Goal: Task Accomplishment & Management: Use online tool/utility

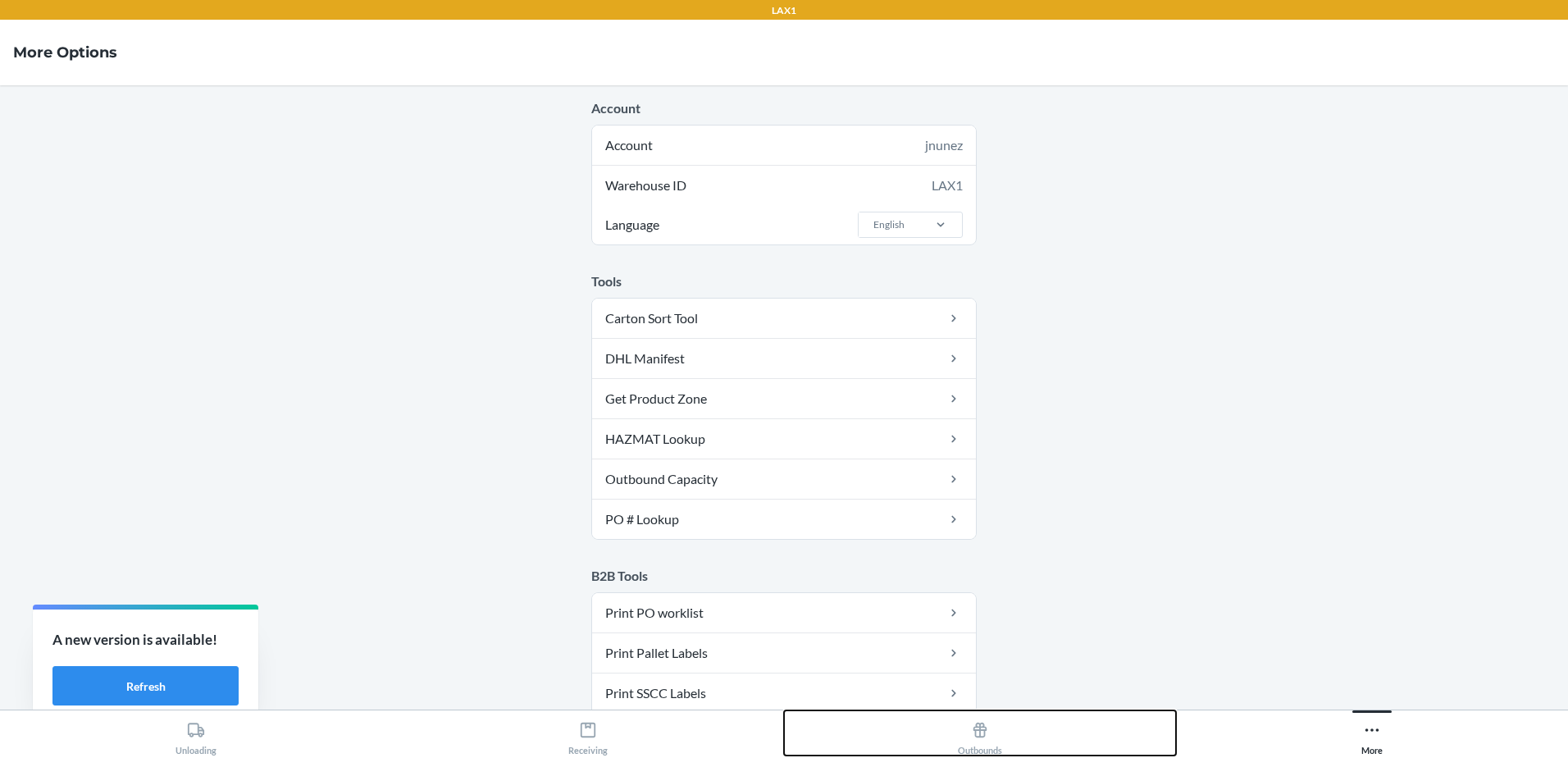
click at [978, 738] on icon at bounding box center [980, 730] width 18 height 18
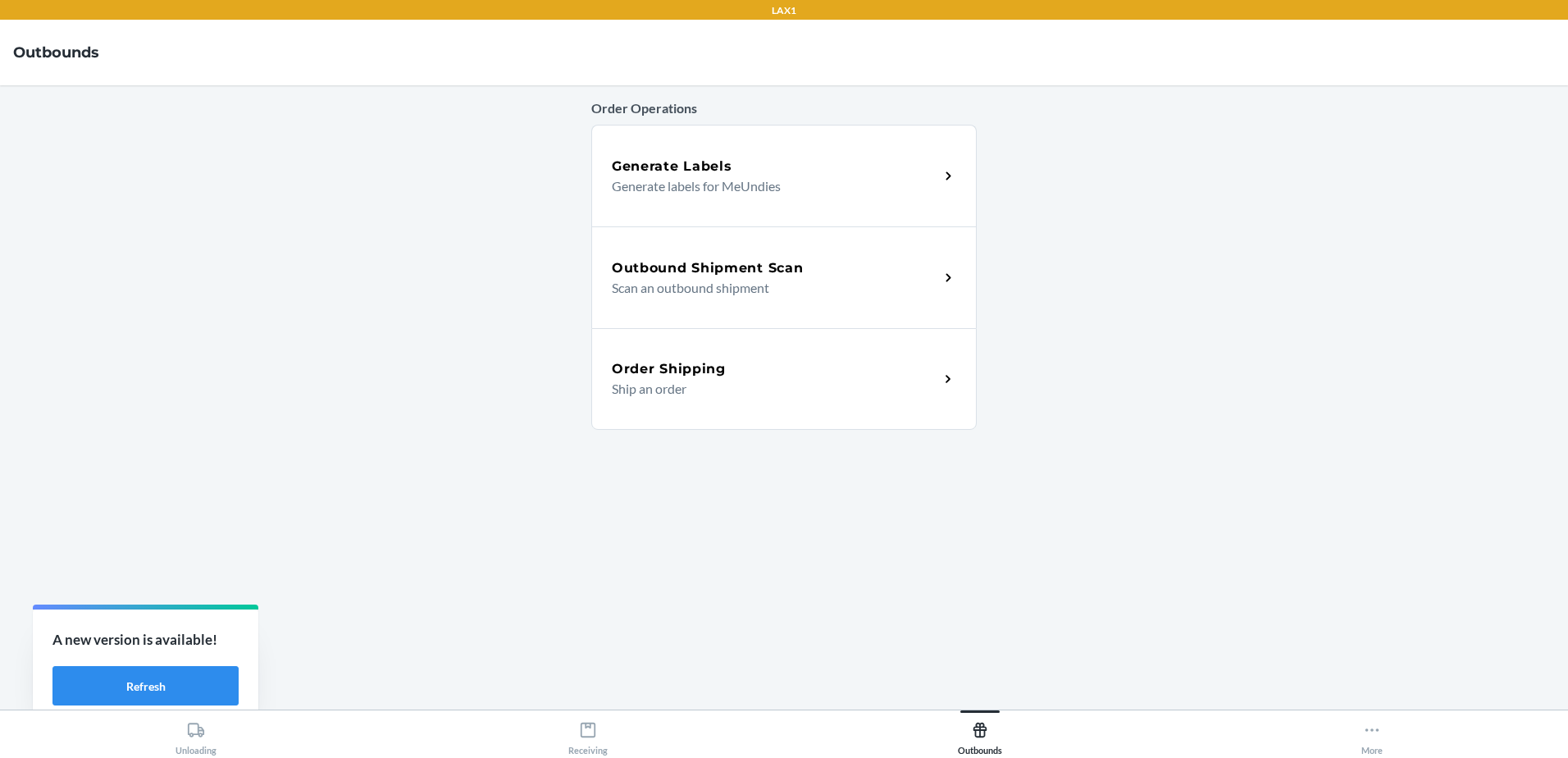
click at [696, 306] on div "Outbound Shipment Scan Scan an outbound shipment" at bounding box center [784, 277] width 385 height 102
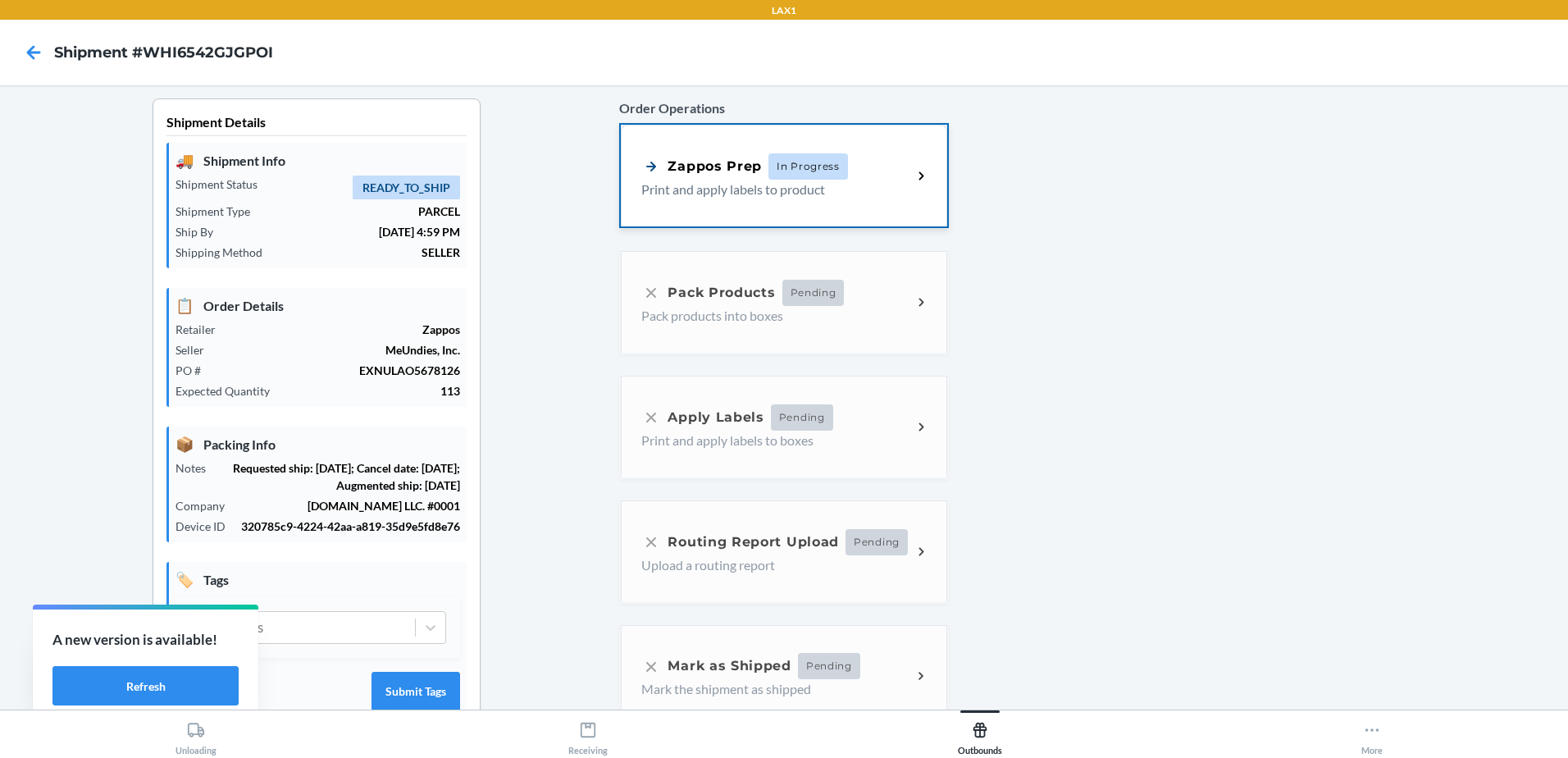
click at [817, 163] on span "In Progress" at bounding box center [807, 167] width 80 height 26
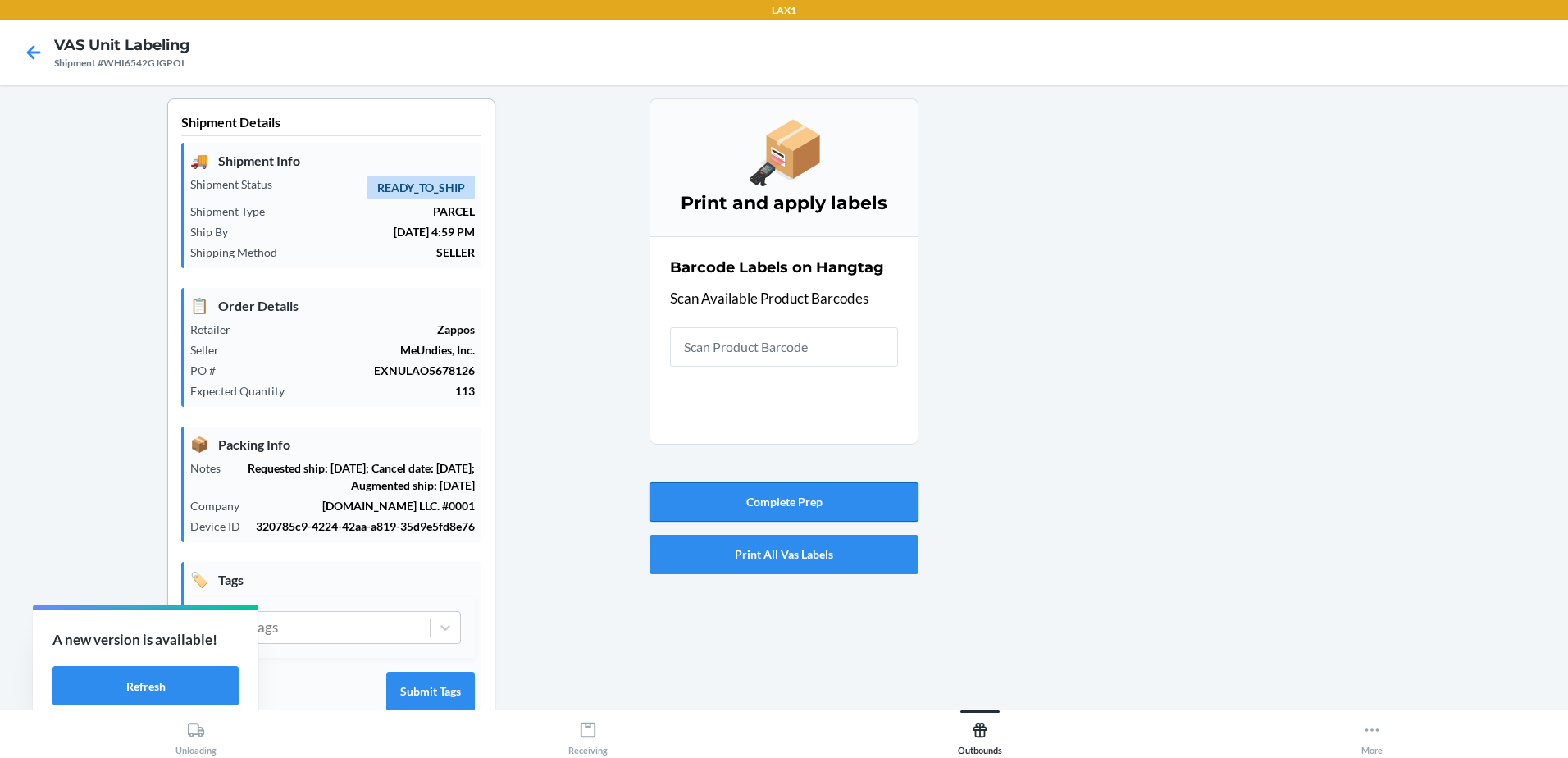
click at [846, 501] on button "Complete Prep" at bounding box center [784, 502] width 269 height 39
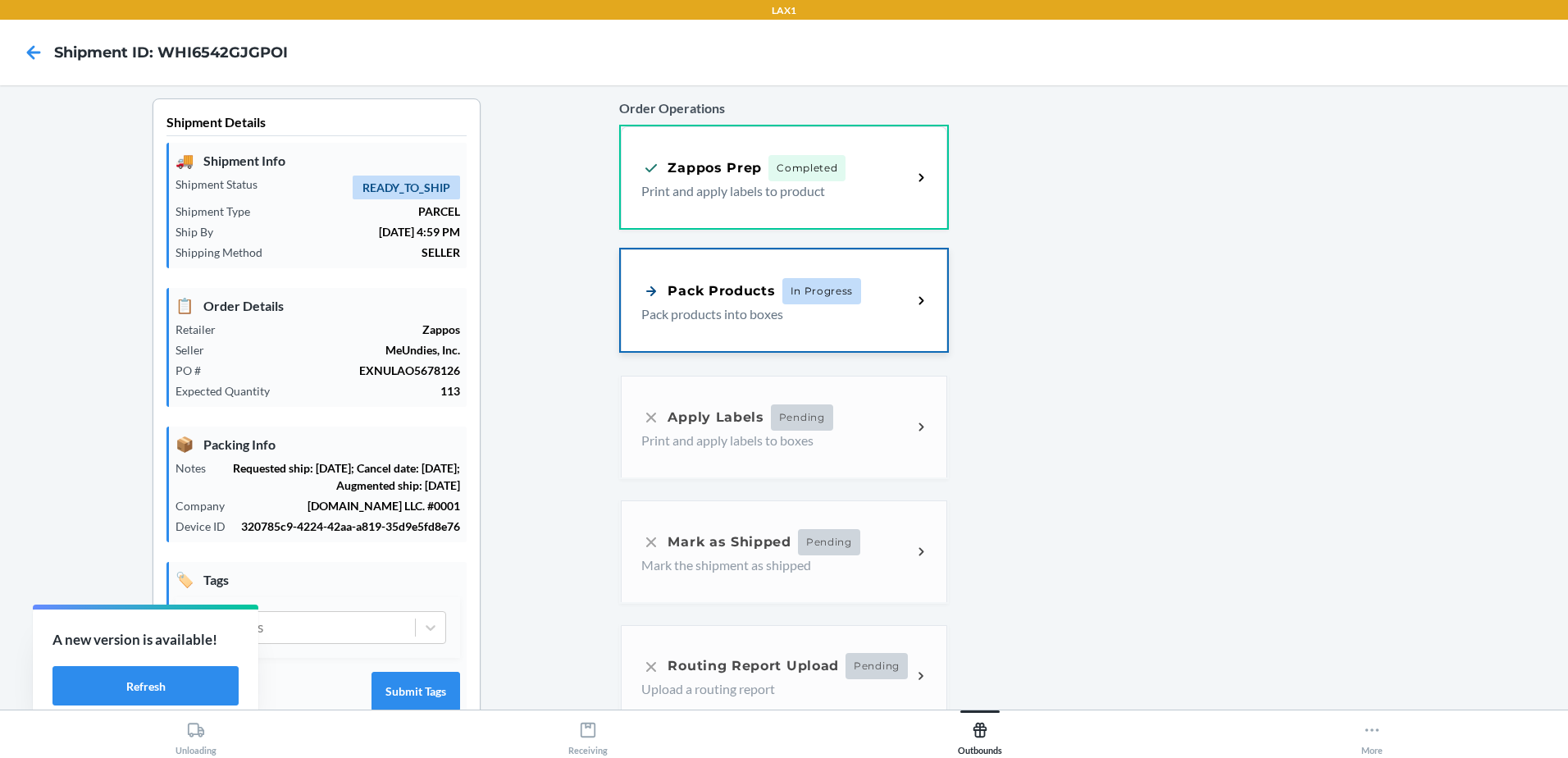
click at [815, 280] on span "In Progress" at bounding box center [821, 291] width 80 height 26
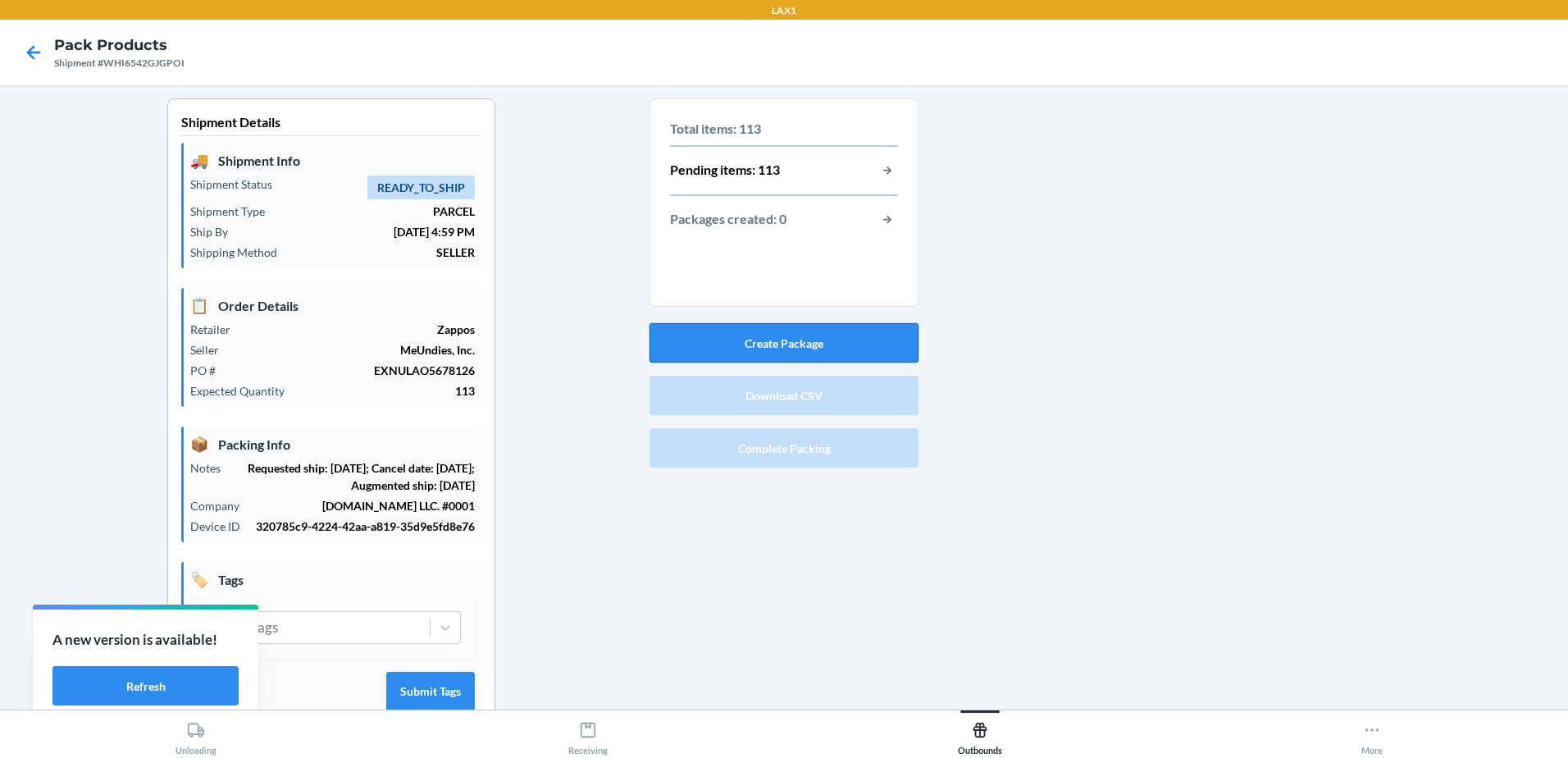
click at [797, 343] on button "Create Package" at bounding box center [784, 343] width 269 height 39
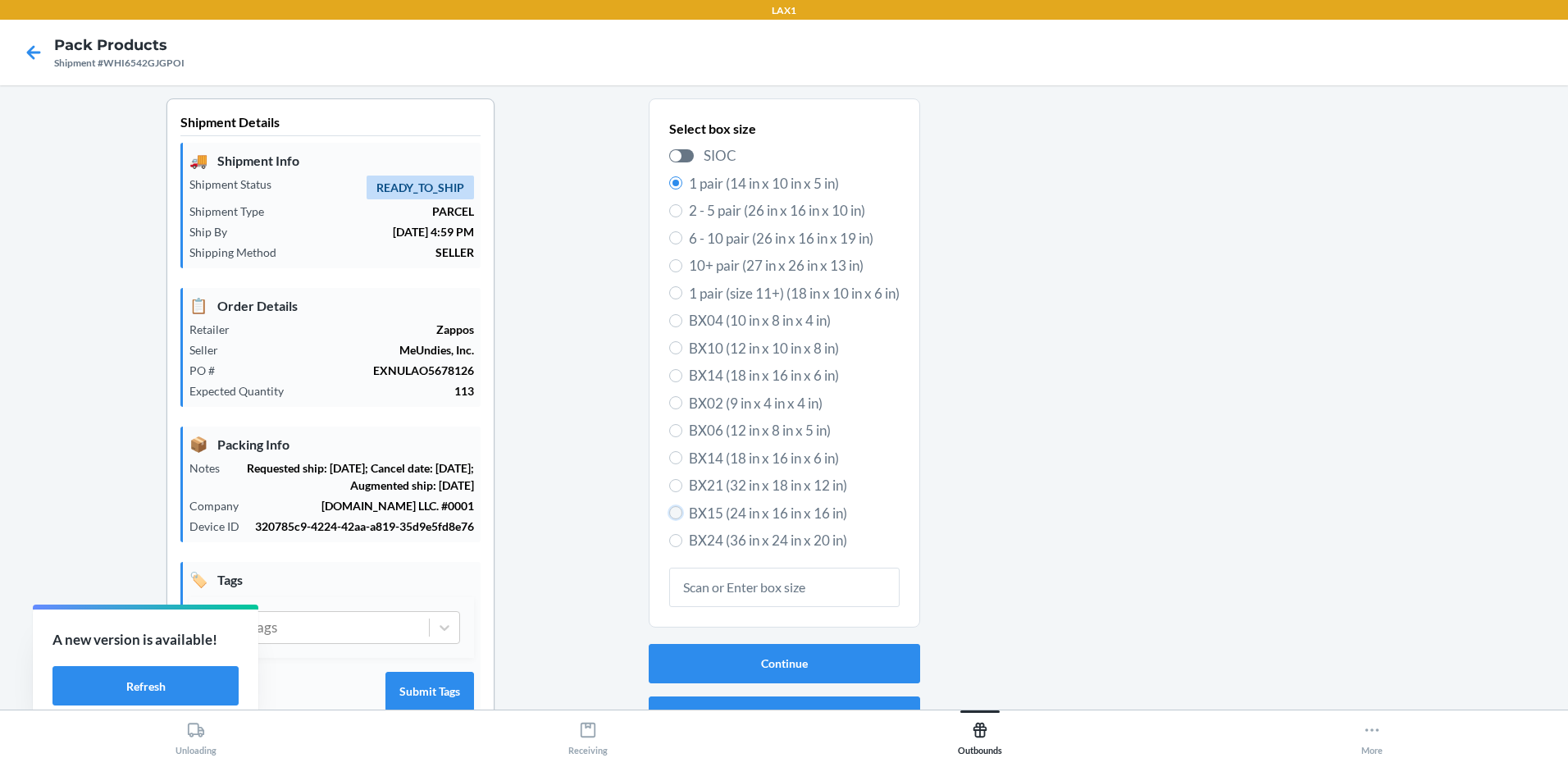
click at [669, 511] on input "BX15 (24 in x 16 in x 16 in)" at bounding box center [675, 513] width 13 height 13
radio input "true"
radio input "false"
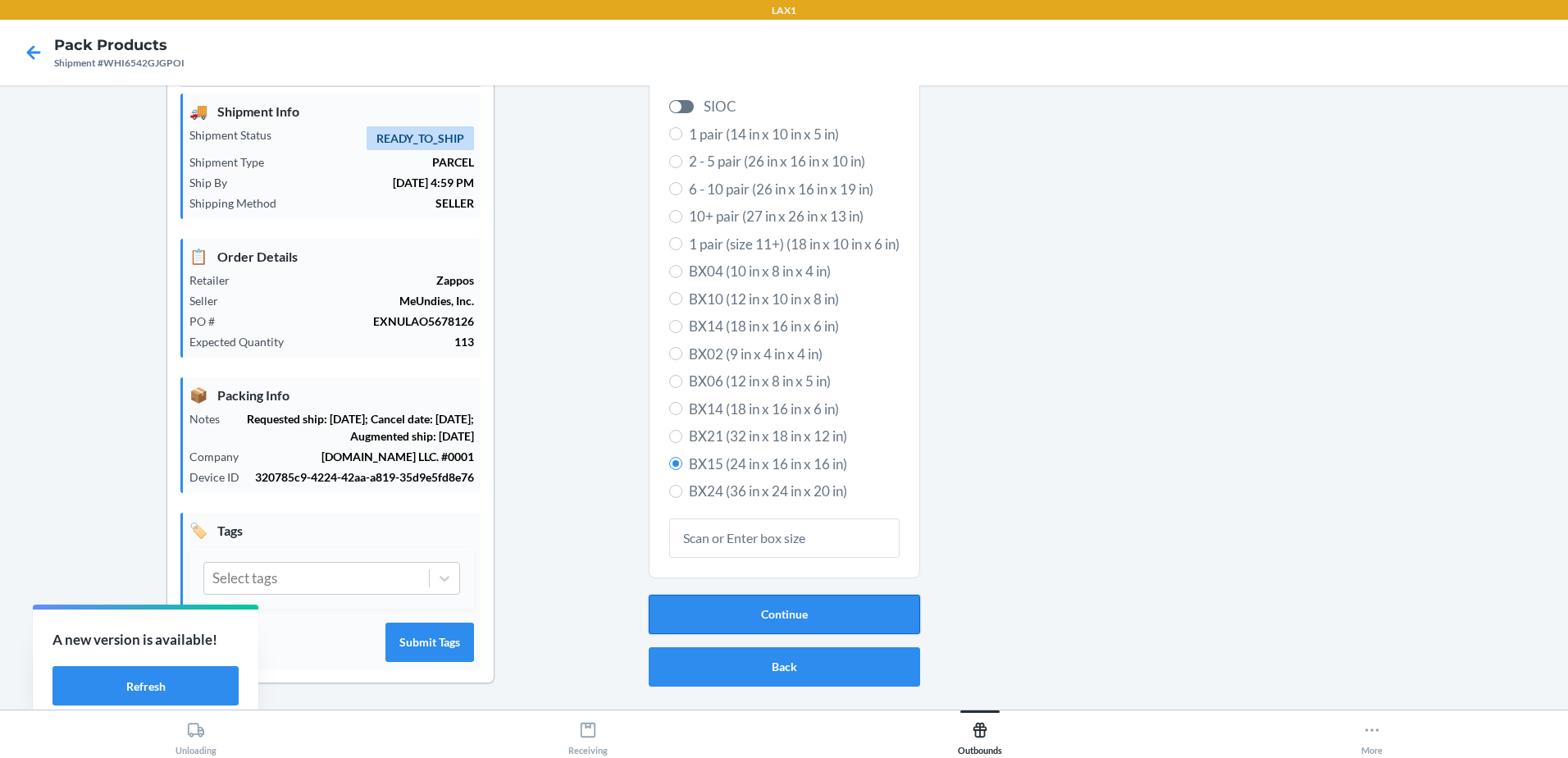
click at [796, 595] on button "Continue" at bounding box center [784, 615] width 271 height 39
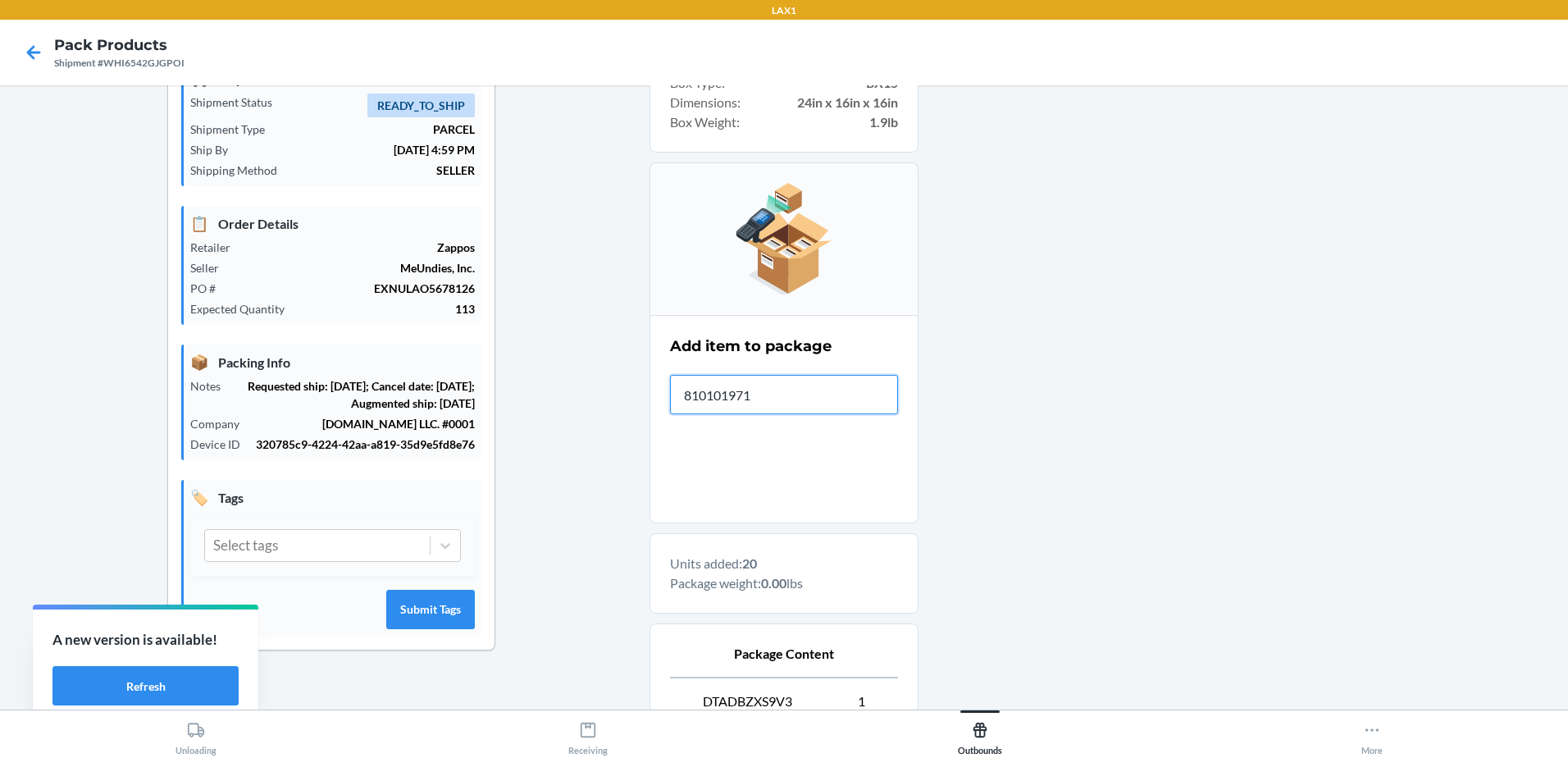
type input "8101019712"
drag, startPoint x: 833, startPoint y: 389, endPoint x: 0, endPoint y: 317, distance: 836.1
click at [0, 319] on html "LAX1 Pack Products Shipment #WHI6542GJGPOI Shipment Details 🚚 Shipment Info Shi…" at bounding box center [784, 379] width 1568 height 758
drag, startPoint x: 804, startPoint y: 391, endPoint x: 50, endPoint y: 376, distance: 754.1
click at [50, 376] on div "Shipment Details 🚚 Shipment Info Shipment Status READY_TO_SHIP Shipment Type PA…" at bounding box center [784, 649] width 1542 height 1263
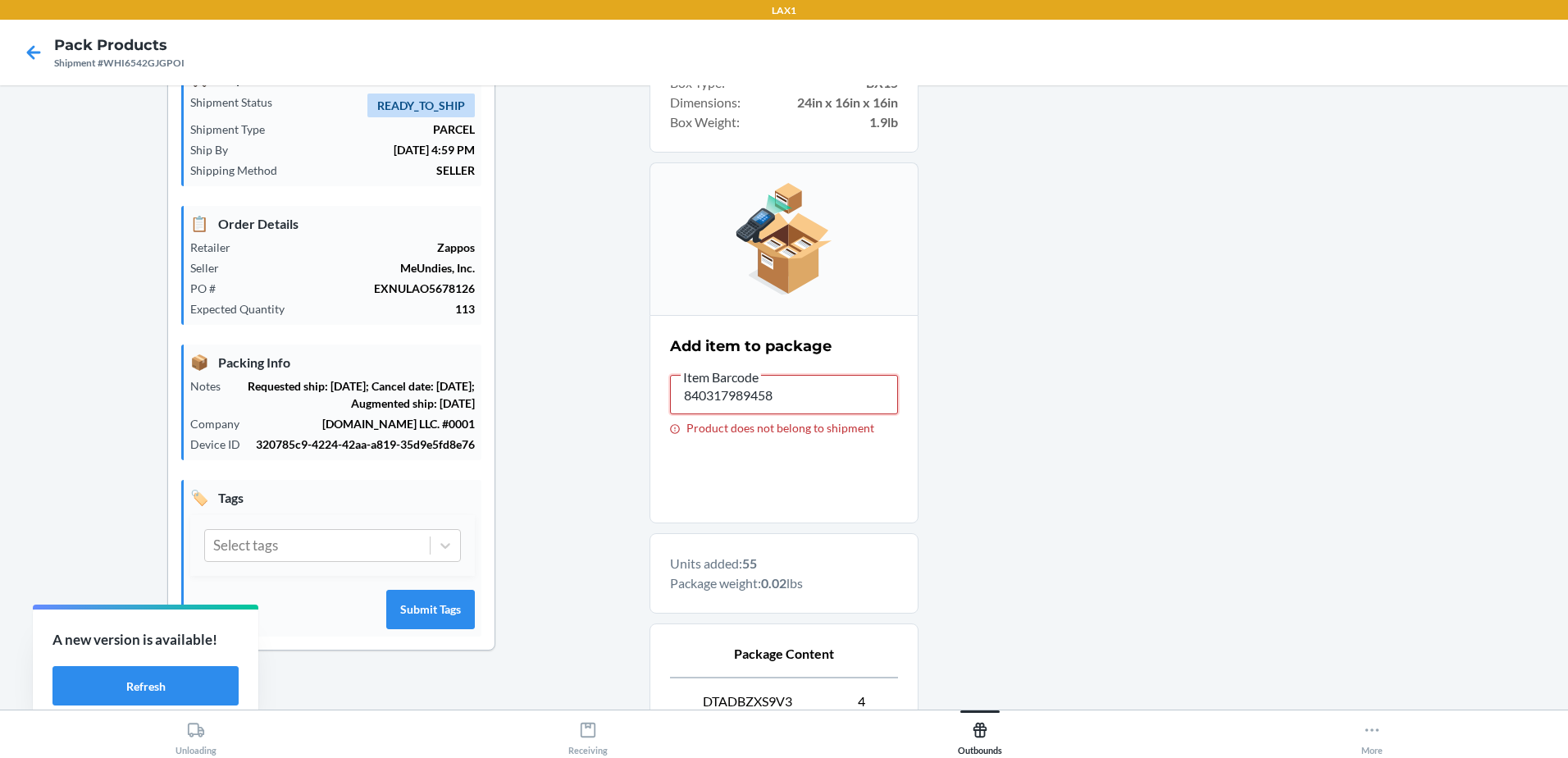
drag, startPoint x: 810, startPoint y: 390, endPoint x: 0, endPoint y: 380, distance: 810.1
click at [0, 380] on html "LAX1 Pack Products Shipment #WHI6542GJGPOI Shipment Details 🚚 Shipment Info Shi…" at bounding box center [784, 379] width 1568 height 758
type input "W400-BL-L"
drag, startPoint x: 746, startPoint y: 395, endPoint x: 580, endPoint y: 391, distance: 166.0
click at [580, 391] on div "Shipment Details 🚚 Shipment Info Shipment Status READY_TO_SHIP Shipment Type PA…" at bounding box center [784, 649] width 1542 height 1263
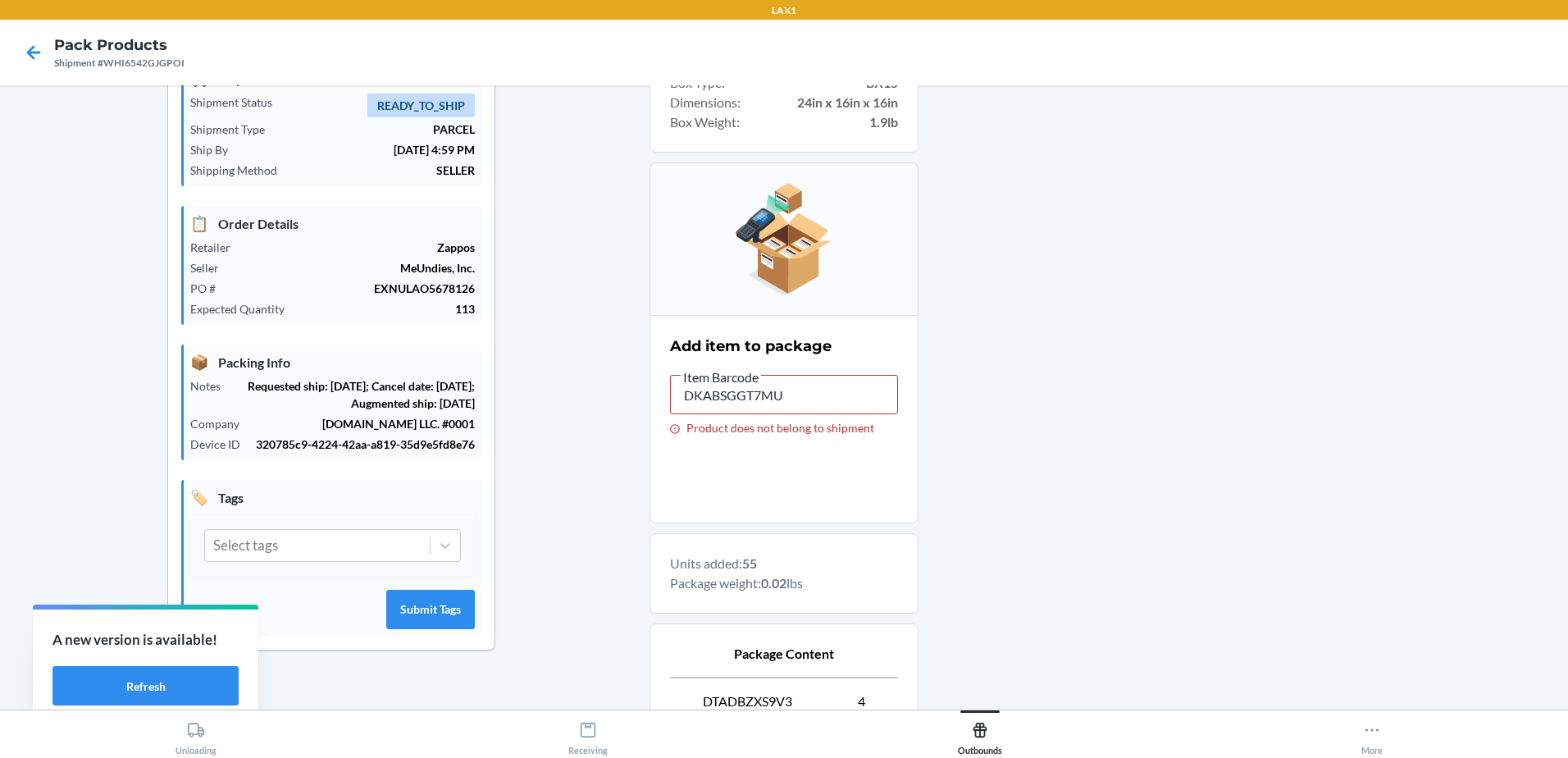
drag, startPoint x: 796, startPoint y: 396, endPoint x: 295, endPoint y: 357, distance: 502.5
click at [295, 357] on div "Shipment Details 🚚 Shipment Info Shipment Status READY_TO_SHIP Shipment Type PA…" at bounding box center [784, 649] width 1542 height 1263
drag, startPoint x: 791, startPoint y: 409, endPoint x: 277, endPoint y: 323, distance: 521.1
click at [278, 323] on div "Shipment Details 🚚 Shipment Info Shipment Status READY_TO_SHIP Shipment Type PA…" at bounding box center [784, 649] width 1542 height 1263
type input "W400-BL-L"
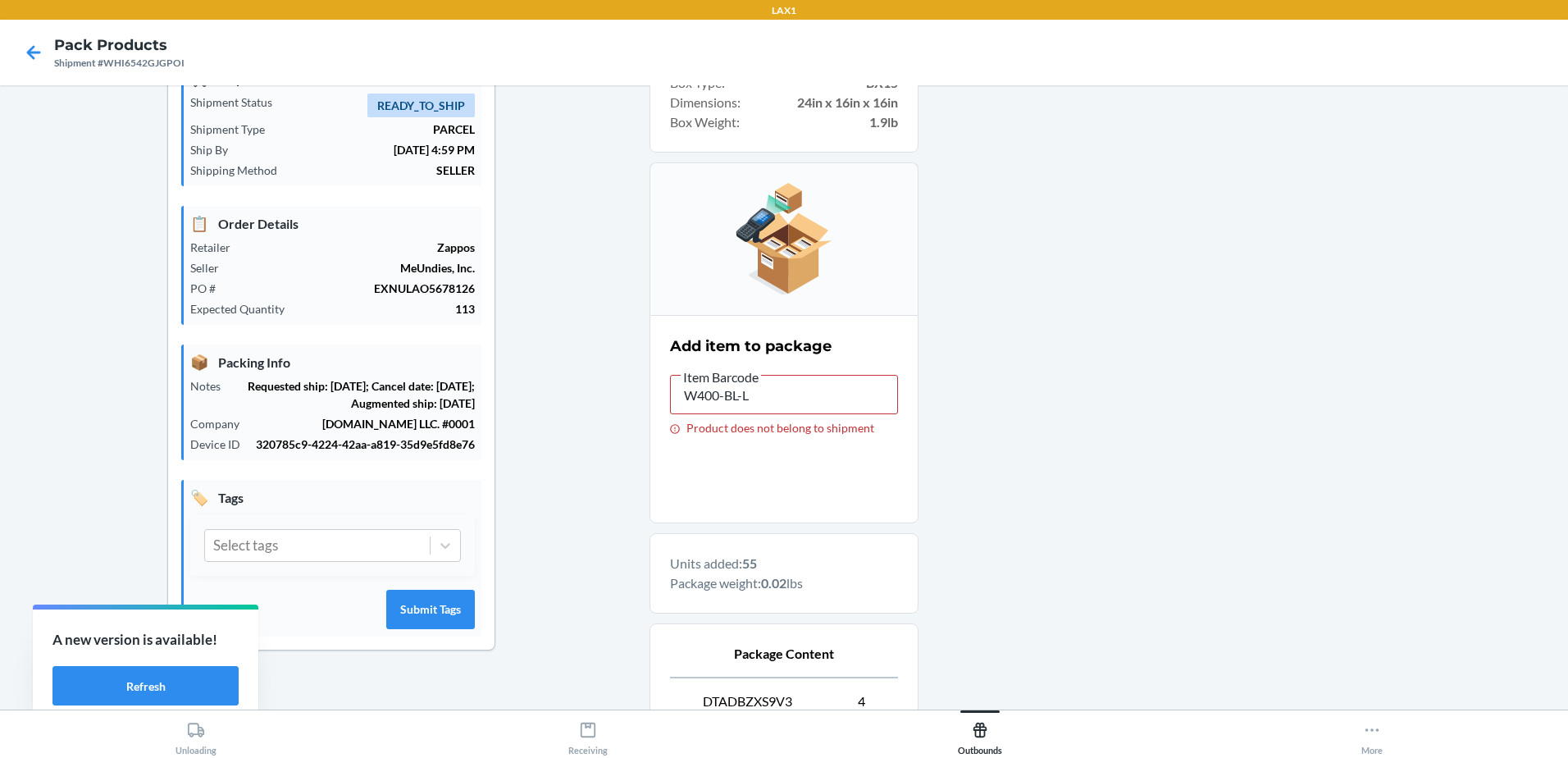
drag, startPoint x: 745, startPoint y: 394, endPoint x: 543, endPoint y: 372, distance: 203.2
click at [543, 372] on div "Shipment Details 🚚 Shipment Info Shipment Status READY_TO_SHIP Shipment Type PA…" at bounding box center [784, 649] width 1542 height 1263
click at [813, 389] on input "text" at bounding box center [784, 395] width 228 height 39
drag, startPoint x: 783, startPoint y: 396, endPoint x: 782, endPoint y: 386, distance: 10.0
click at [783, 392] on input "text" at bounding box center [784, 395] width 228 height 39
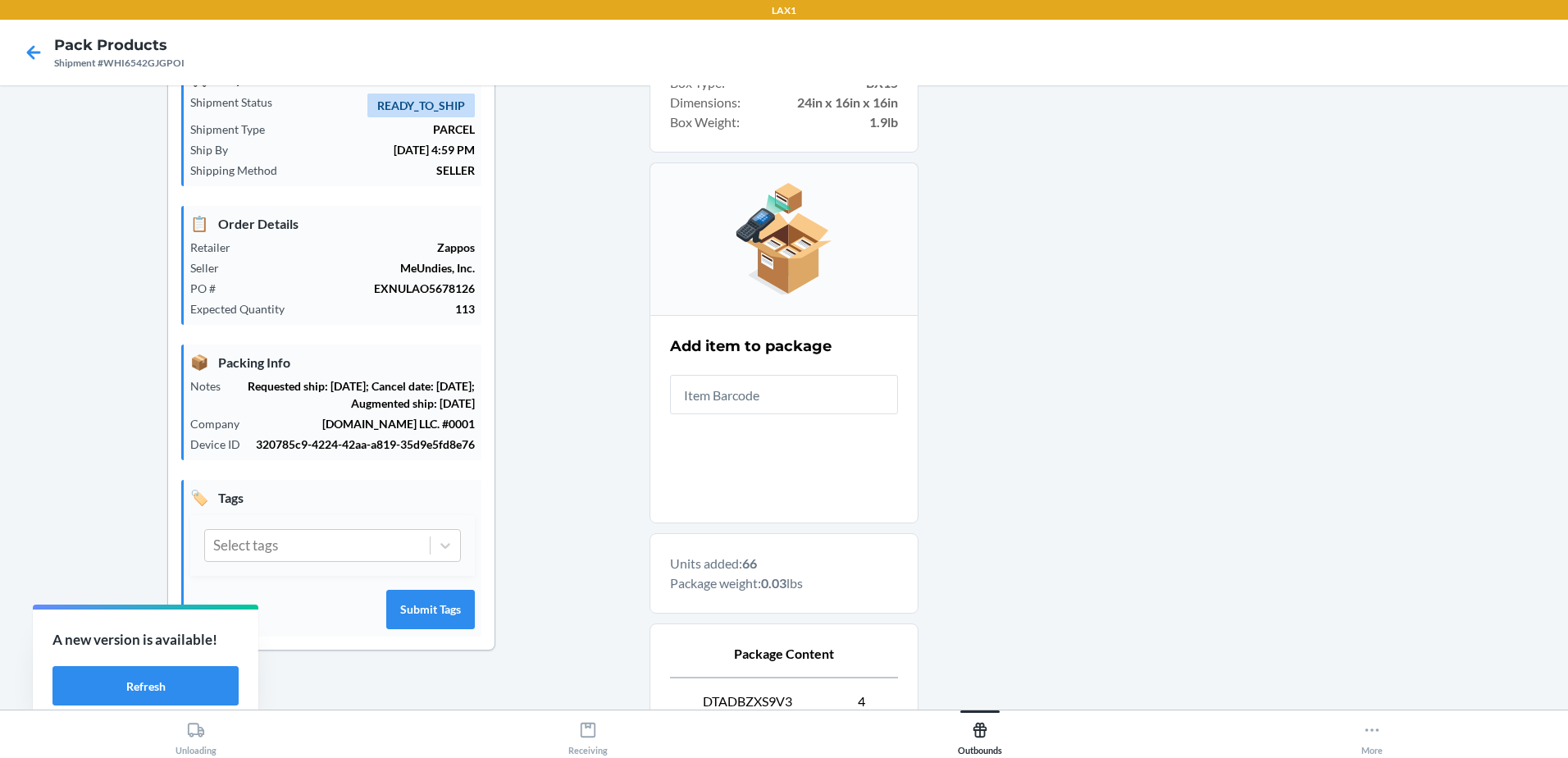
click at [797, 385] on input "text" at bounding box center [784, 395] width 228 height 39
drag, startPoint x: 795, startPoint y: 420, endPoint x: 813, endPoint y: 418, distance: 18.1
click at [813, 418] on label "Item Barcode W400-BL-L All units packed for this item" at bounding box center [784, 401] width 228 height 68
click at [813, 415] on input "W400-BL-L" at bounding box center [784, 395] width 228 height 39
drag, startPoint x: 758, startPoint y: 405, endPoint x: 349, endPoint y: 338, distance: 414.5
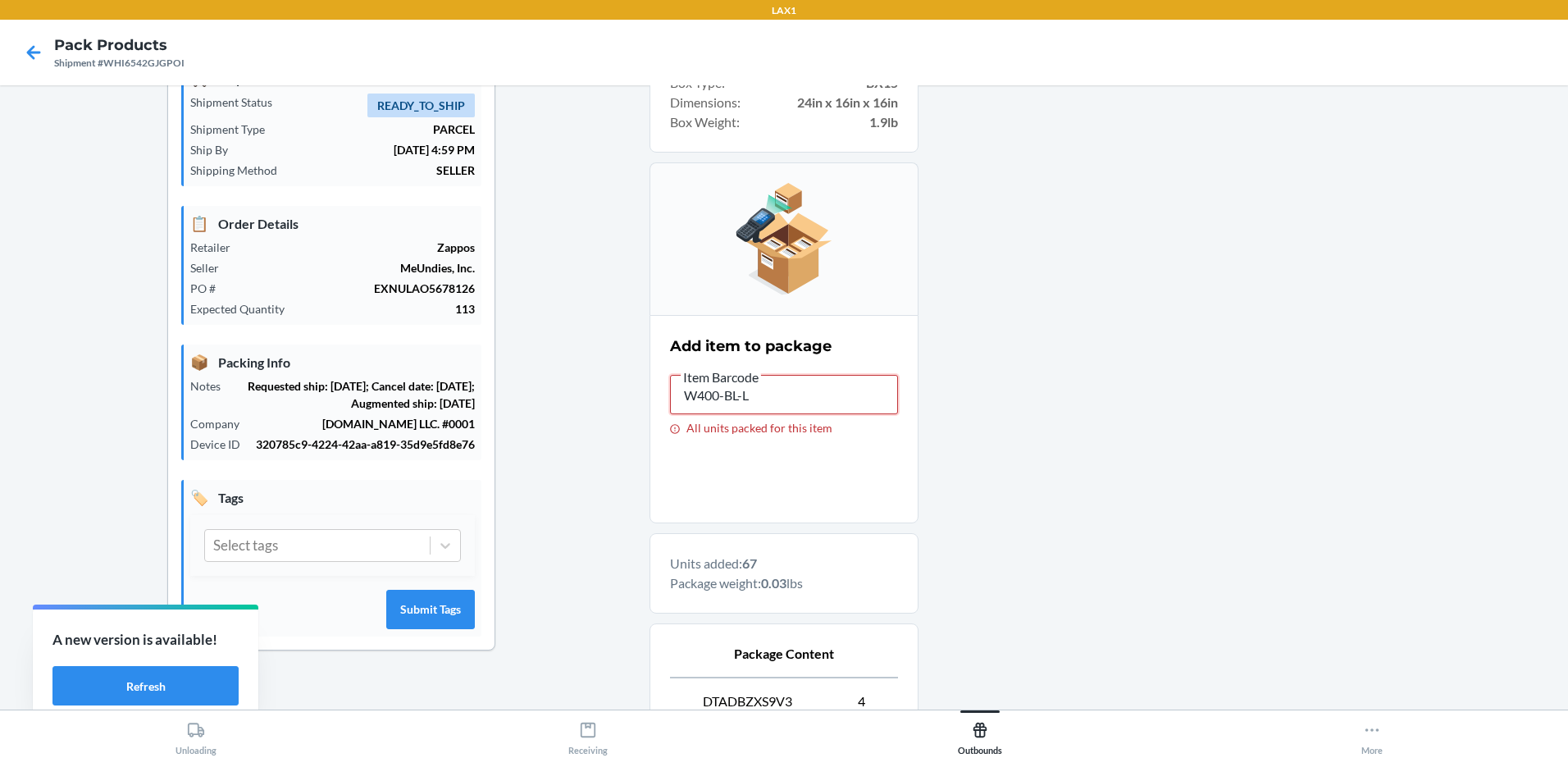
click at [390, 346] on div "Shipment Details 🚚 Shipment Info Shipment Status READY_TO_SHIP Shipment Type PA…" at bounding box center [784, 672] width 1542 height 1311
drag, startPoint x: 803, startPoint y: 376, endPoint x: 156, endPoint y: 308, distance: 650.6
click at [181, 323] on div "Shipment Details 🚚 Shipment Info Shipment Status READY_TO_SHIP Shipment Type PA…" at bounding box center [784, 672] width 1542 height 1311
type input "W410-BL-XXXXL"
type input "19824000592"
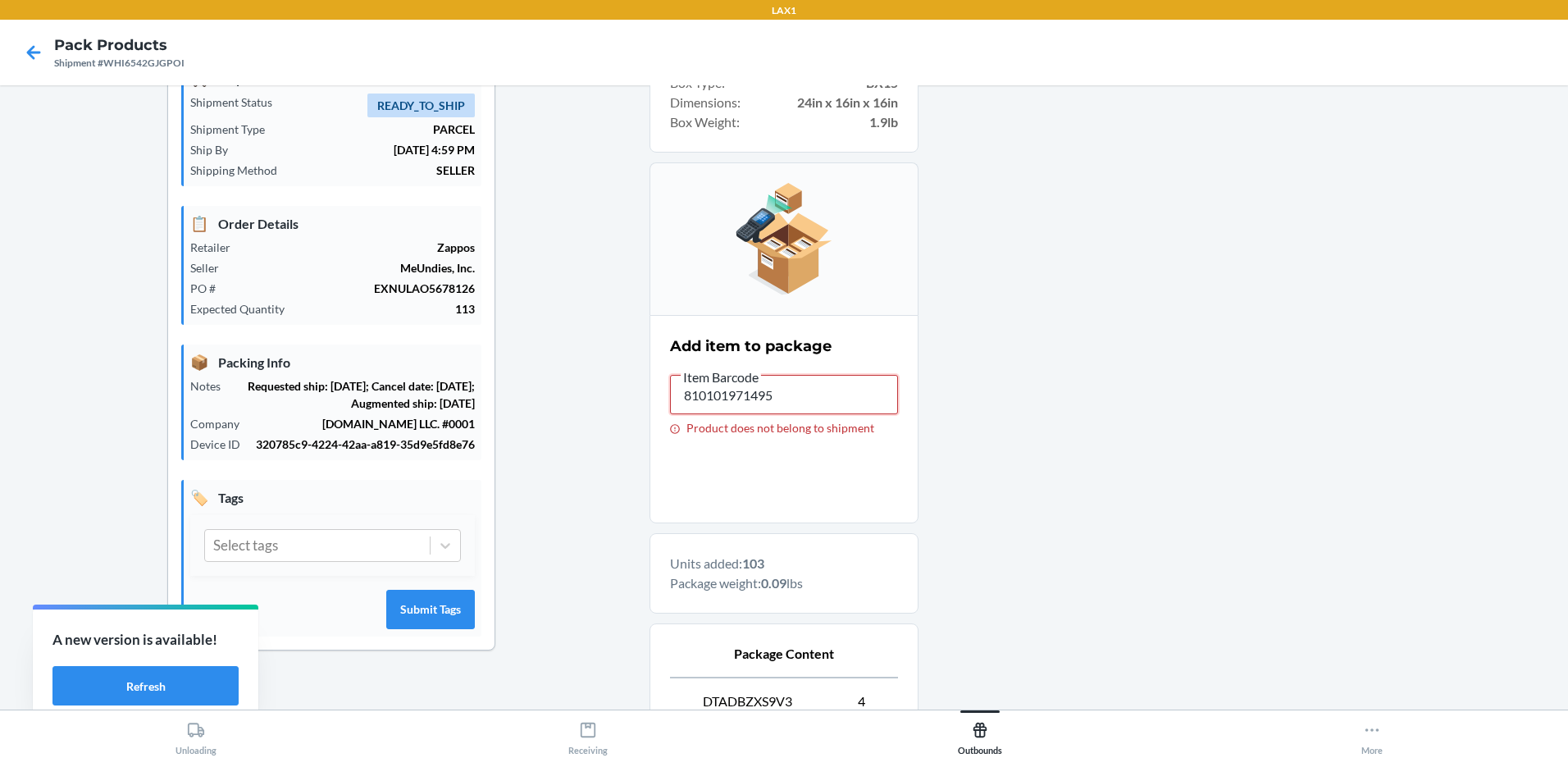
drag, startPoint x: 791, startPoint y: 392, endPoint x: 0, endPoint y: 157, distance: 825.2
click at [0, 190] on html "LAX1 Pack Products Shipment #WHI6542GJGPOI Shipment Details 🚚 Shipment Info Shi…" at bounding box center [784, 379] width 1568 height 758
drag, startPoint x: 739, startPoint y: 385, endPoint x: 148, endPoint y: 289, distance: 598.7
type input "M100-BL-XXL"
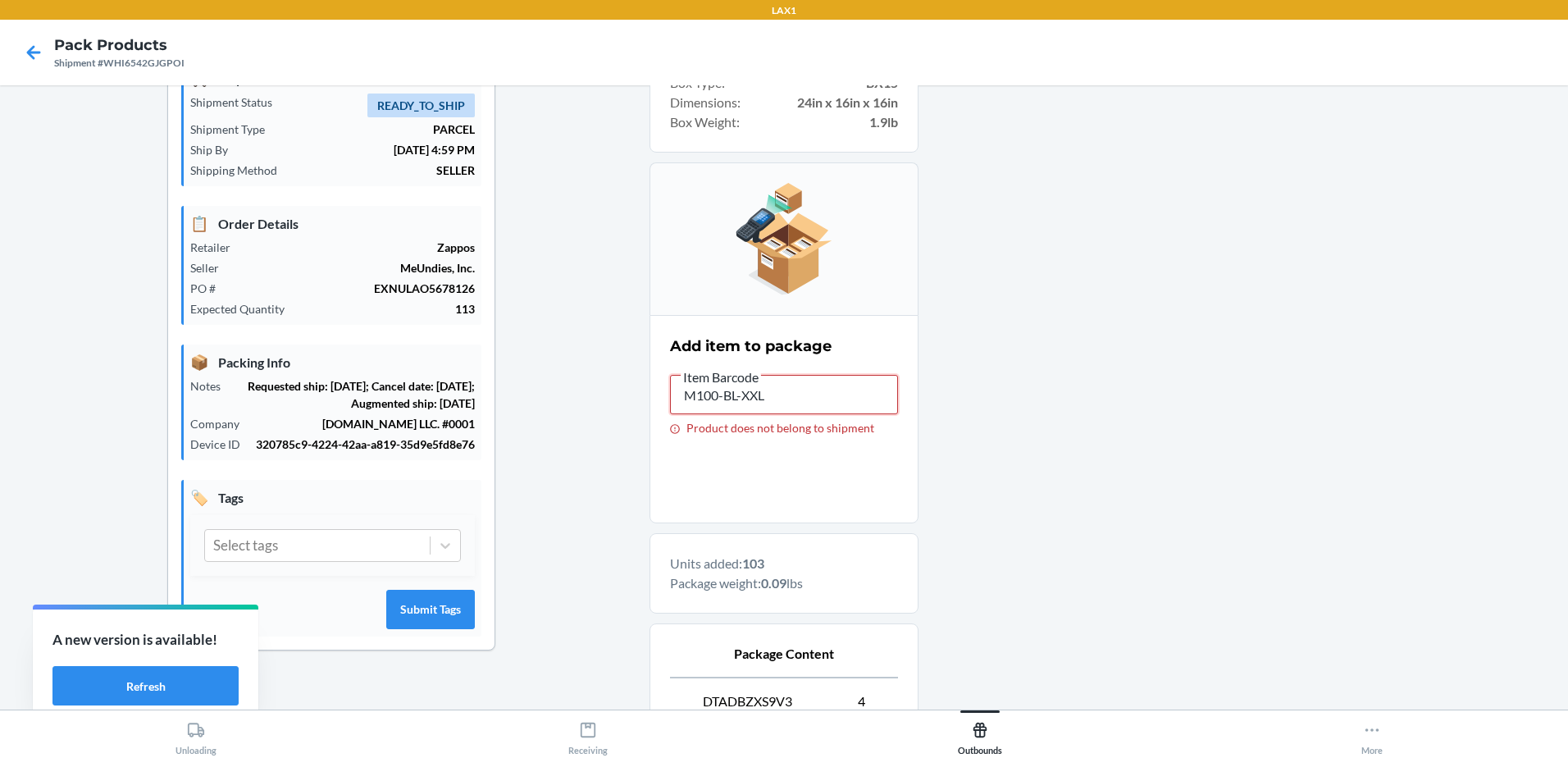
drag, startPoint x: 768, startPoint y: 395, endPoint x: 580, endPoint y: 382, distance: 188.4
drag, startPoint x: 807, startPoint y: 400, endPoint x: -4, endPoint y: 355, distance: 812.2
click at [0, 355] on html "LAX1 Pack Products Shipment #WHI6542GJGPOI Shipment Details 🚚 Shipment Info Shi…" at bounding box center [784, 379] width 1568 height 758
drag, startPoint x: 749, startPoint y: 399, endPoint x: 588, endPoint y: 413, distance: 161.6
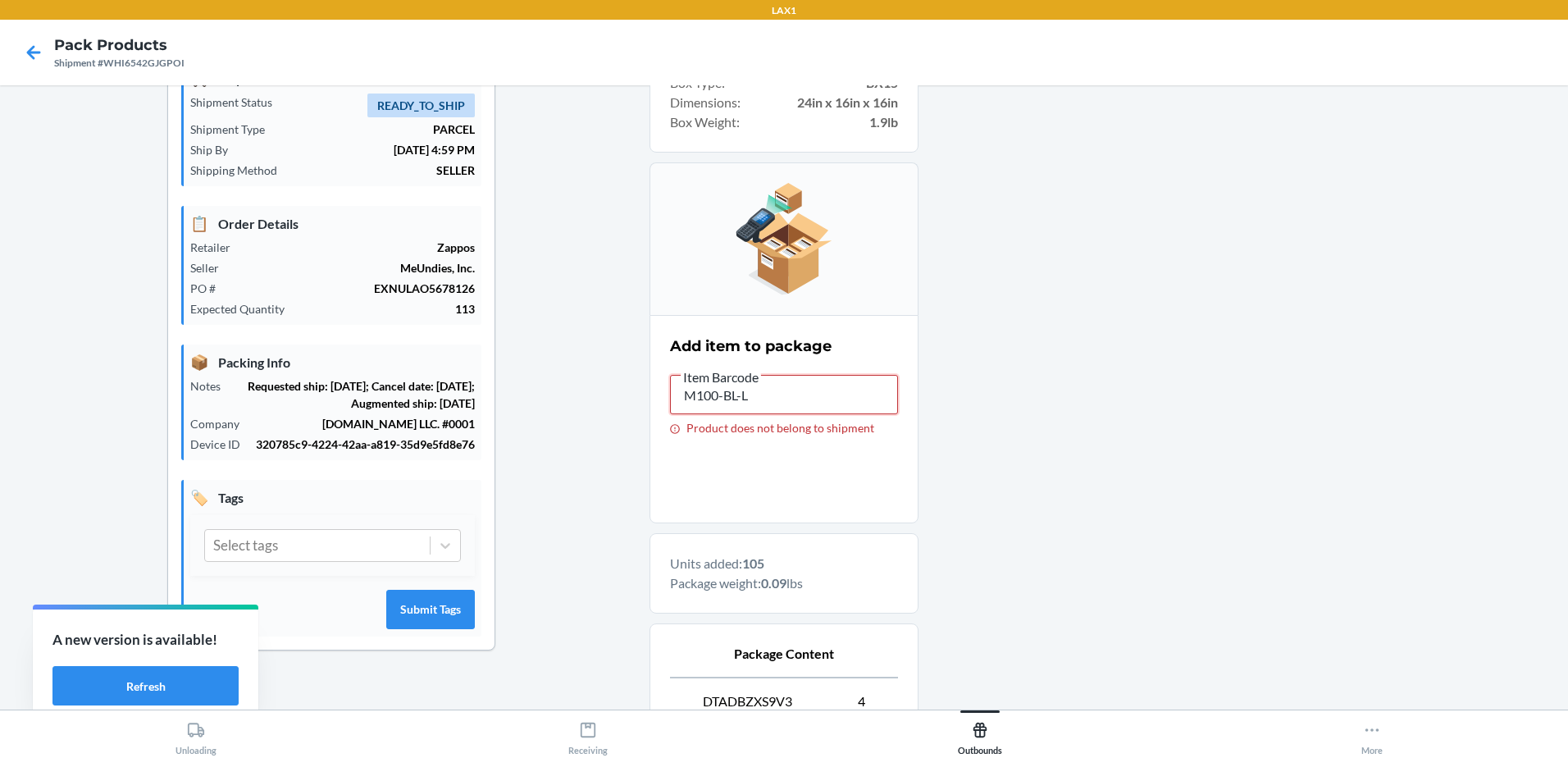
type input "M100-BL-L"
drag, startPoint x: 588, startPoint y: 413, endPoint x: 681, endPoint y: 394, distance: 94.9
drag, startPoint x: 681, startPoint y: 394, endPoint x: 774, endPoint y: 379, distance: 94.2
drag, startPoint x: 774, startPoint y: 379, endPoint x: 632, endPoint y: 391, distance: 142.5
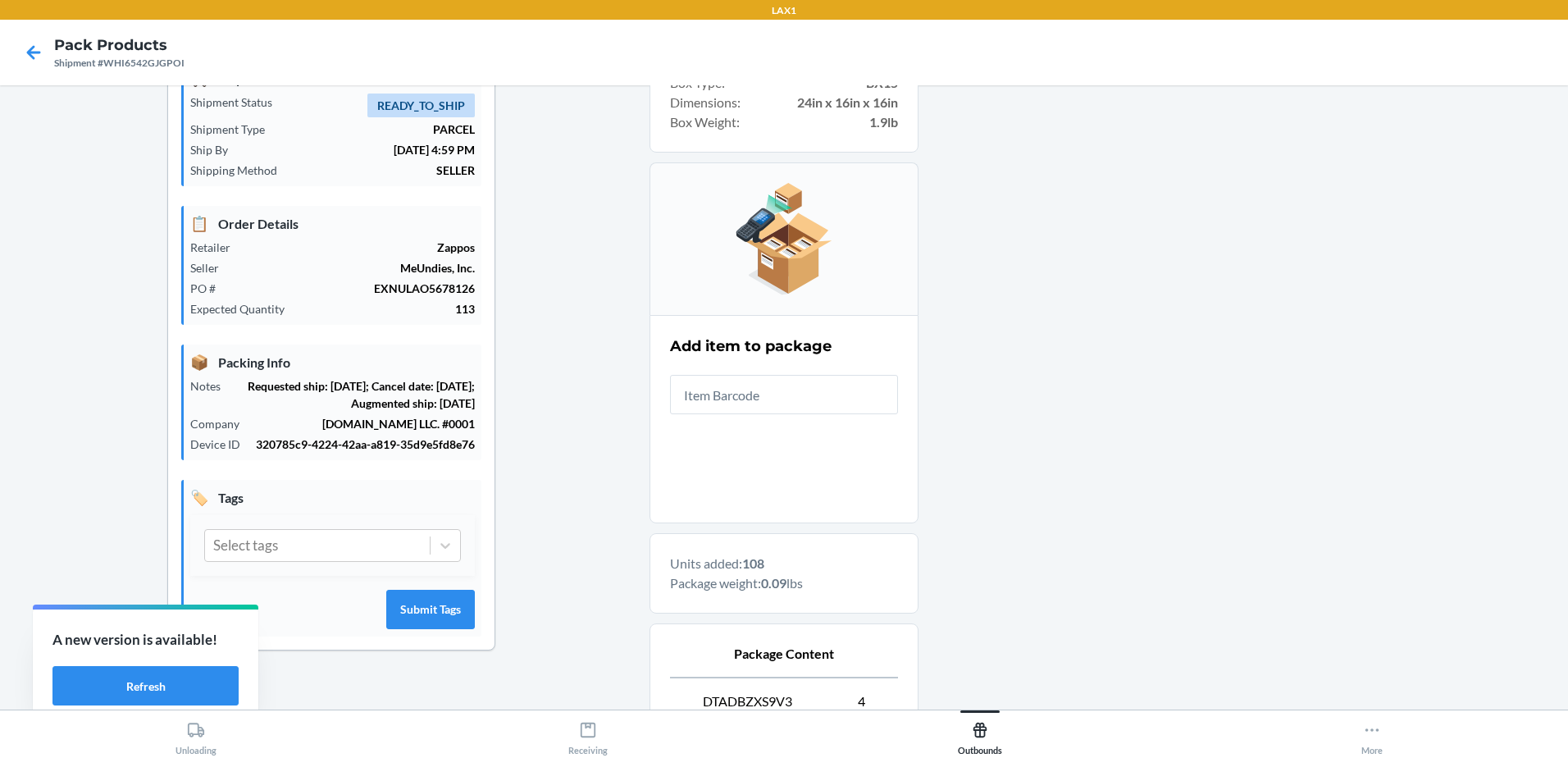
click at [752, 389] on input "text" at bounding box center [784, 395] width 228 height 39
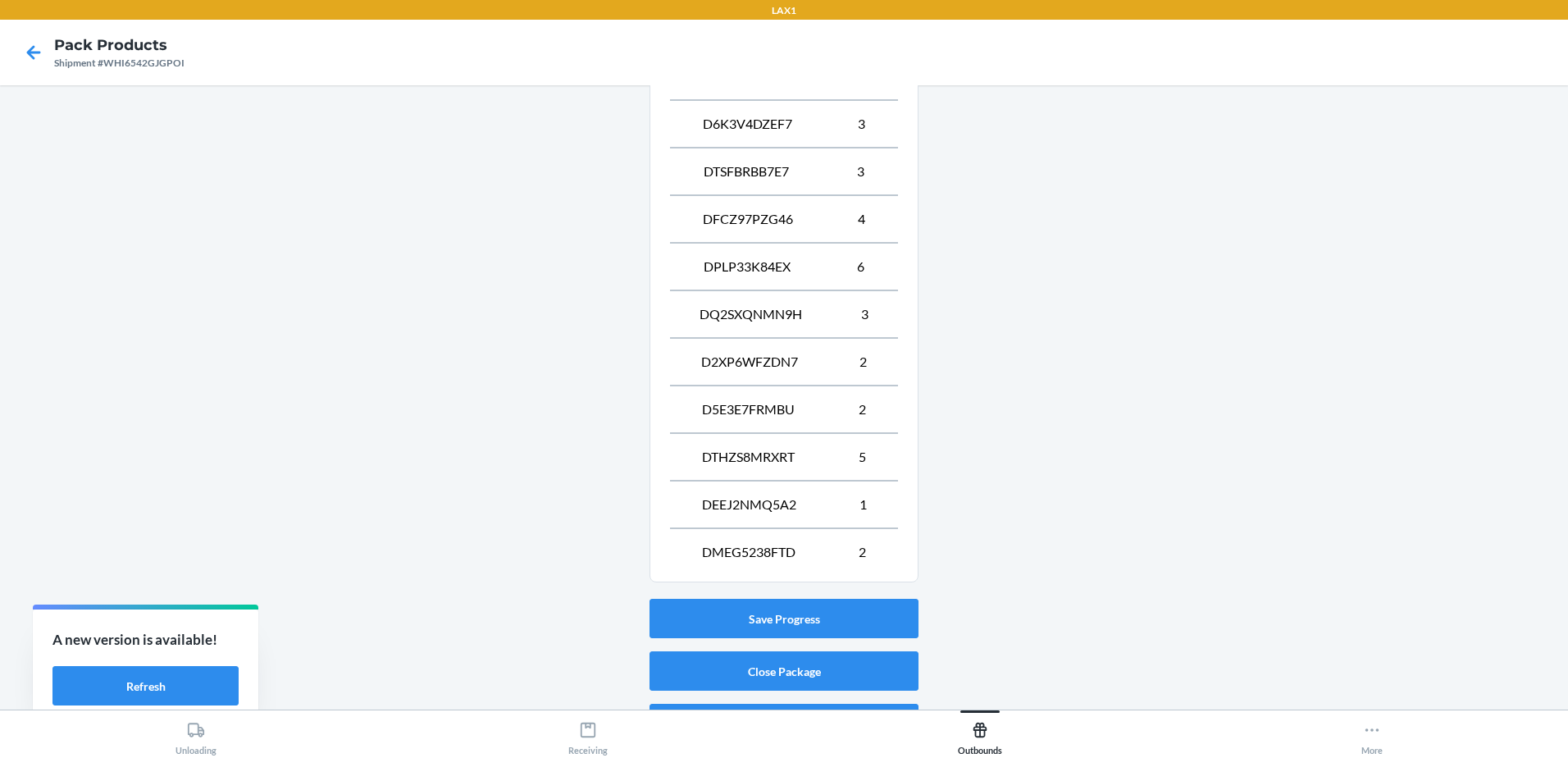
scroll to position [1271, 0]
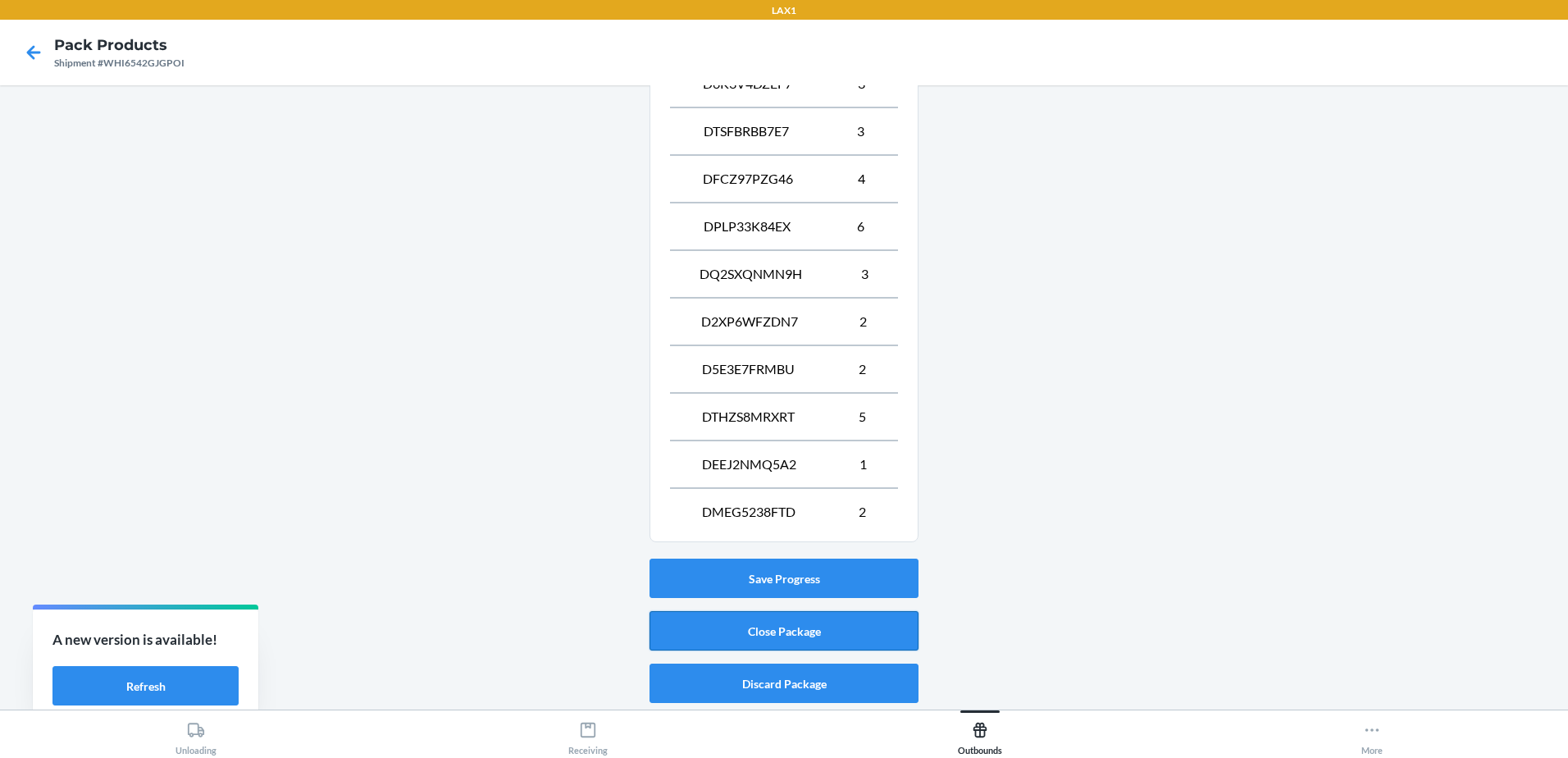
click at [787, 625] on button "Close Package" at bounding box center [784, 631] width 269 height 39
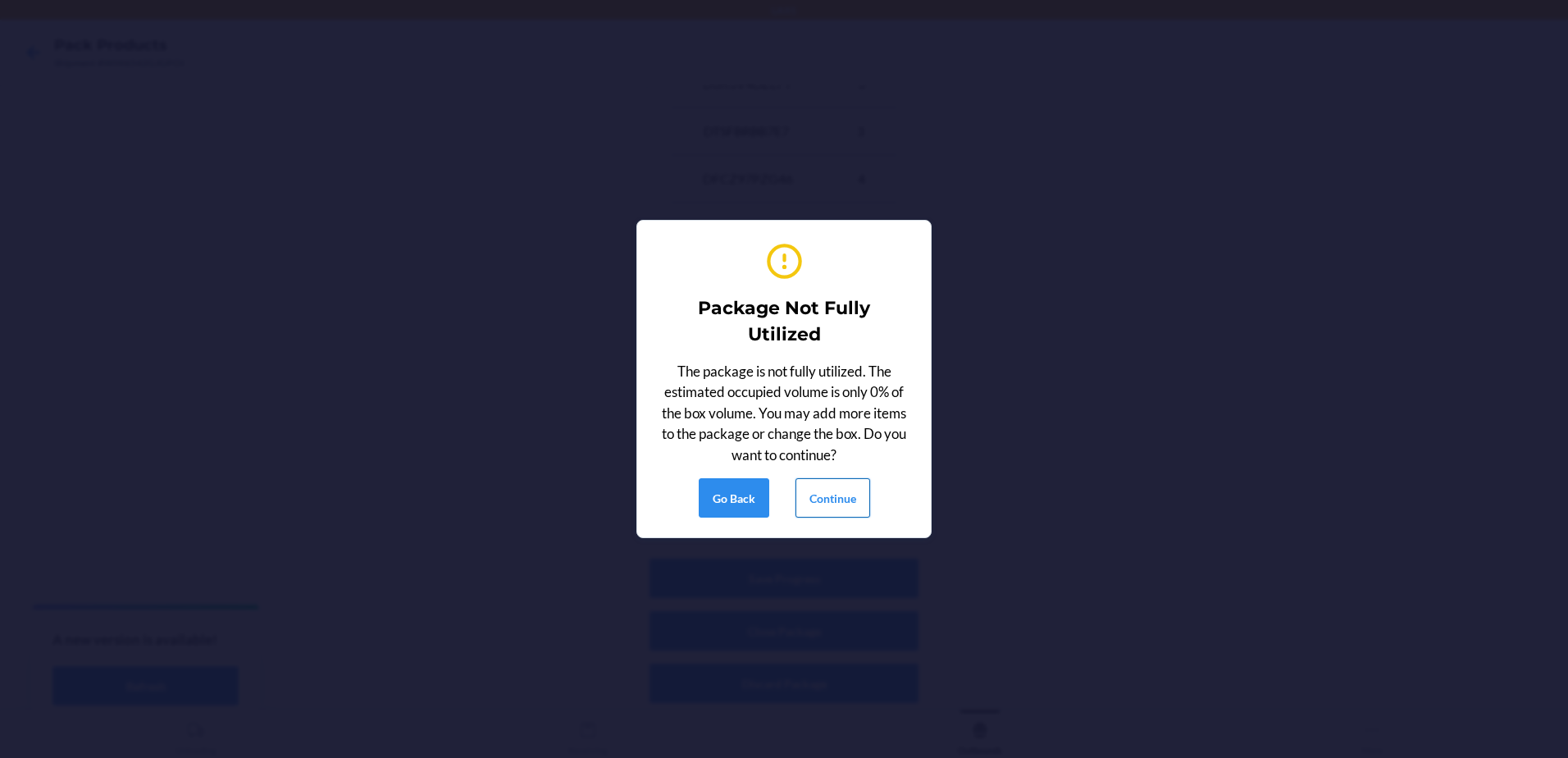
click at [817, 499] on button "Continue" at bounding box center [833, 498] width 75 height 39
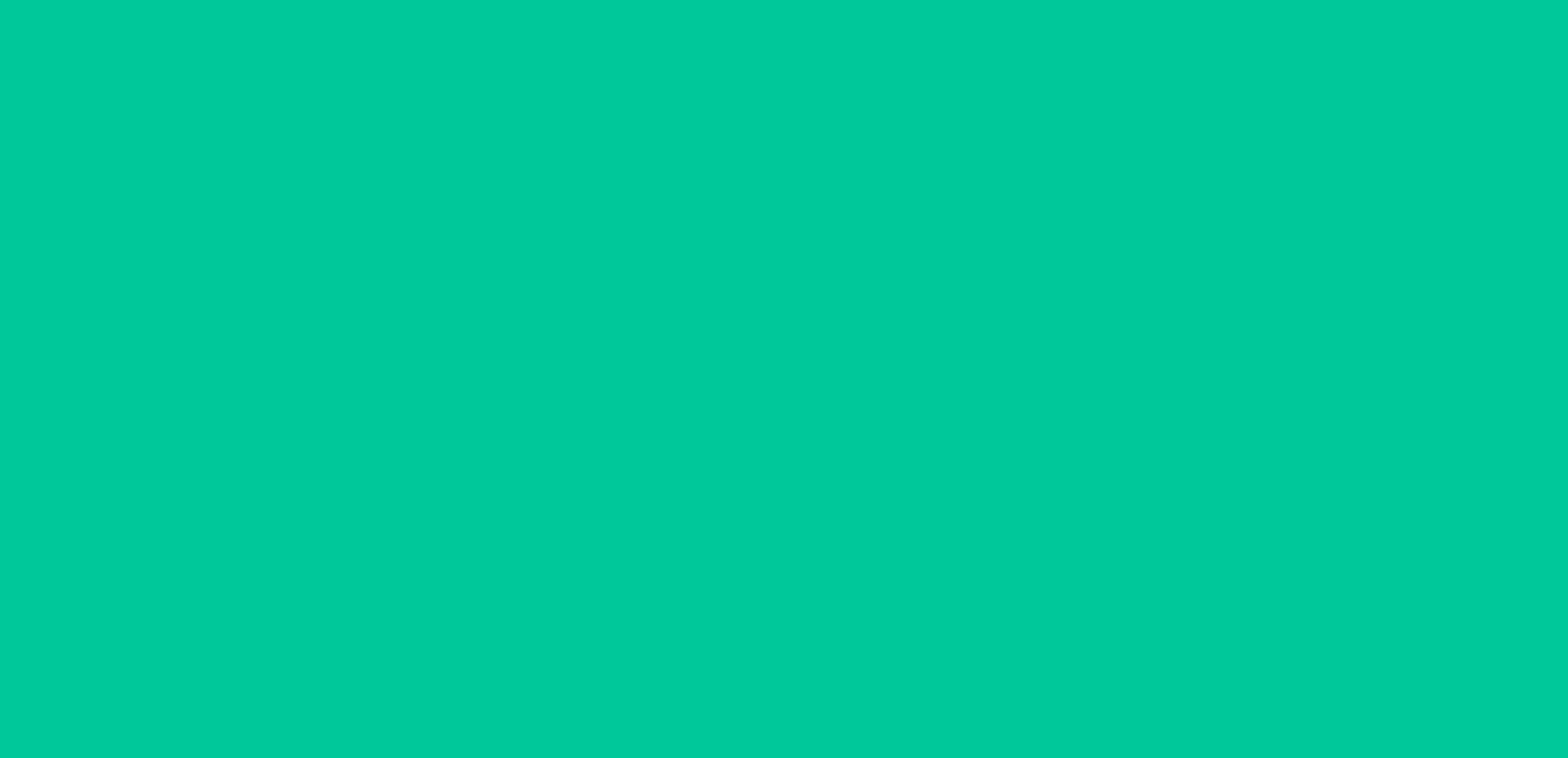
scroll to position [83, 0]
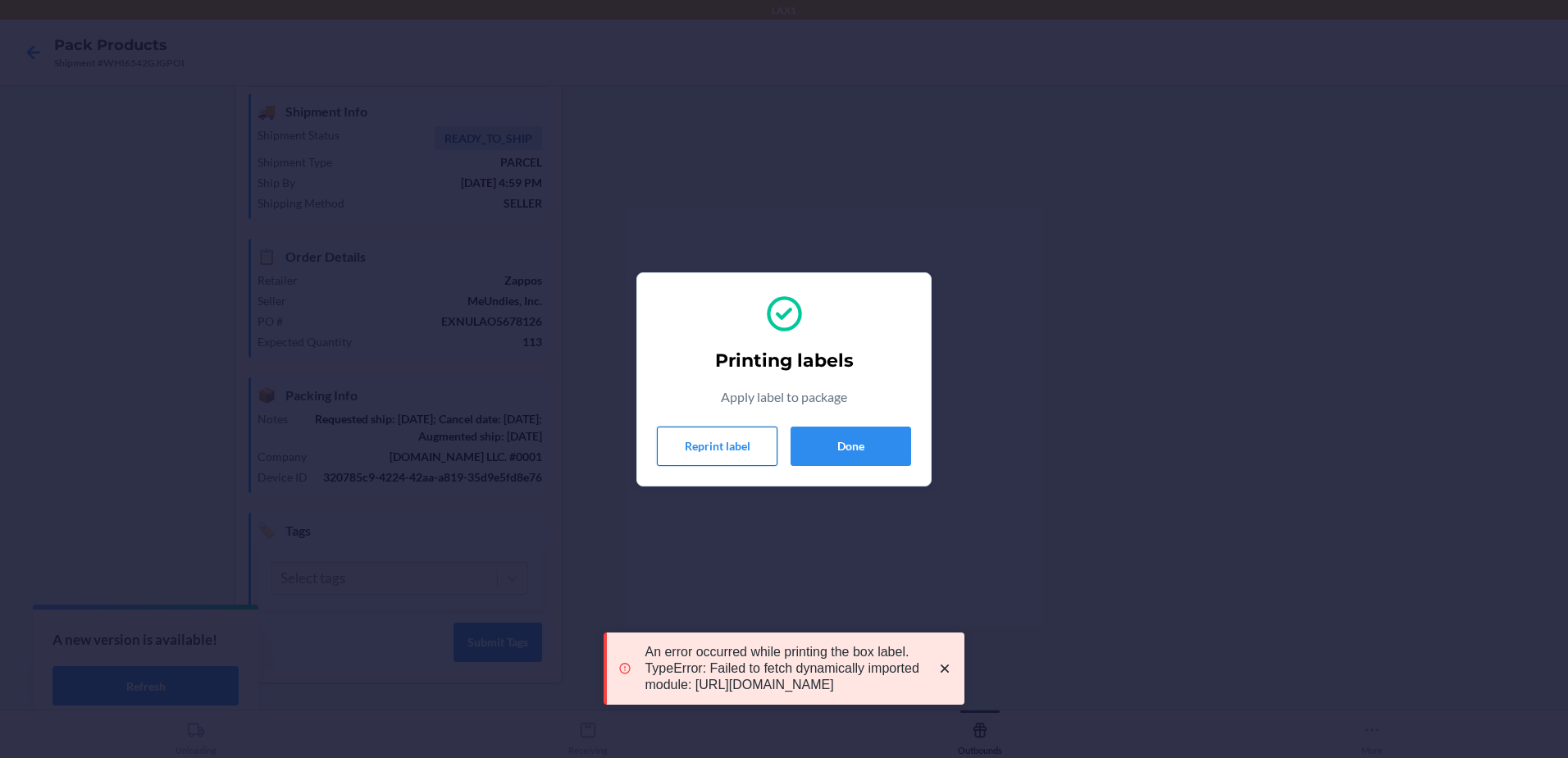
click at [749, 442] on button "Reprint label" at bounding box center [717, 446] width 121 height 39
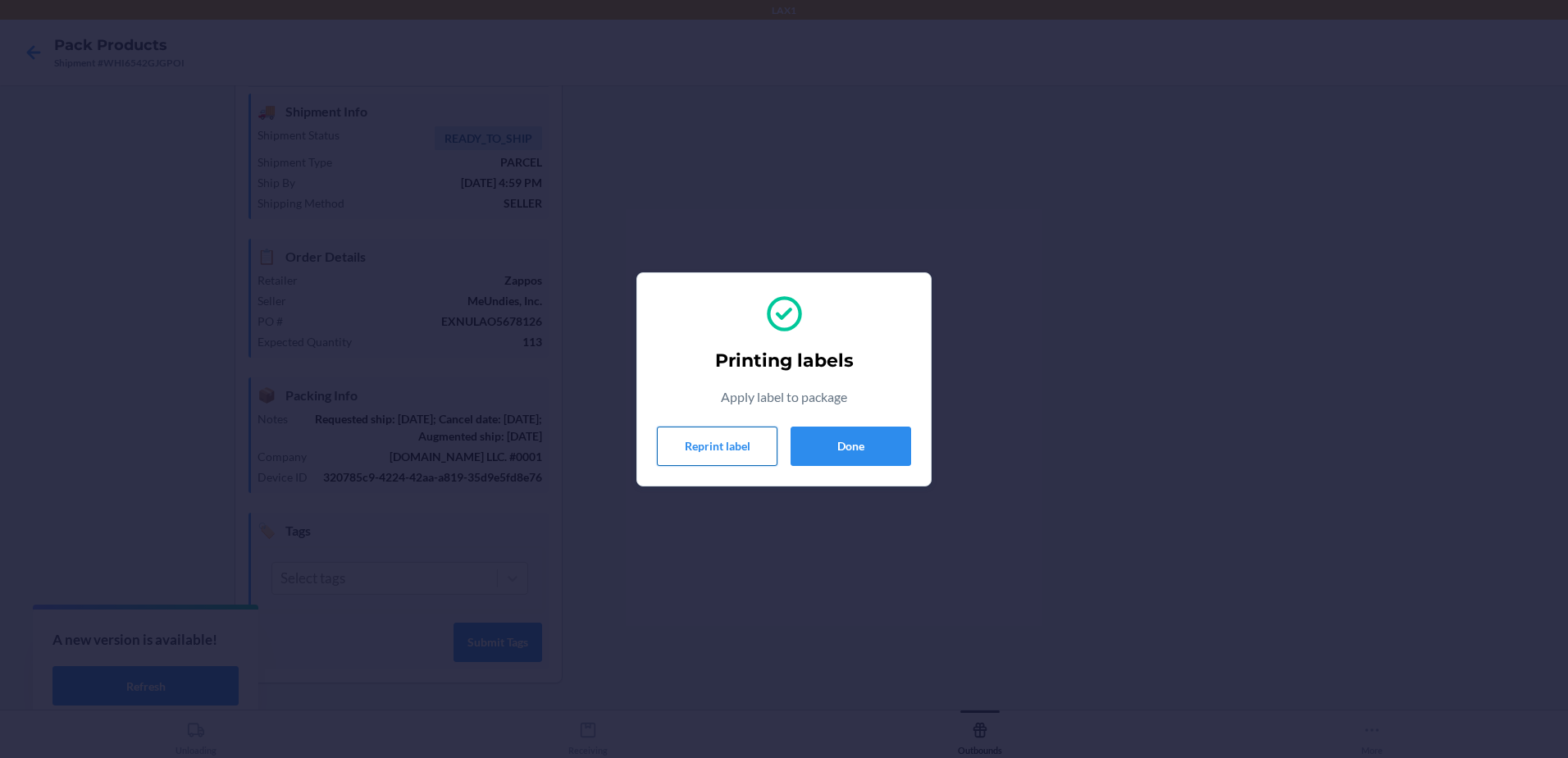
click at [732, 436] on button "Reprint label" at bounding box center [717, 446] width 121 height 39
click at [741, 438] on button "Reprint label" at bounding box center [717, 446] width 121 height 39
click at [711, 438] on button "Reprint label" at bounding box center [717, 446] width 121 height 39
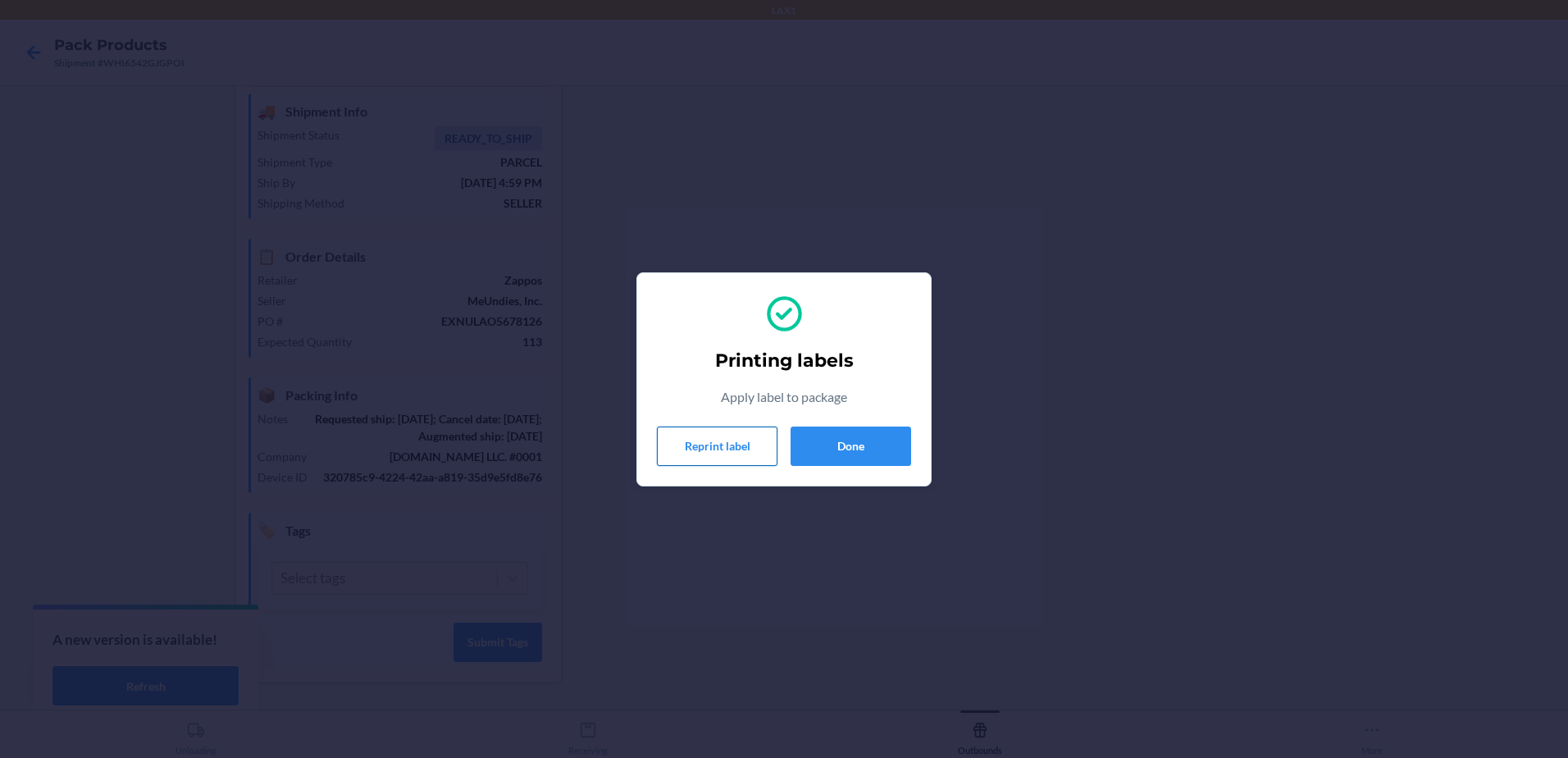
click at [706, 440] on button "Reprint label" at bounding box center [717, 446] width 121 height 39
drag, startPoint x: 706, startPoint y: 440, endPoint x: 673, endPoint y: 378, distance: 70.2
click at [673, 378] on div "Printing labels Apply label to package Reprint label Done" at bounding box center [784, 379] width 254 height 186
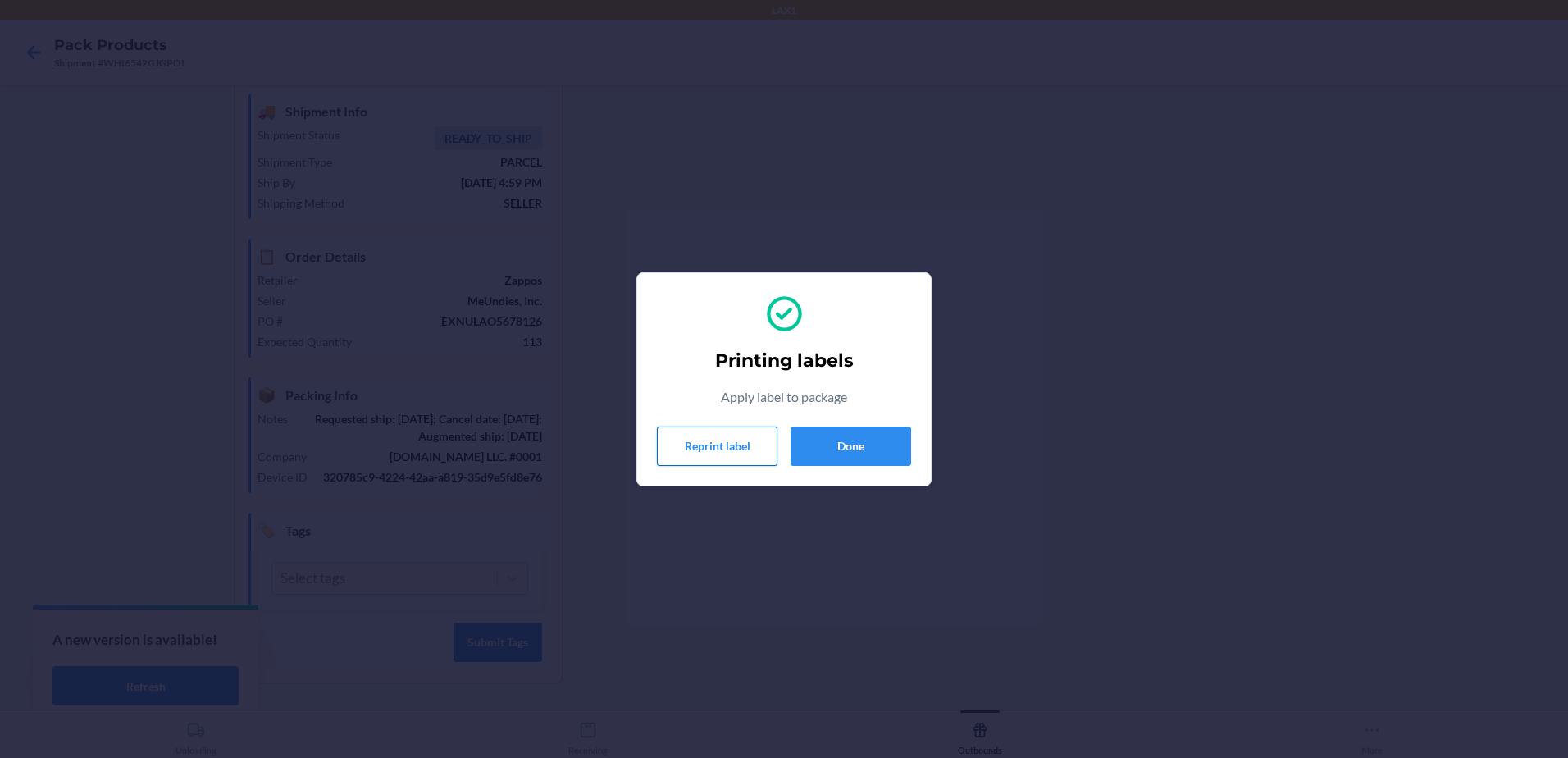
click at [700, 448] on button "Reprint label" at bounding box center [717, 446] width 121 height 39
click at [701, 448] on button "Reprint label" at bounding box center [717, 446] width 121 height 39
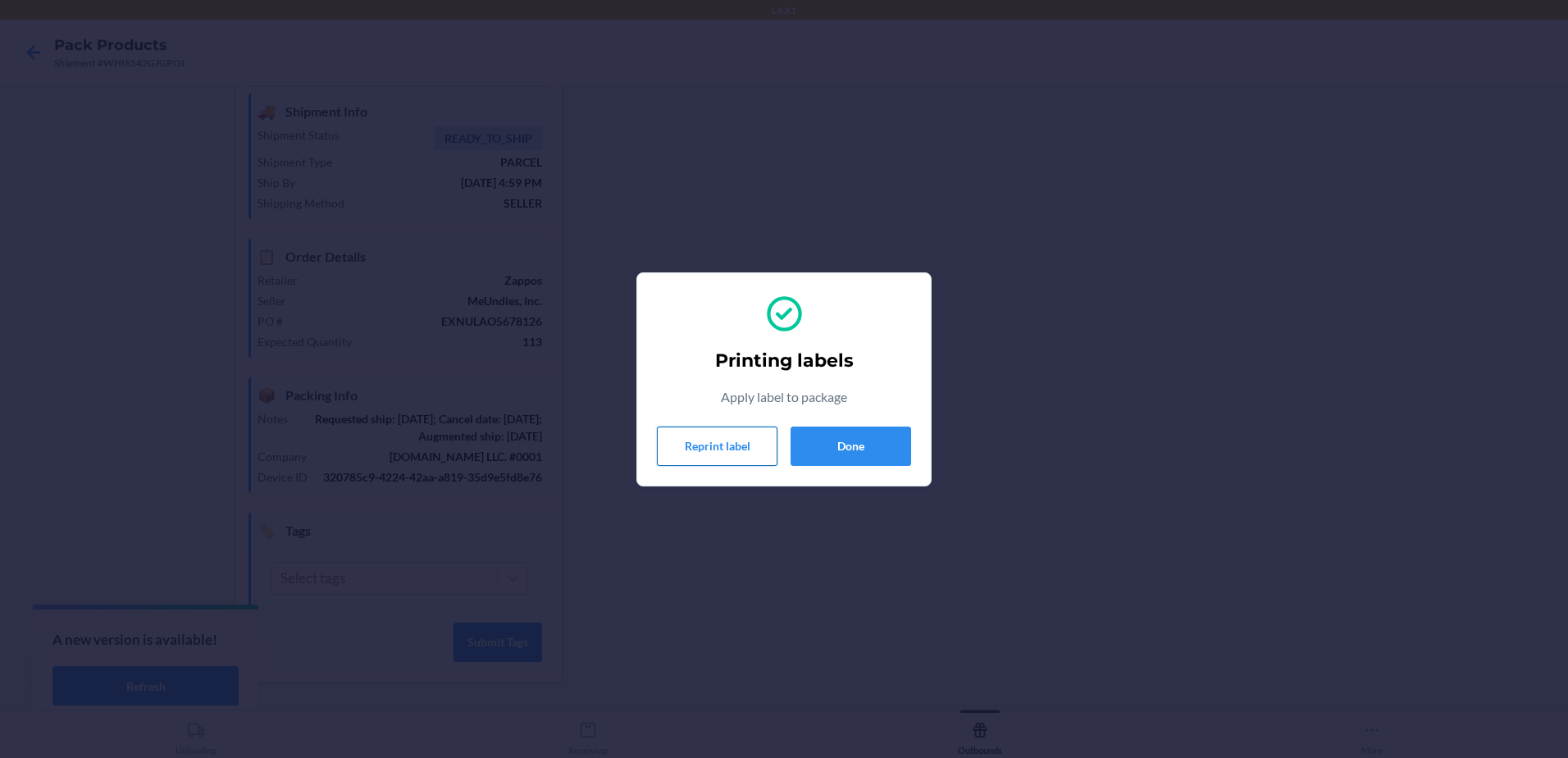
click at [701, 448] on button "Reprint label" at bounding box center [717, 446] width 121 height 39
click at [747, 440] on button "Reprint label" at bounding box center [717, 446] width 121 height 39
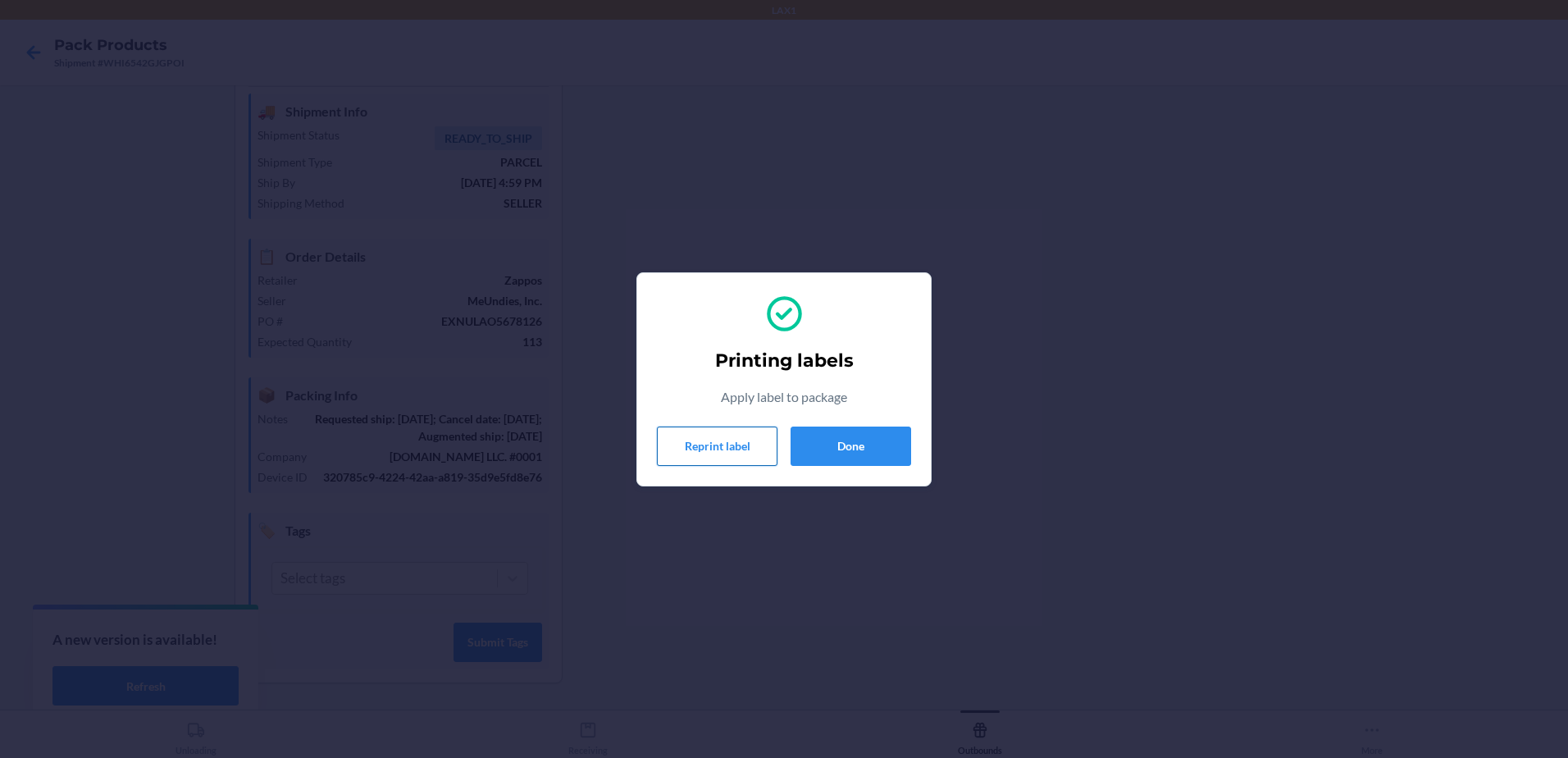
click at [700, 441] on button "Reprint label" at bounding box center [717, 446] width 121 height 39
click at [888, 445] on button "Done" at bounding box center [850, 446] width 121 height 39
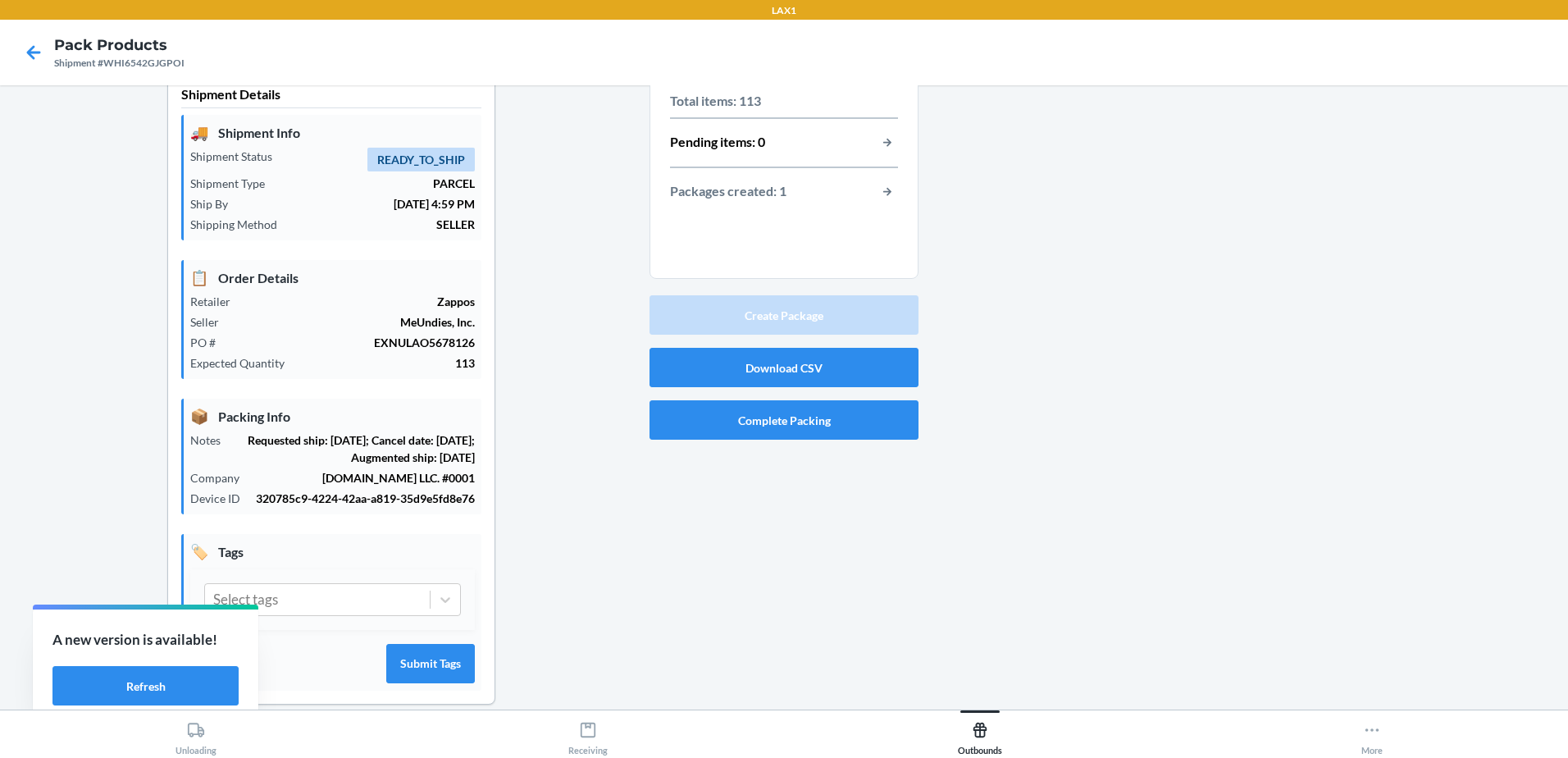
scroll to position [0, 0]
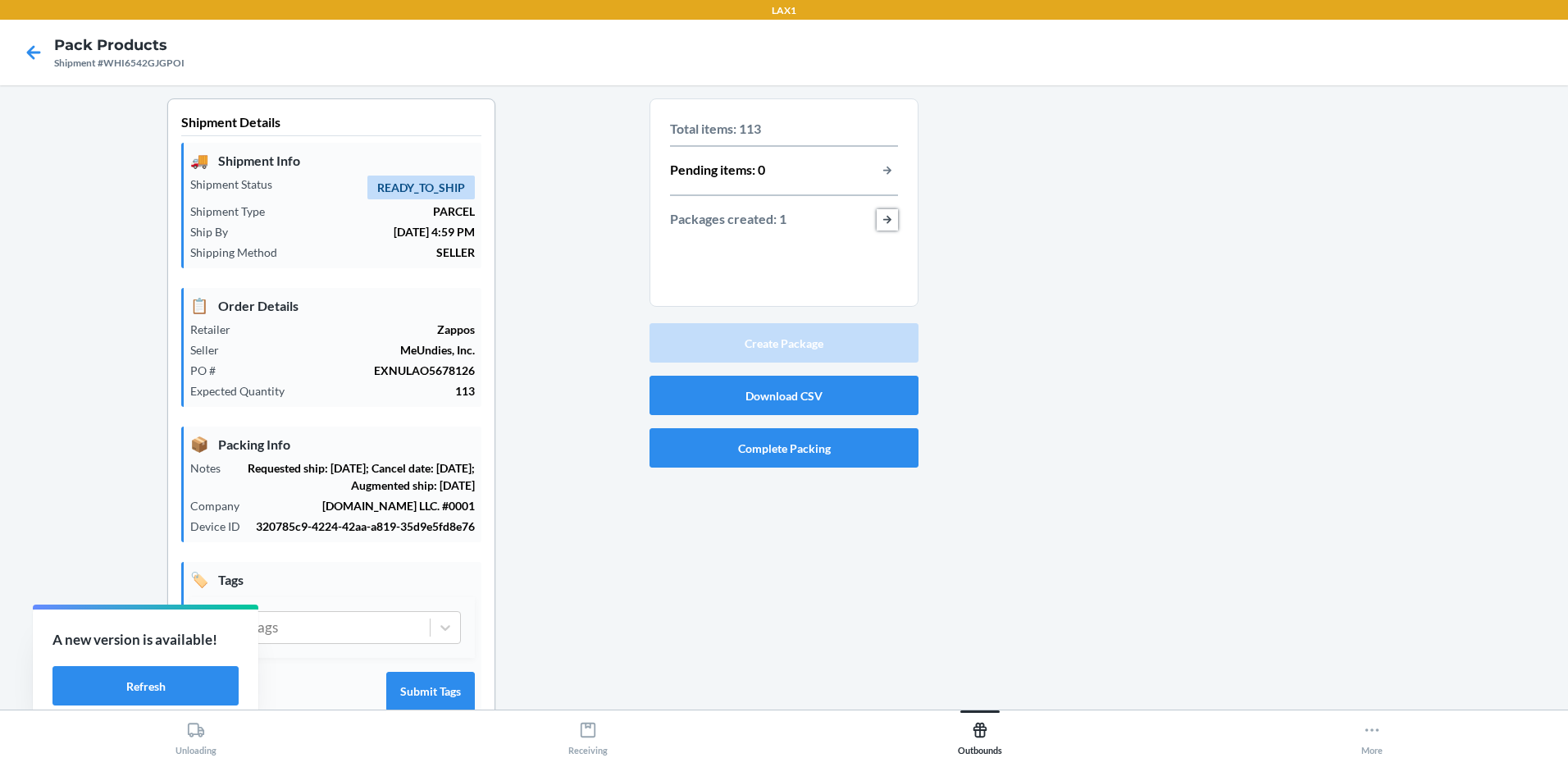
click at [877, 216] on button "button-view-packages-created" at bounding box center [887, 220] width 22 height 22
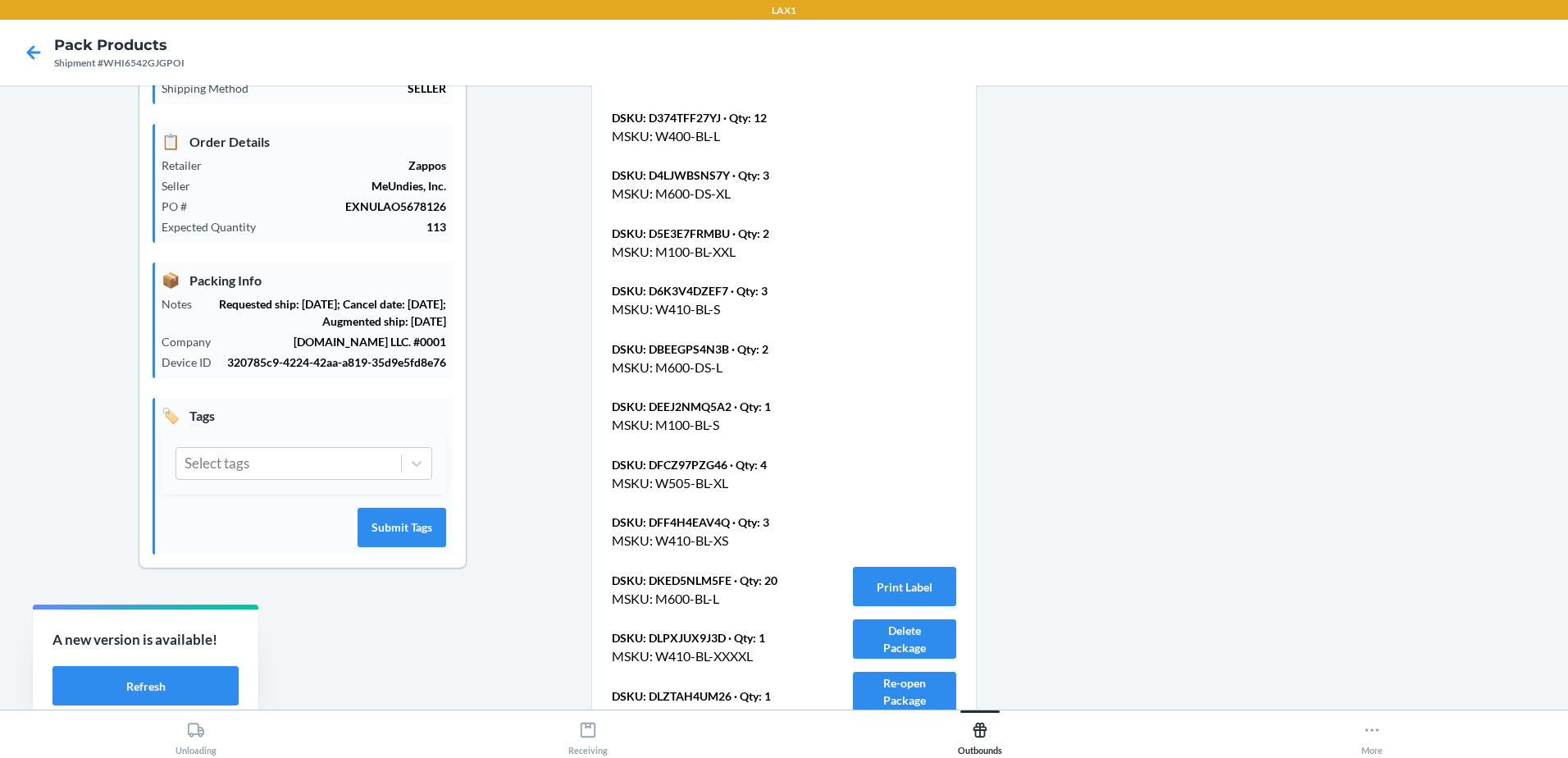
scroll to position [492, 0]
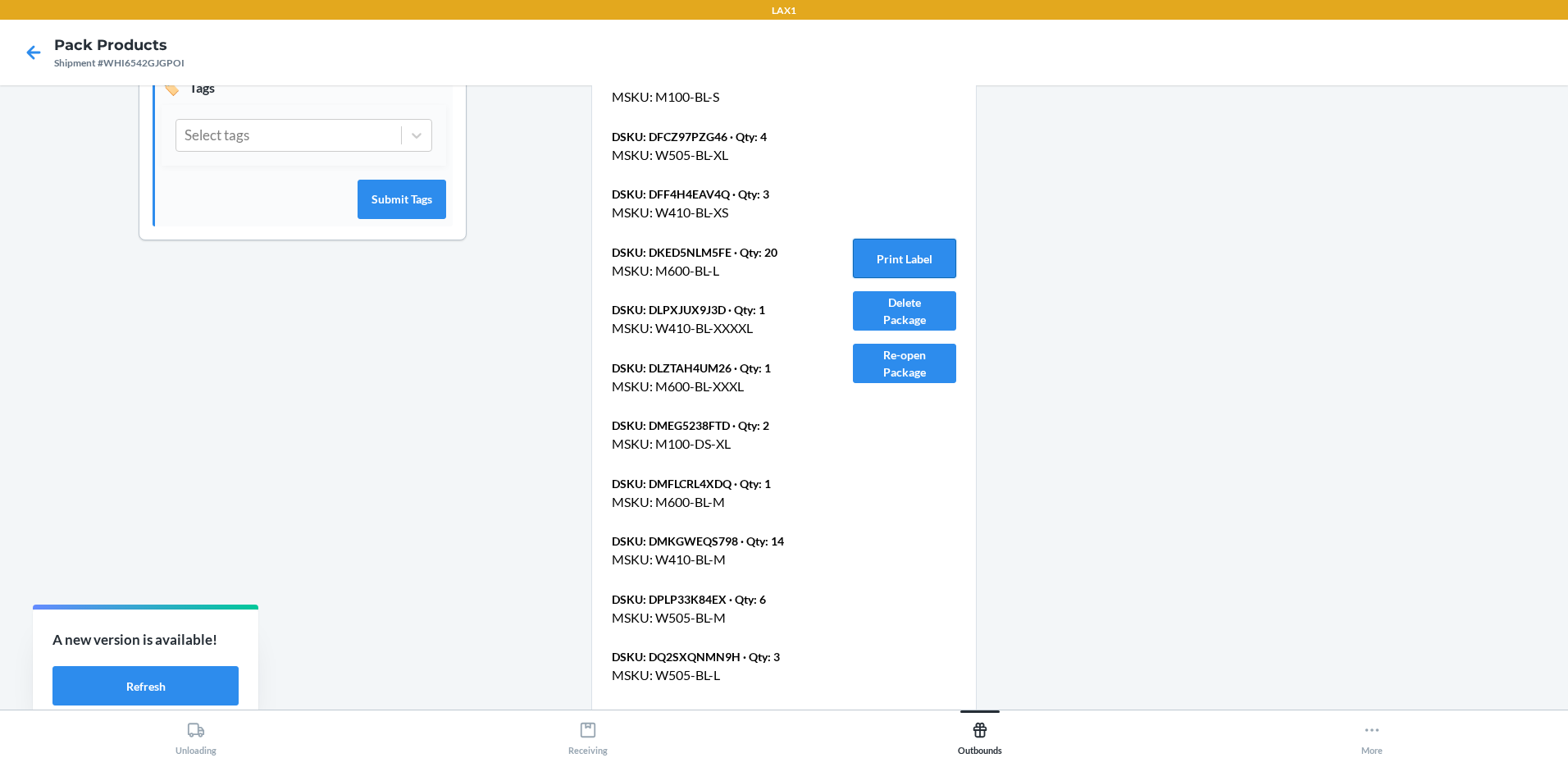
click at [911, 259] on button "Print Label" at bounding box center [905, 258] width 103 height 39
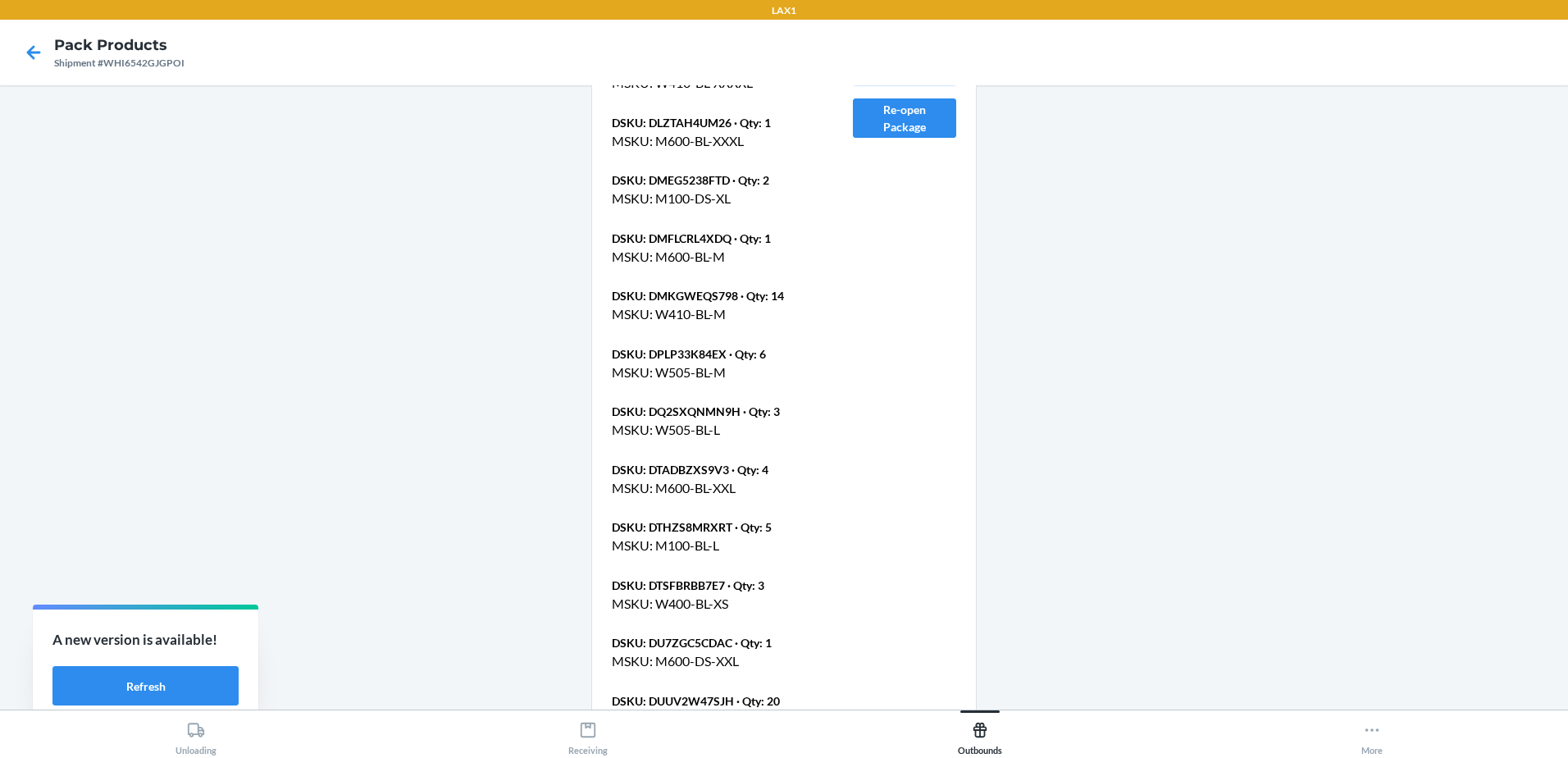
scroll to position [532, 0]
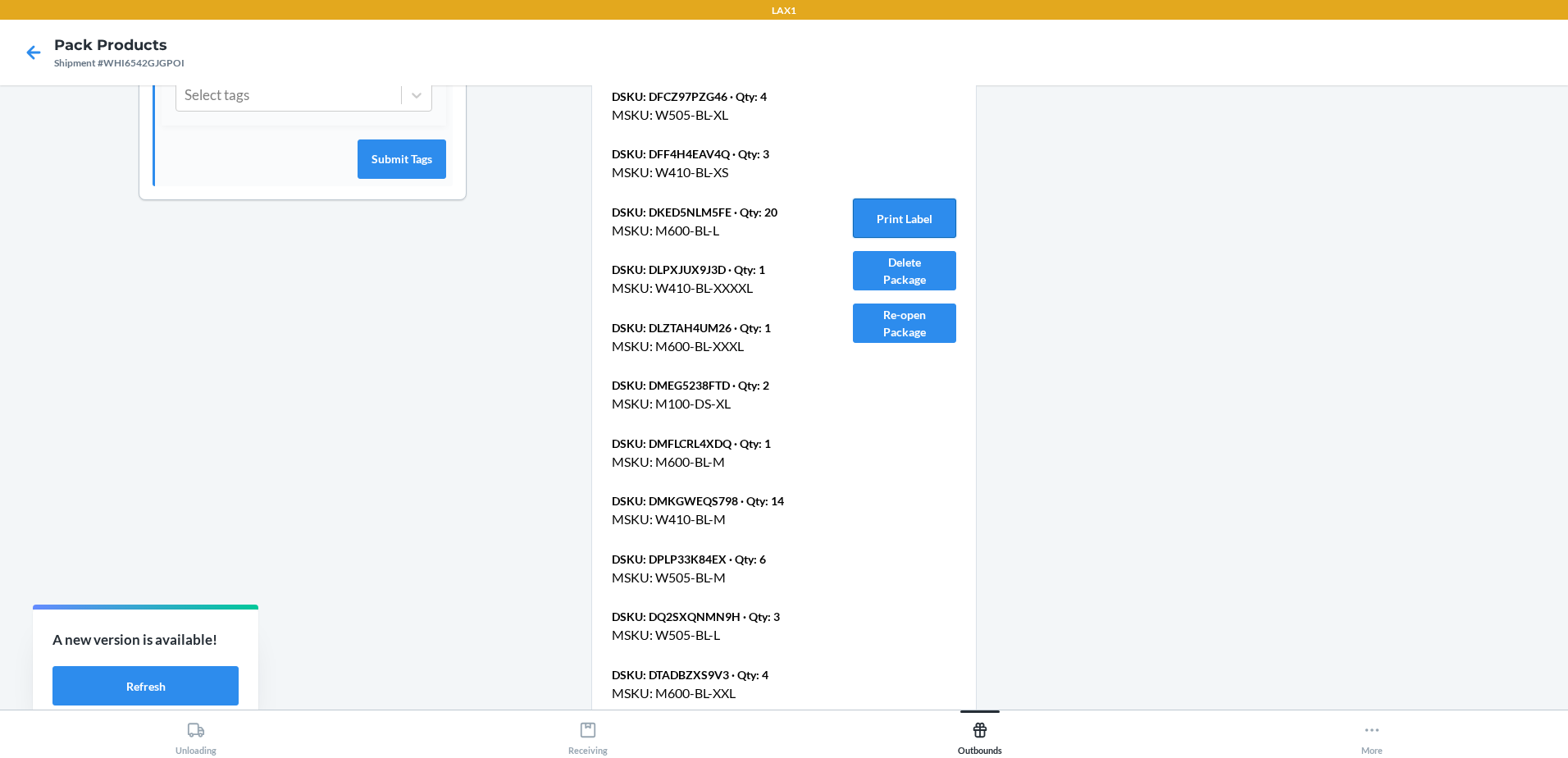
click at [882, 203] on button "Print Label" at bounding box center [905, 218] width 103 height 39
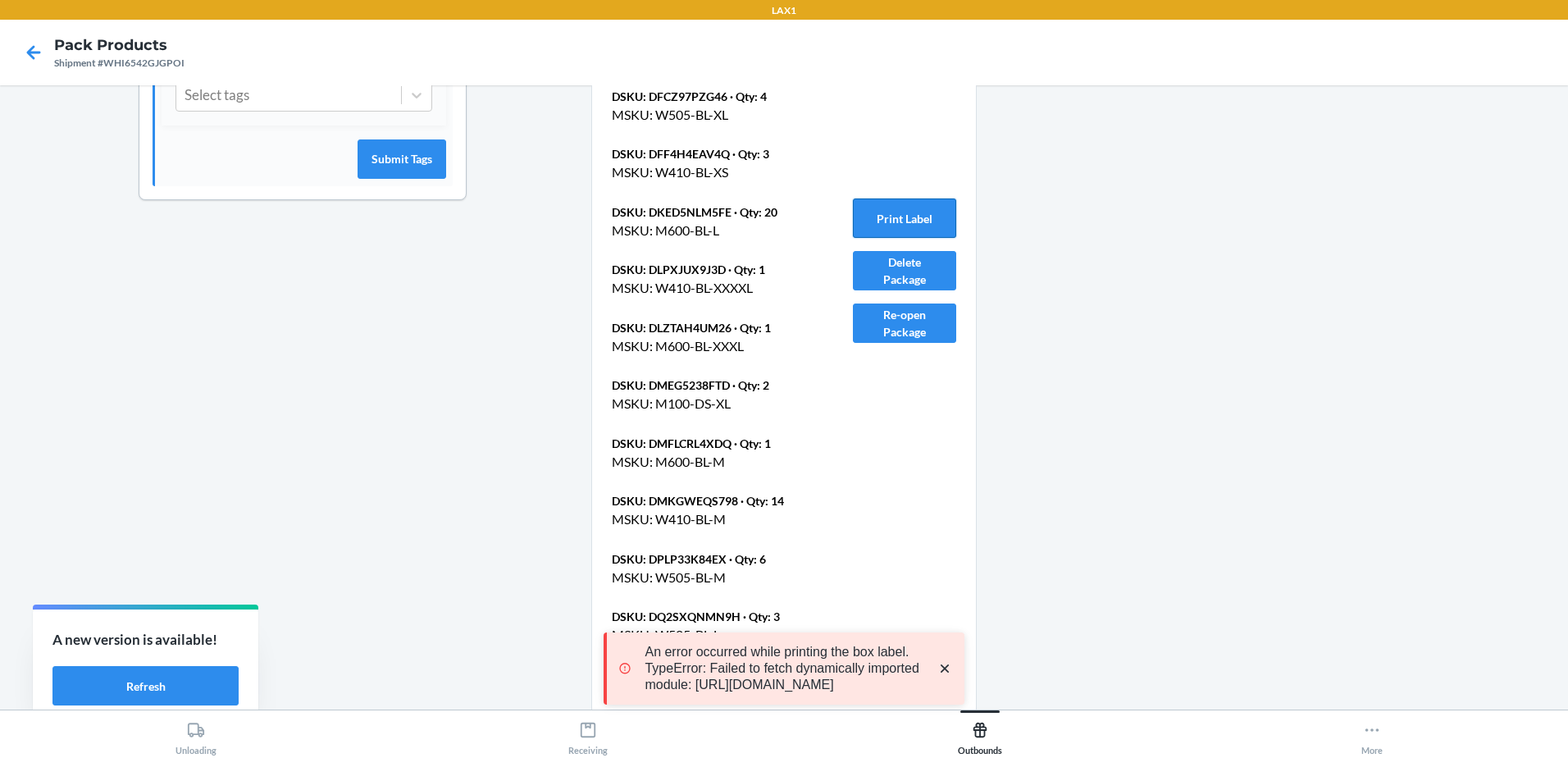
click at [914, 211] on button "Print Label" at bounding box center [905, 218] width 103 height 39
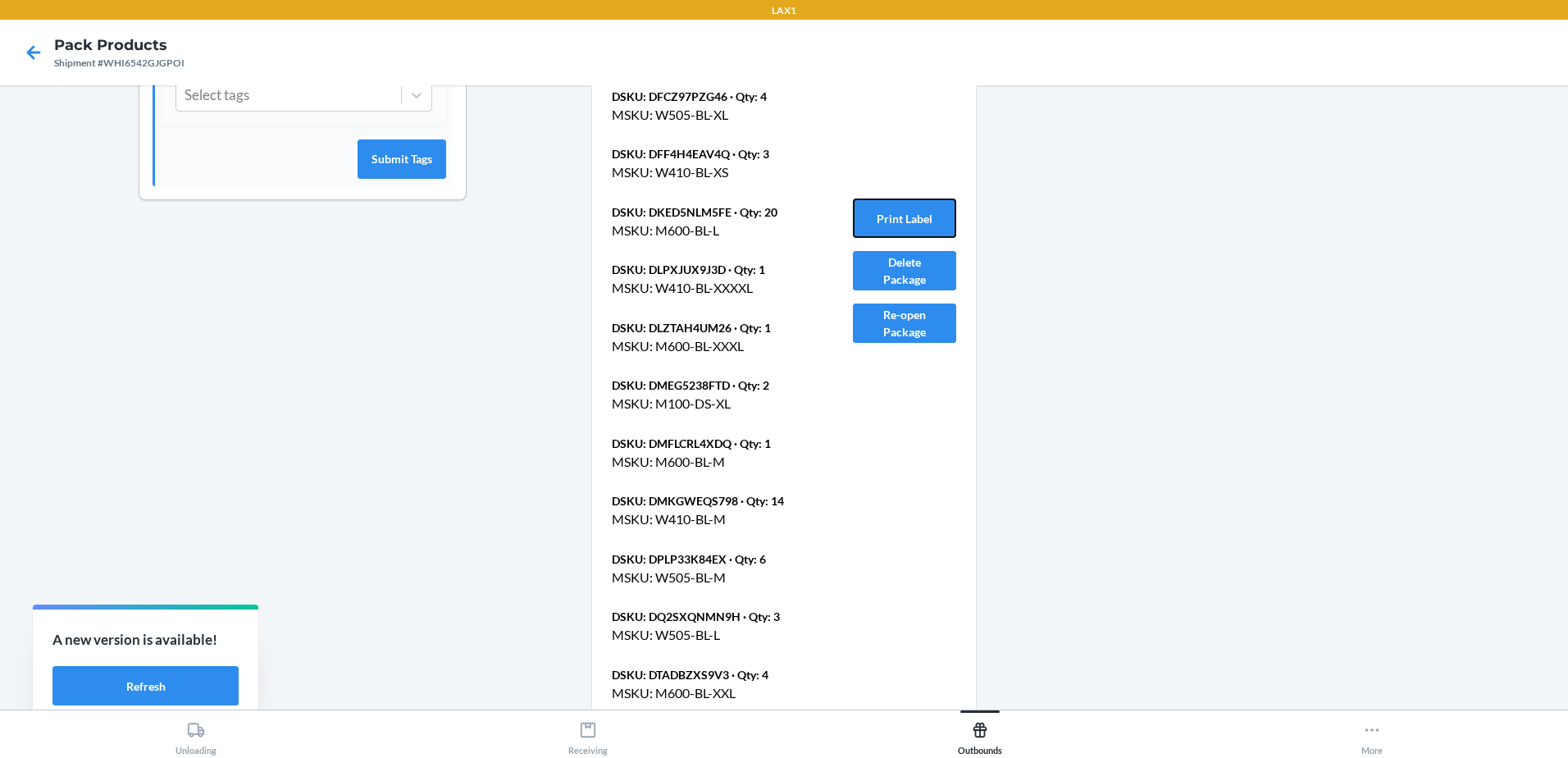
click at [914, 211] on button "Print Label" at bounding box center [905, 218] width 103 height 39
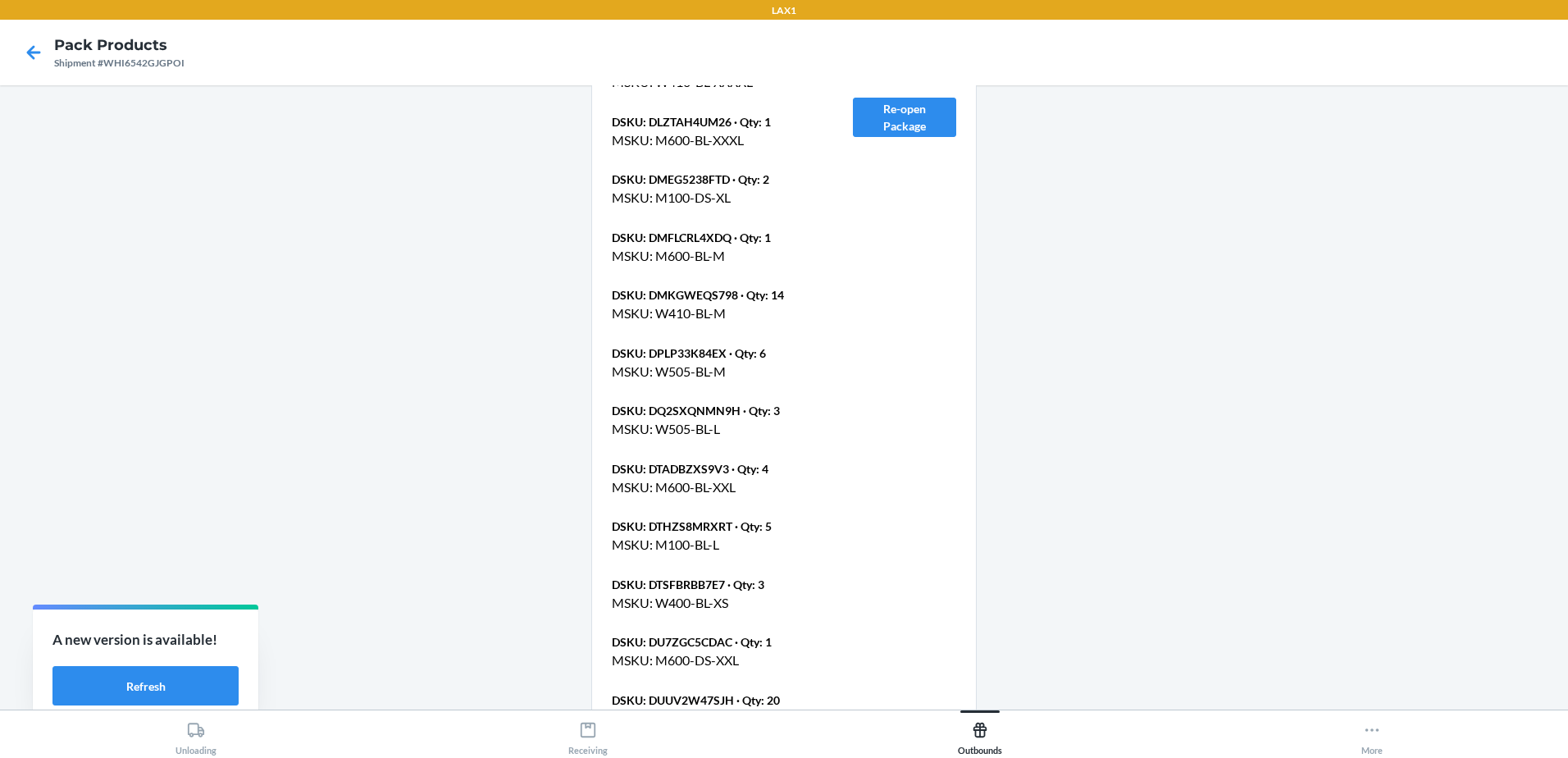
scroll to position [861, 0]
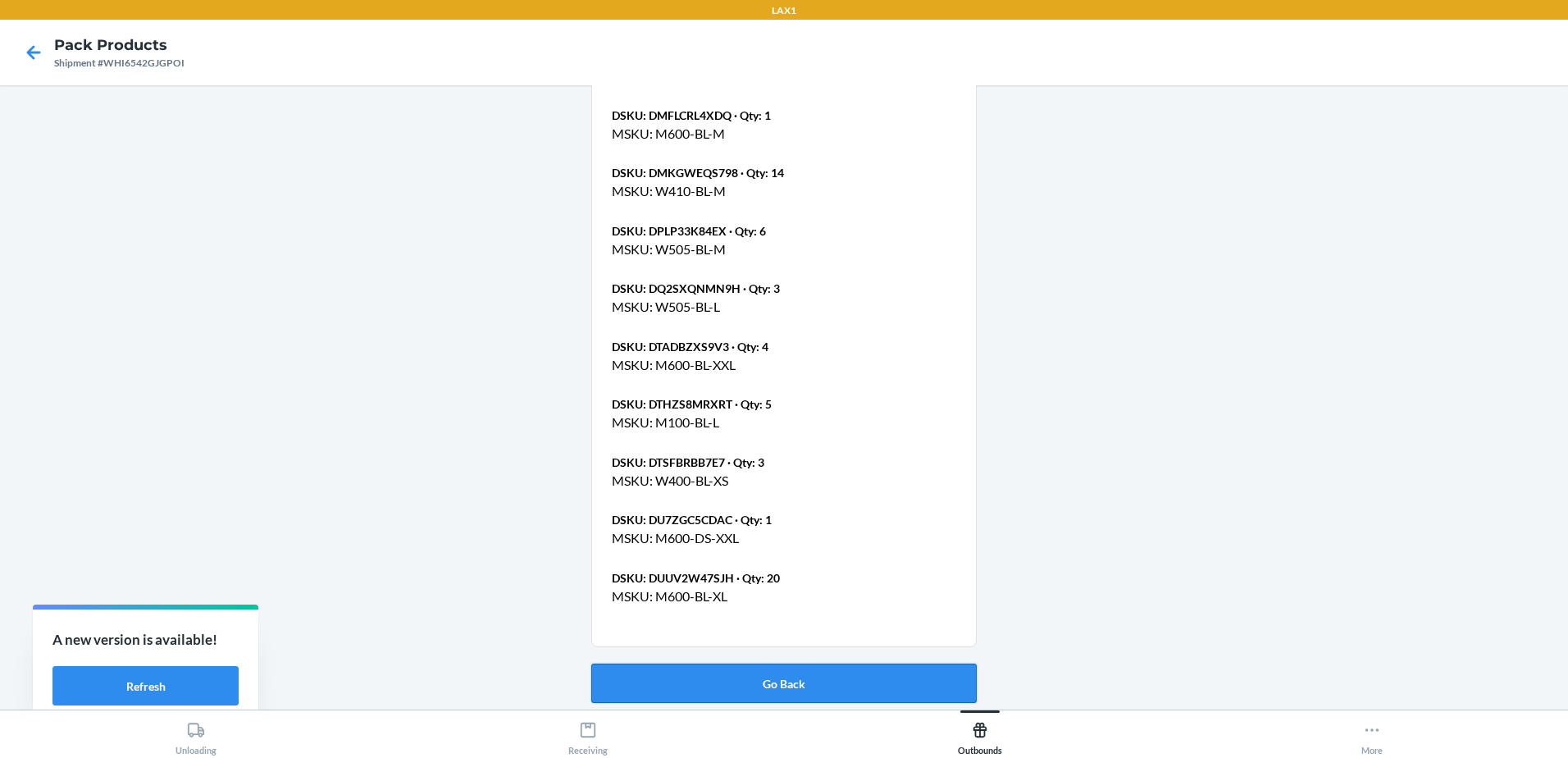
click at [806, 685] on button "Go Back" at bounding box center [784, 683] width 385 height 39
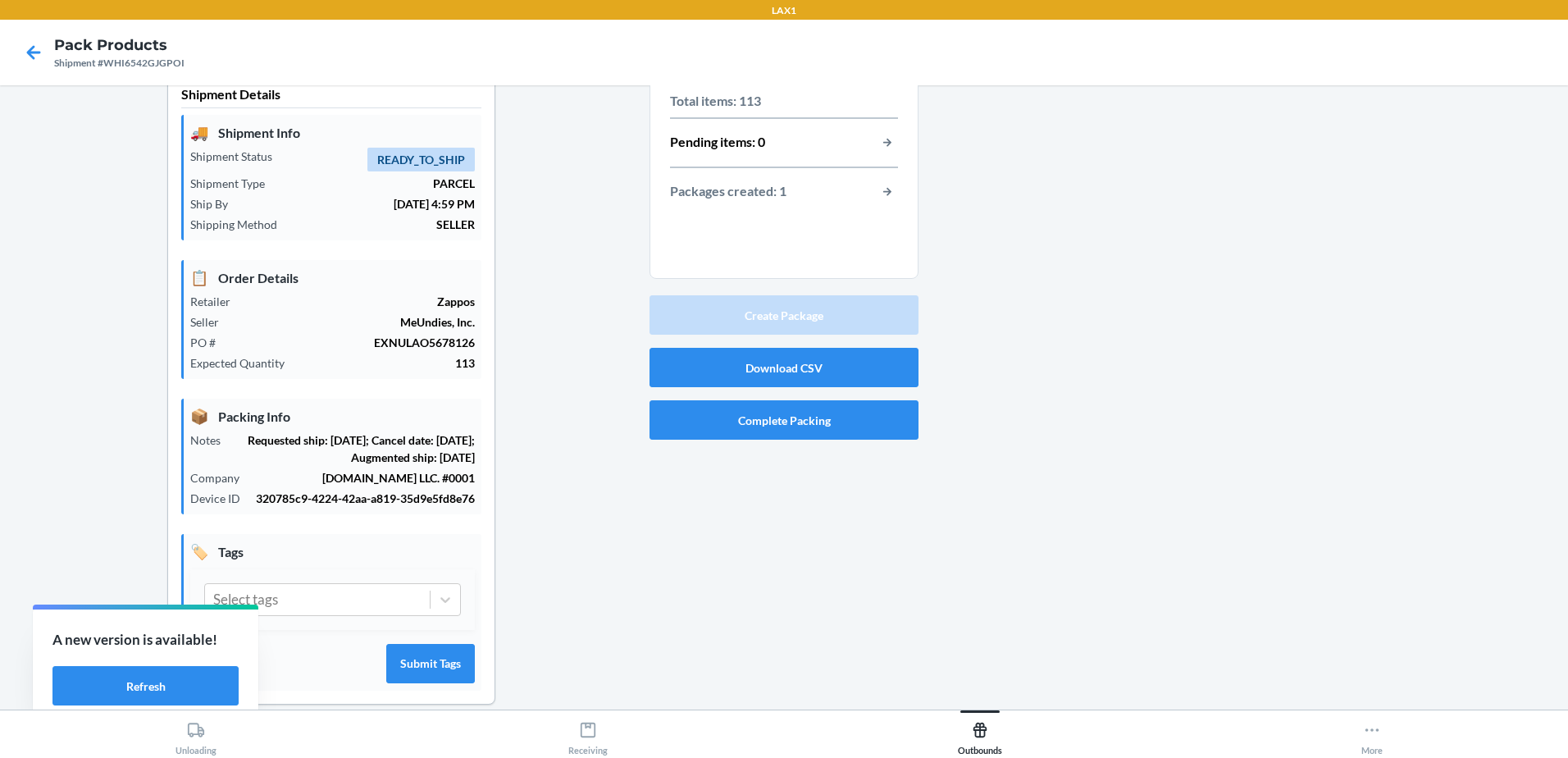
scroll to position [0, 0]
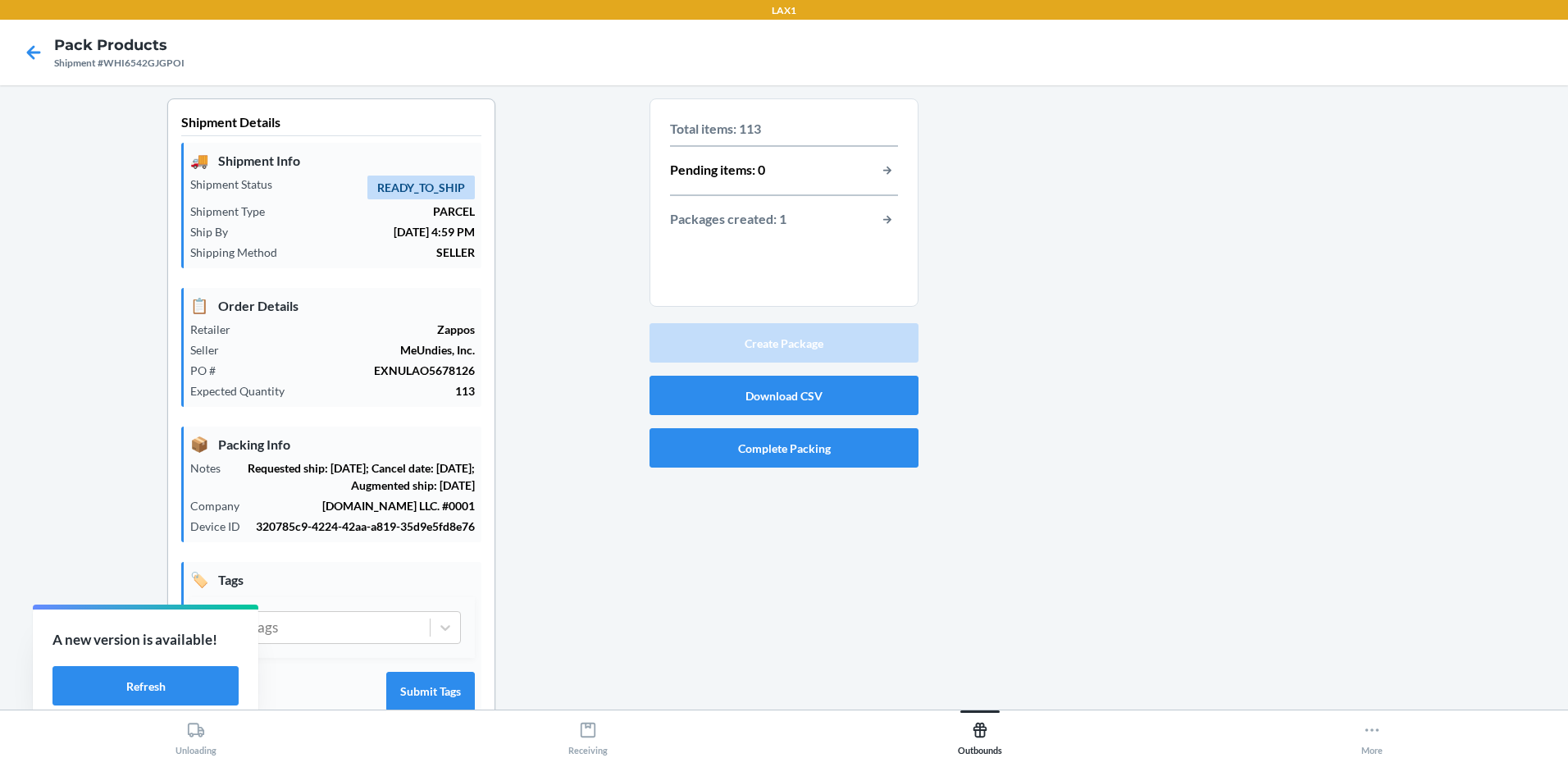
drag, startPoint x: 907, startPoint y: 208, endPoint x: 922, endPoint y: 206, distance: 15.1
click at [907, 208] on section "Total items: 113 Pending items: 0 Packages created: 1" at bounding box center [784, 202] width 269 height 209
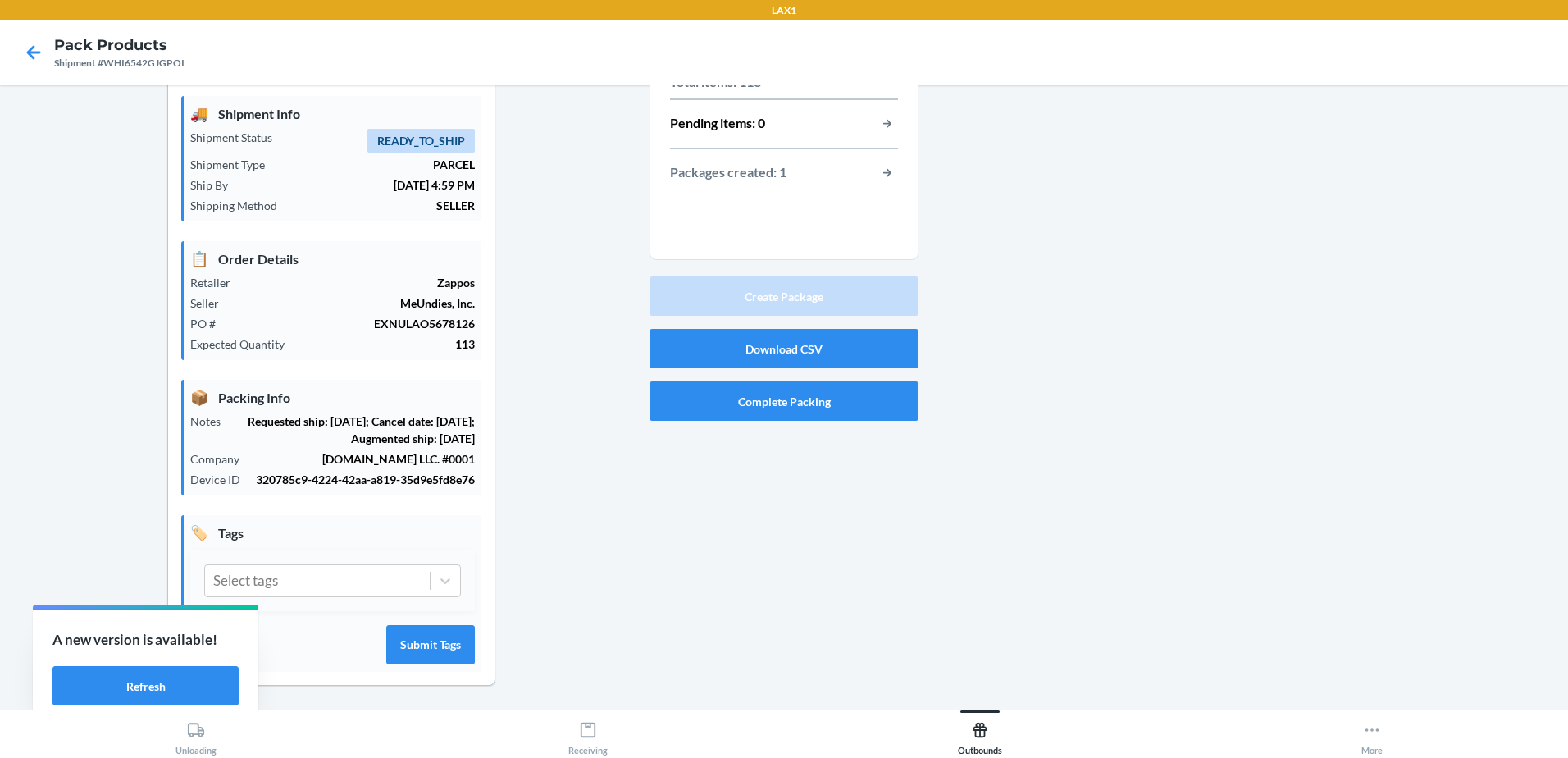
scroll to position [83, 0]
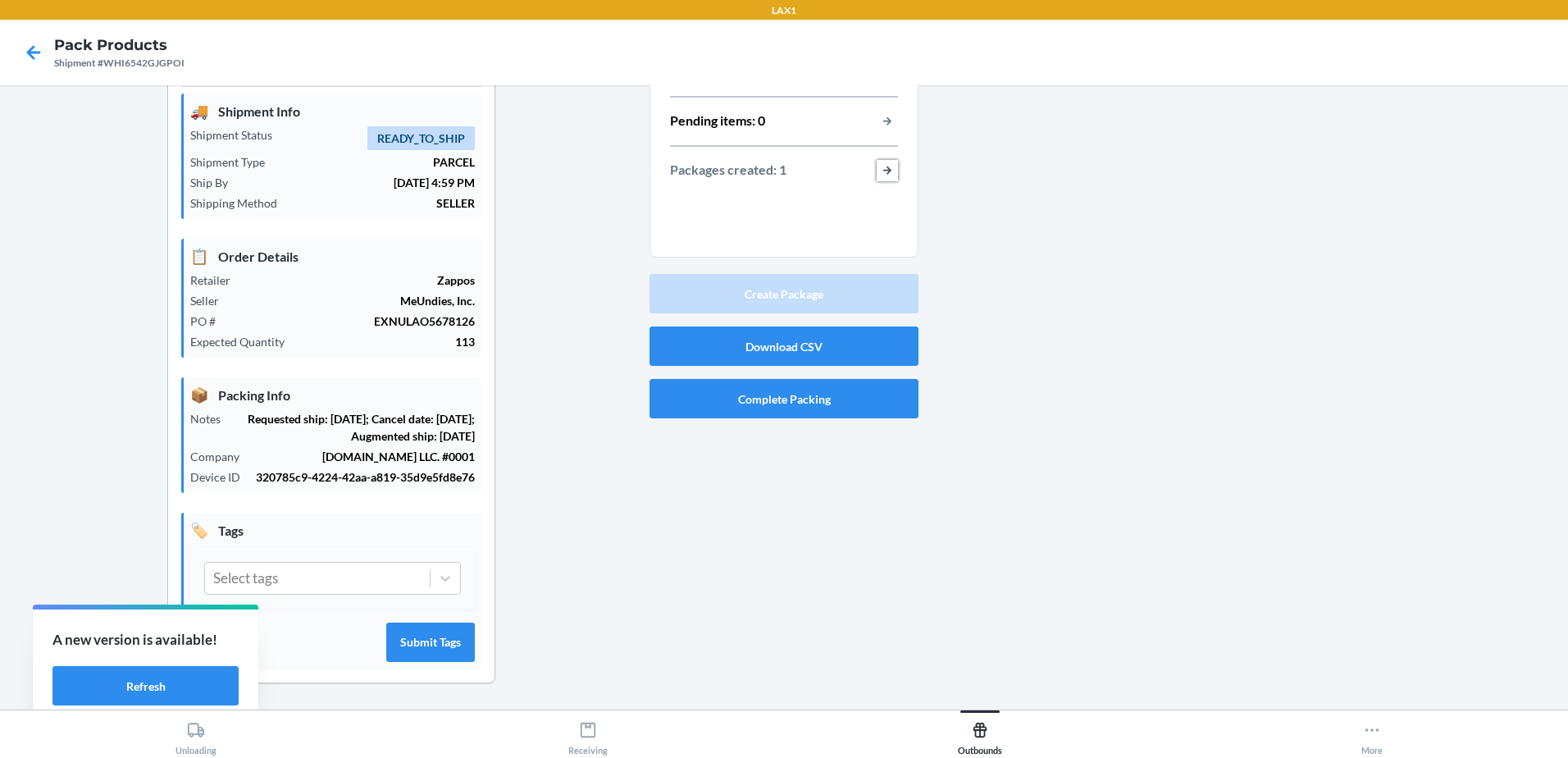
click at [887, 160] on button "button-view-packages-created" at bounding box center [887, 170] width 22 height 22
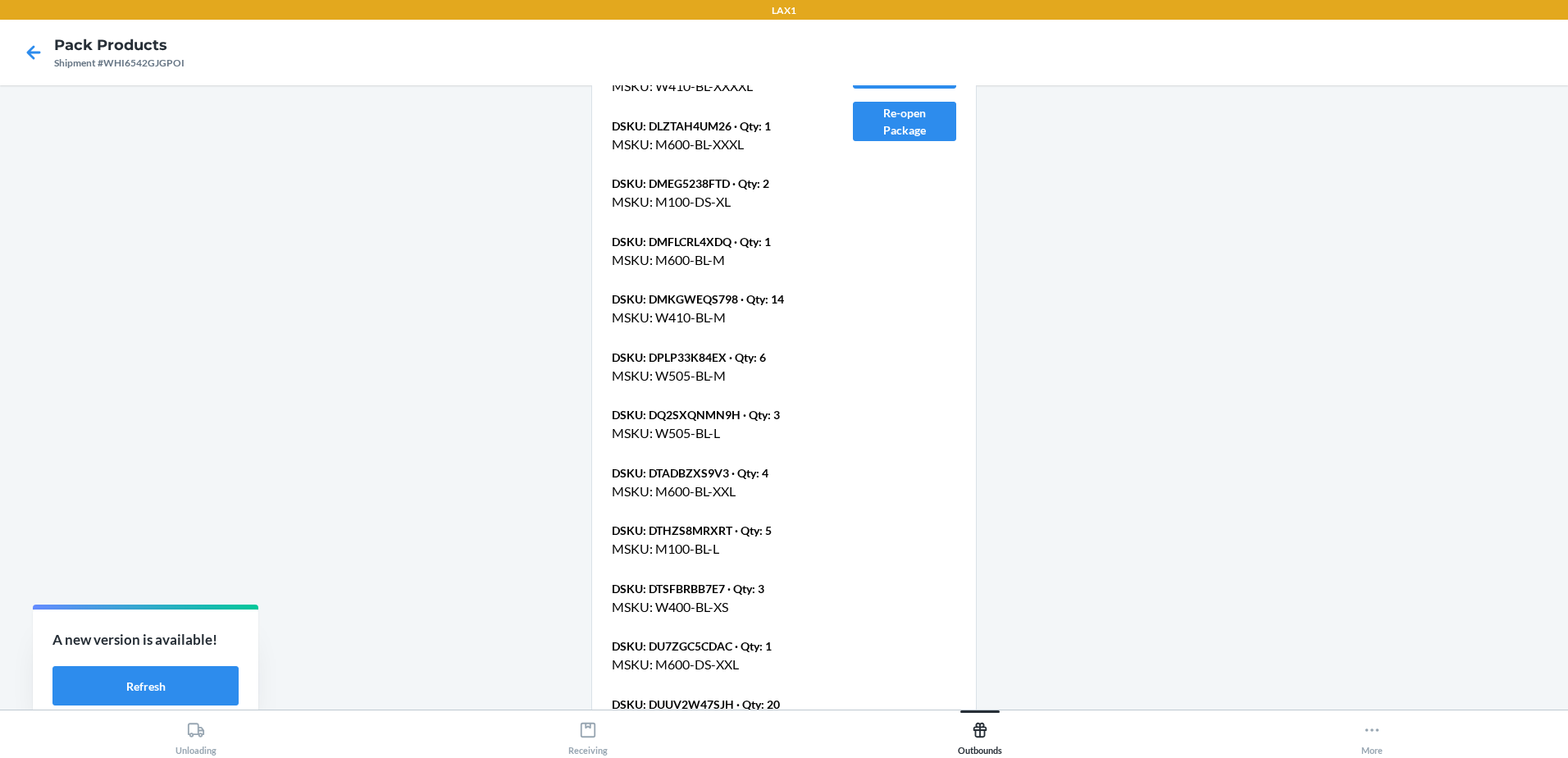
scroll to position [615, 0]
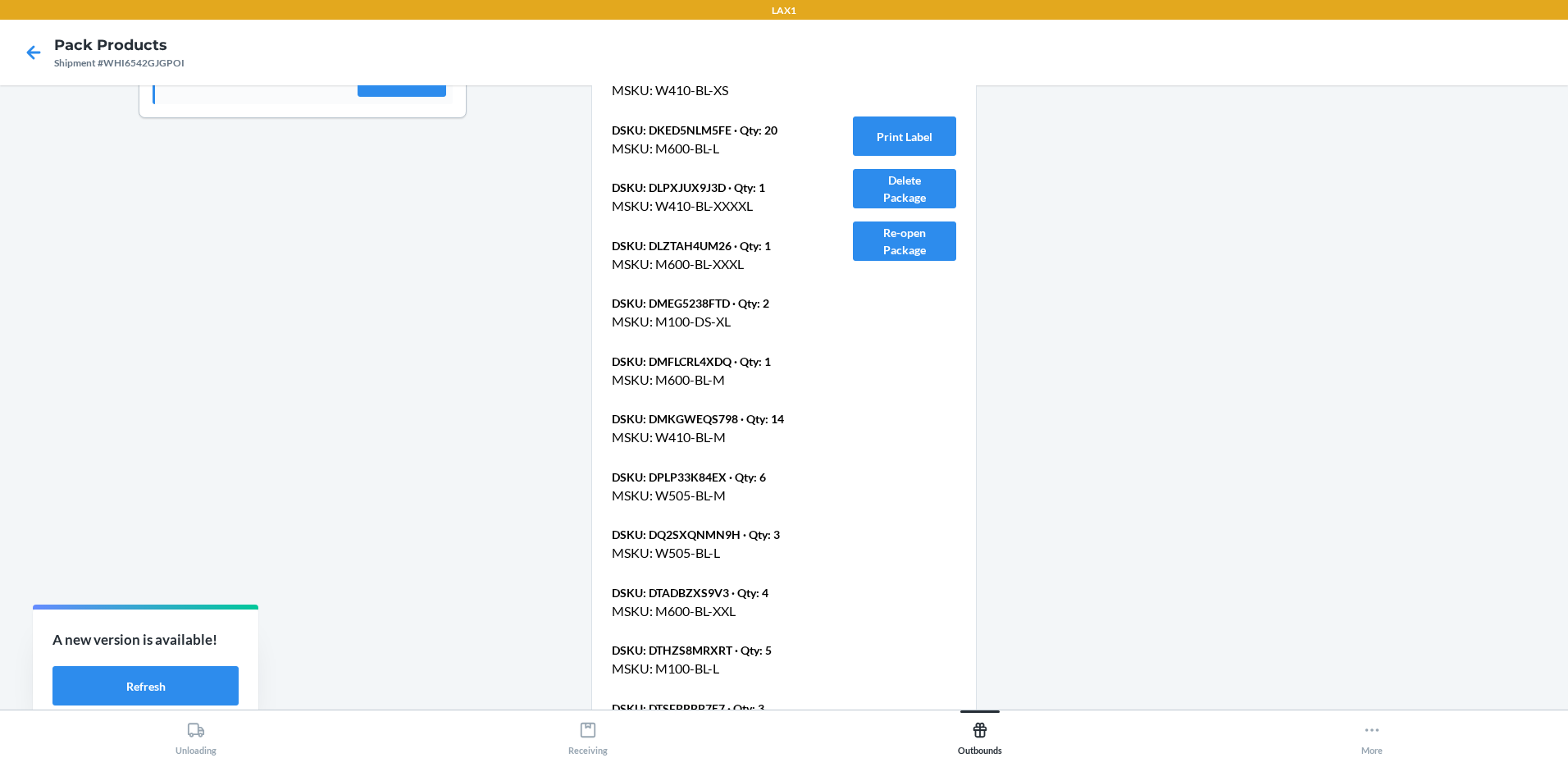
drag, startPoint x: 694, startPoint y: 349, endPoint x: 708, endPoint y: 352, distance: 14.3
click at [918, 141] on button "Print Label" at bounding box center [905, 136] width 103 height 39
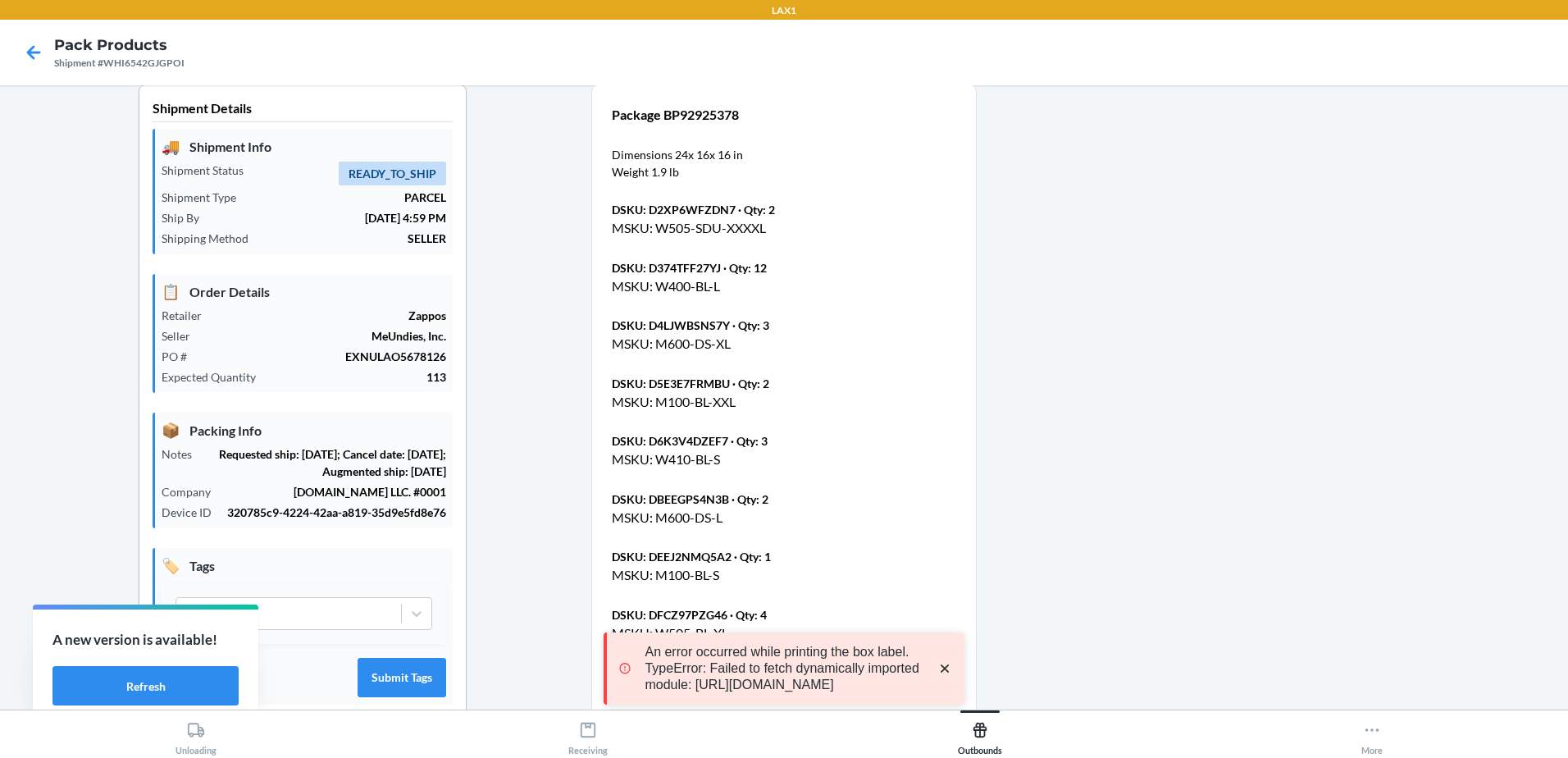
scroll to position [0, 0]
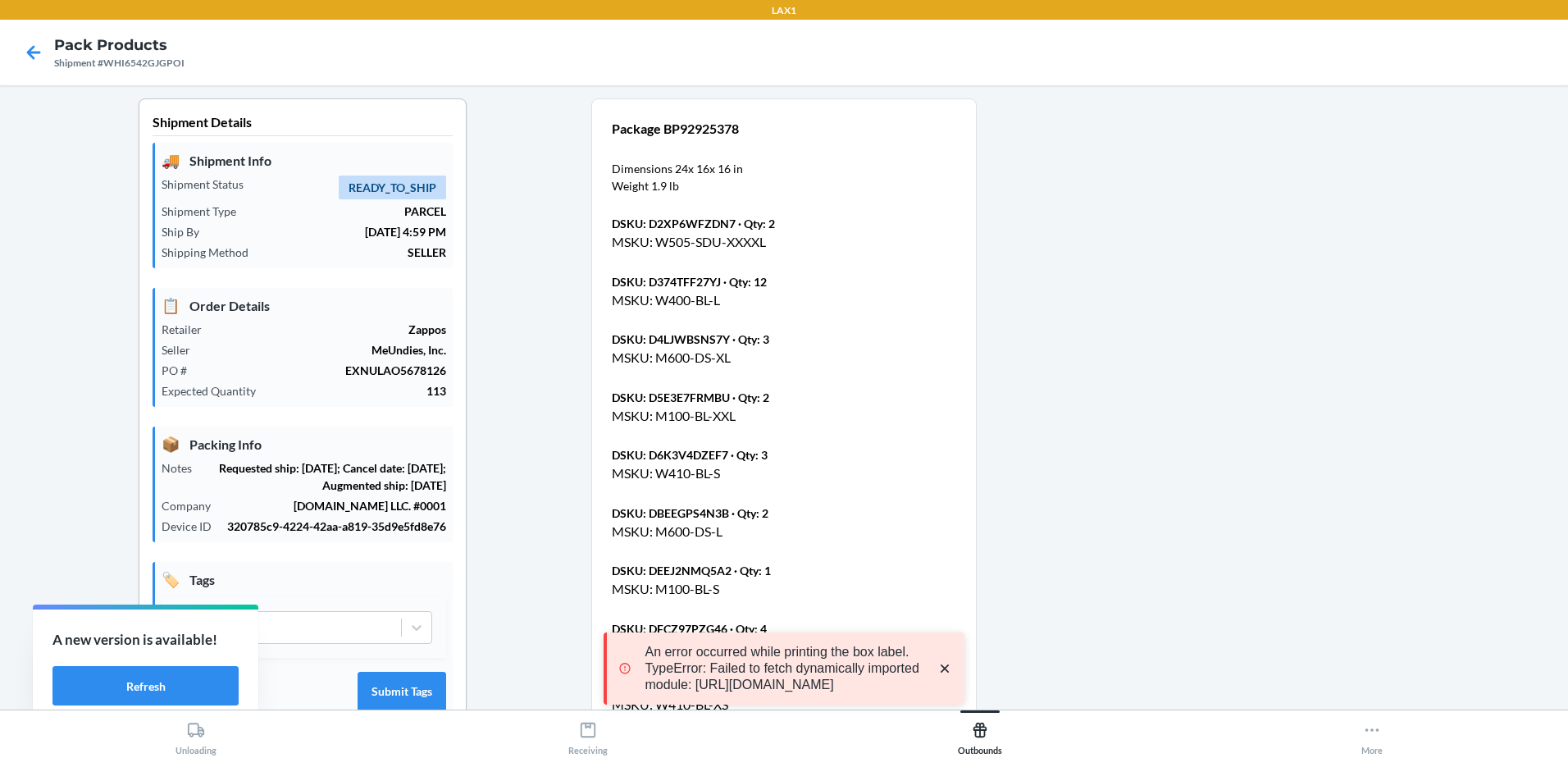
click at [785, 663] on p "An error occurred while printing the box label. TypeError: Failed to fetch dyna…" at bounding box center [782, 668] width 276 height 50
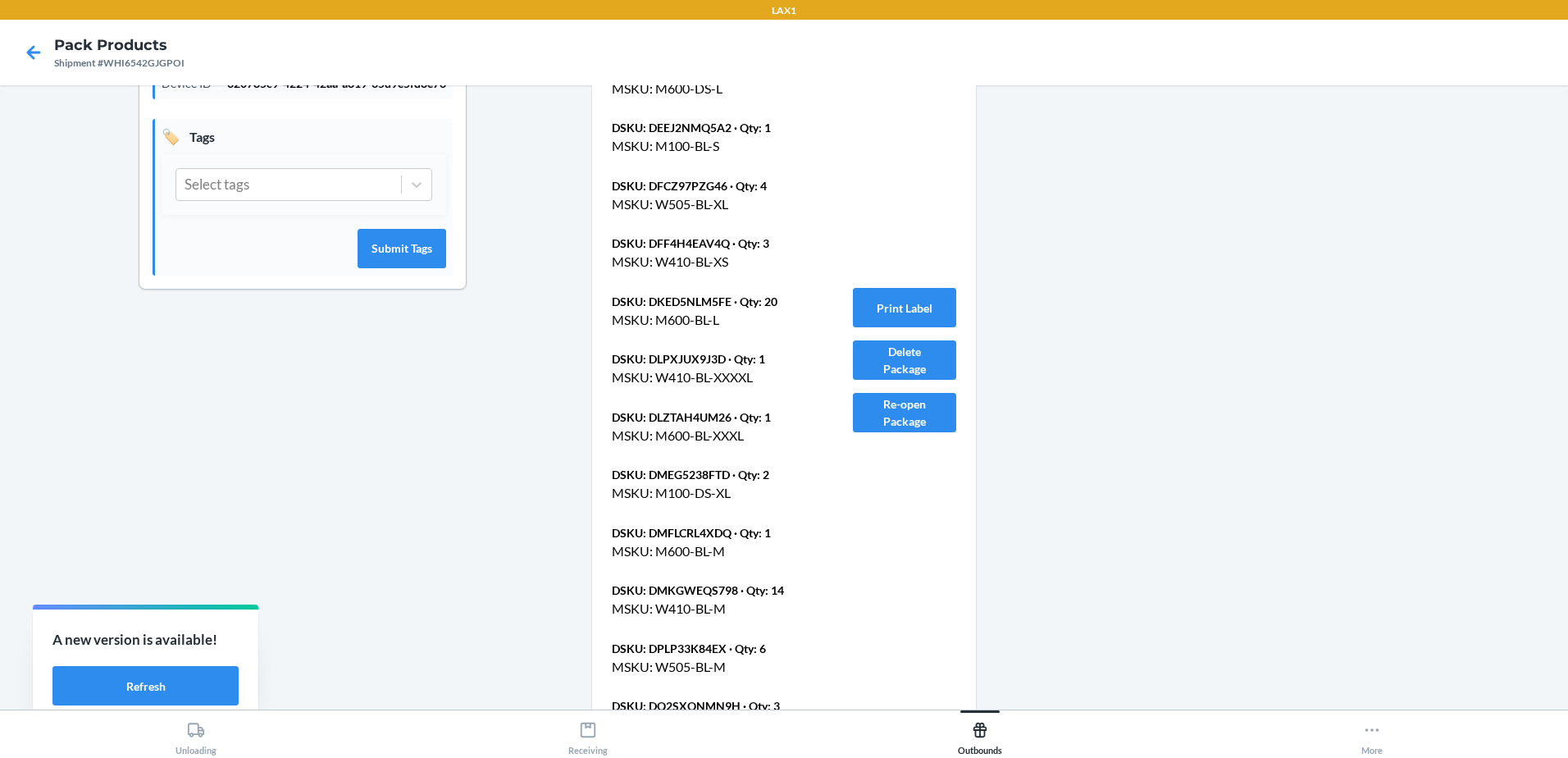
scroll to position [450, 0]
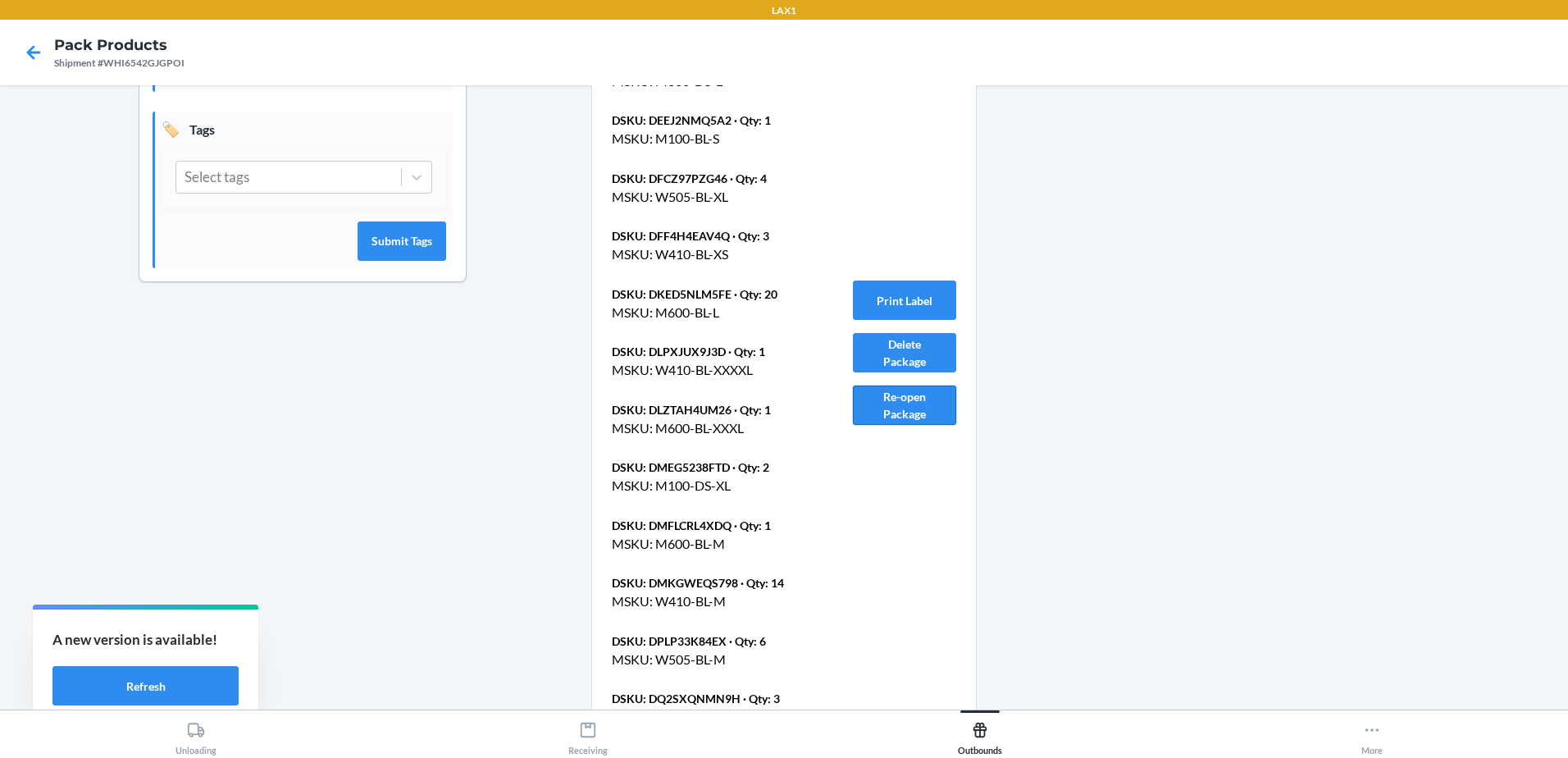
click at [898, 407] on button "Re-open Package" at bounding box center [905, 405] width 103 height 39
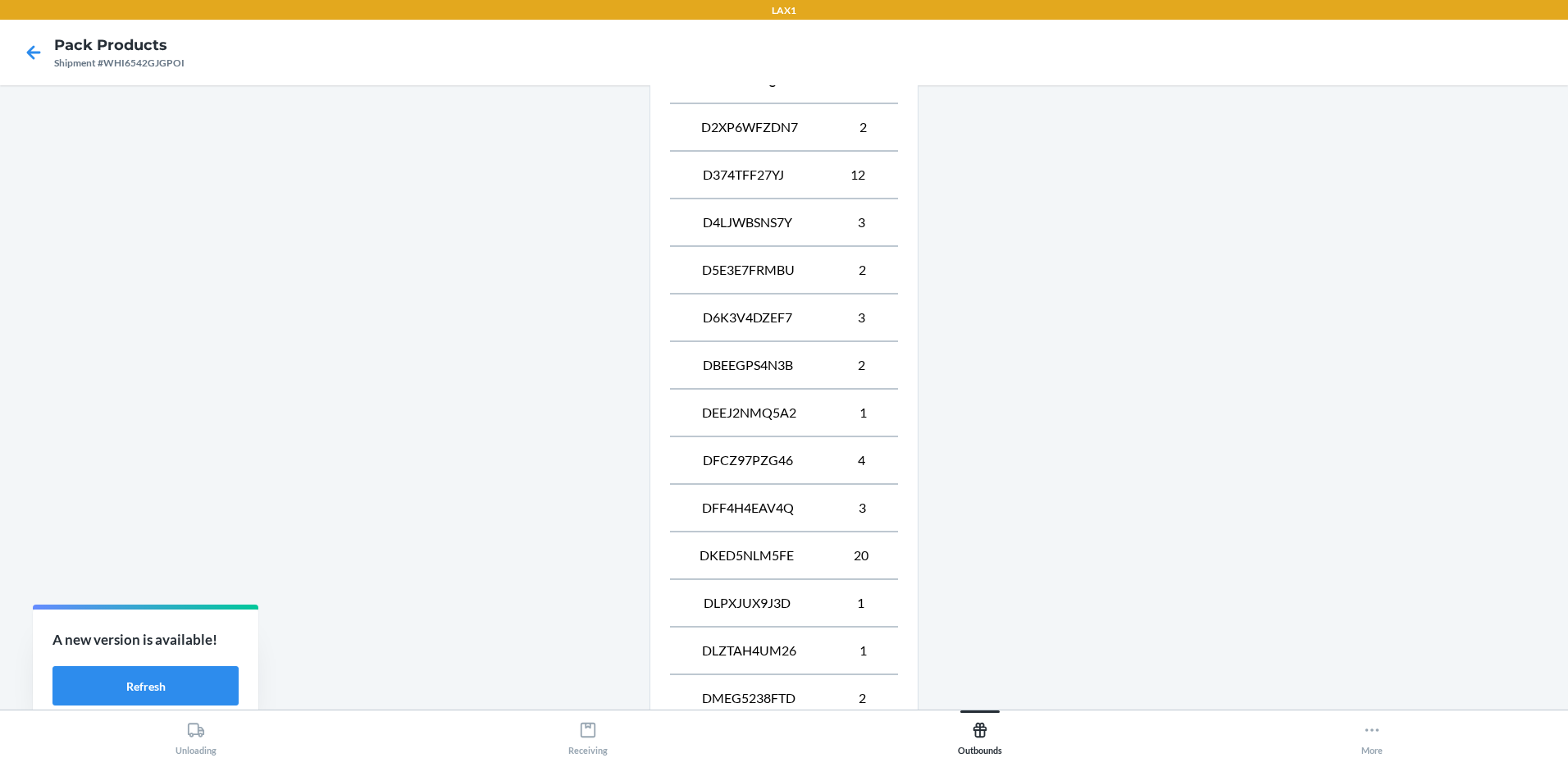
scroll to position [1271, 0]
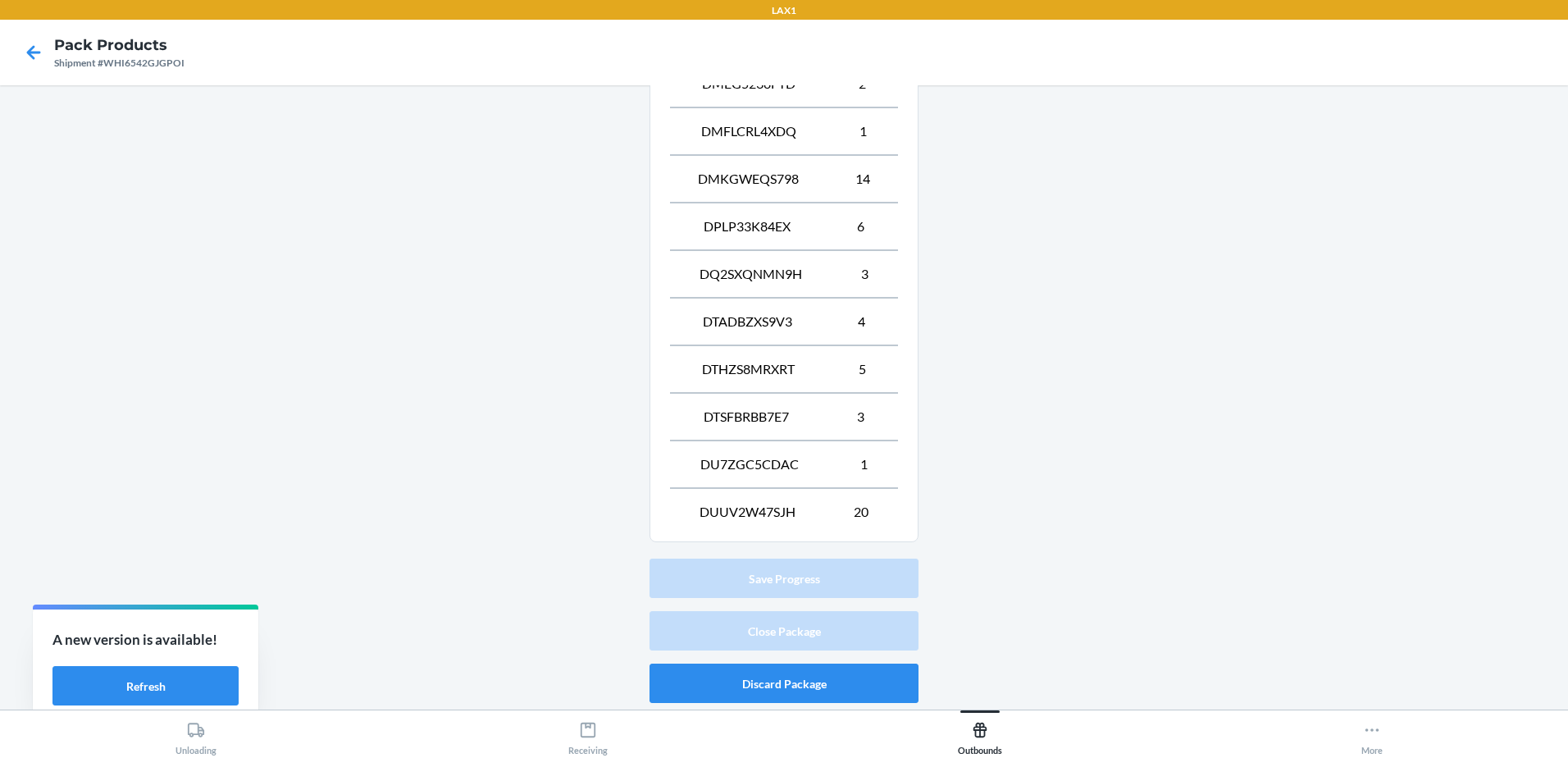
click at [847, 590] on div "Save Progress Close Package Discard Package" at bounding box center [784, 631] width 269 height 157
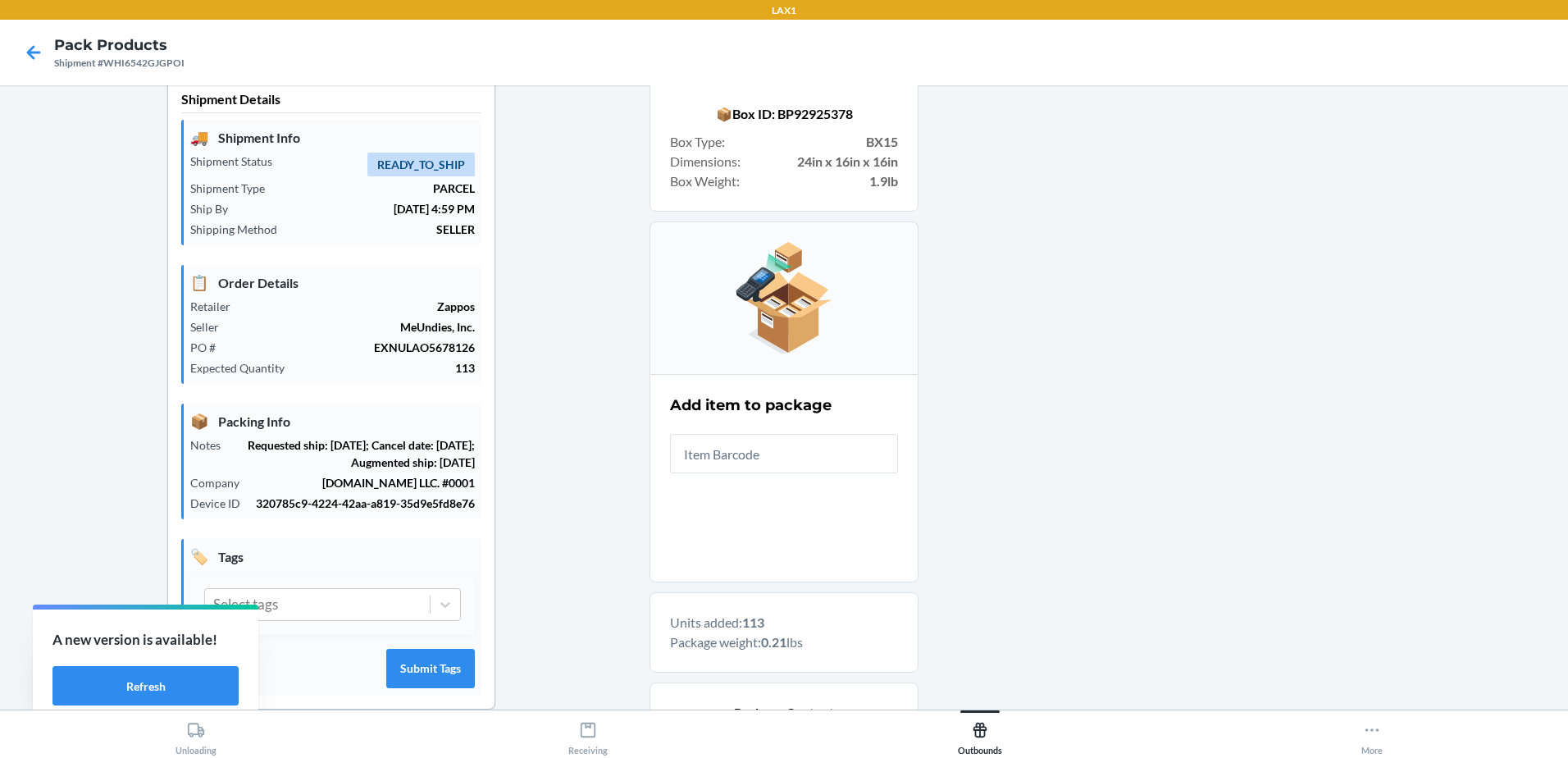
scroll to position [0, 0]
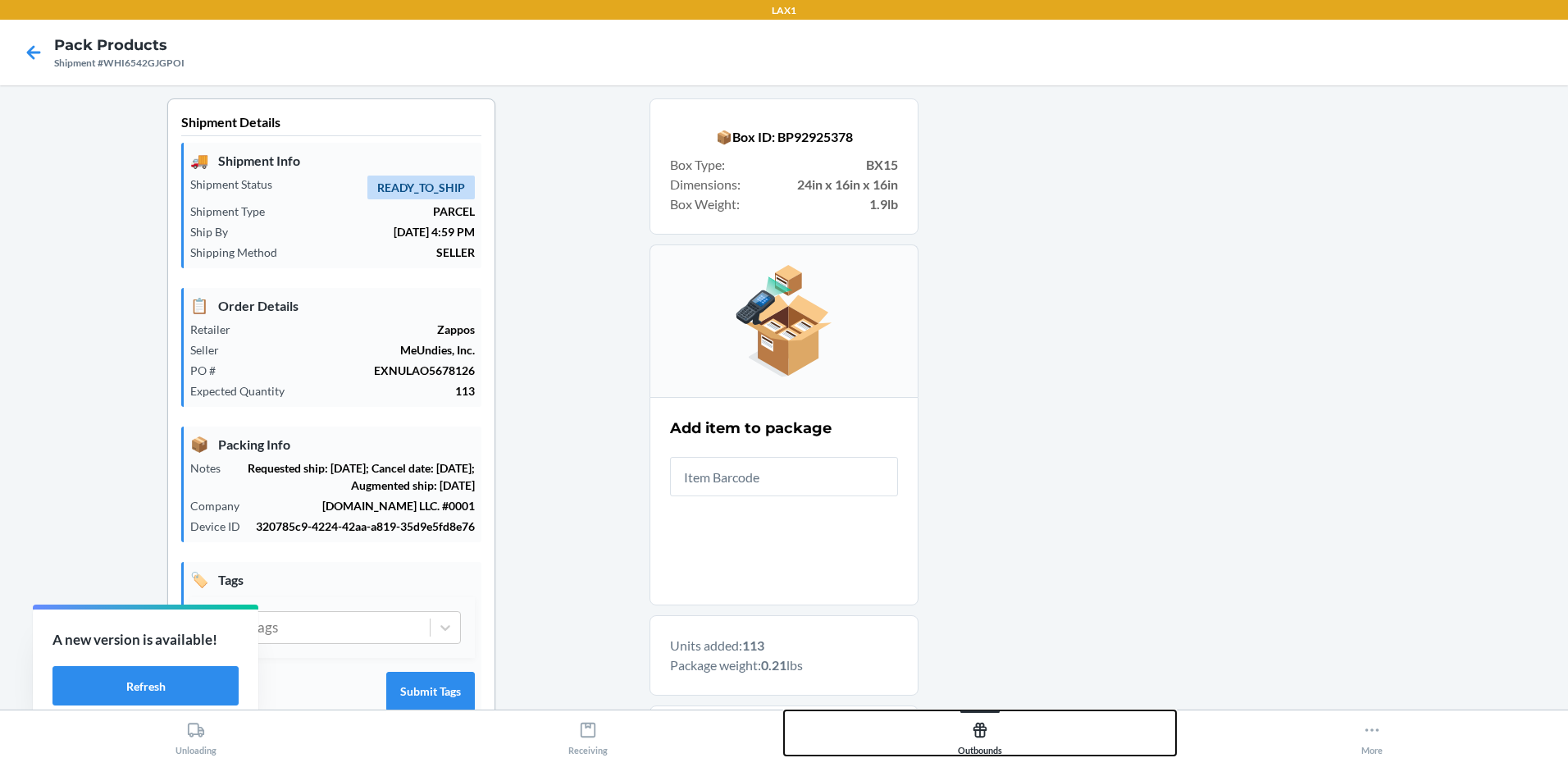
click at [982, 746] on div "Outbounds" at bounding box center [980, 736] width 44 height 41
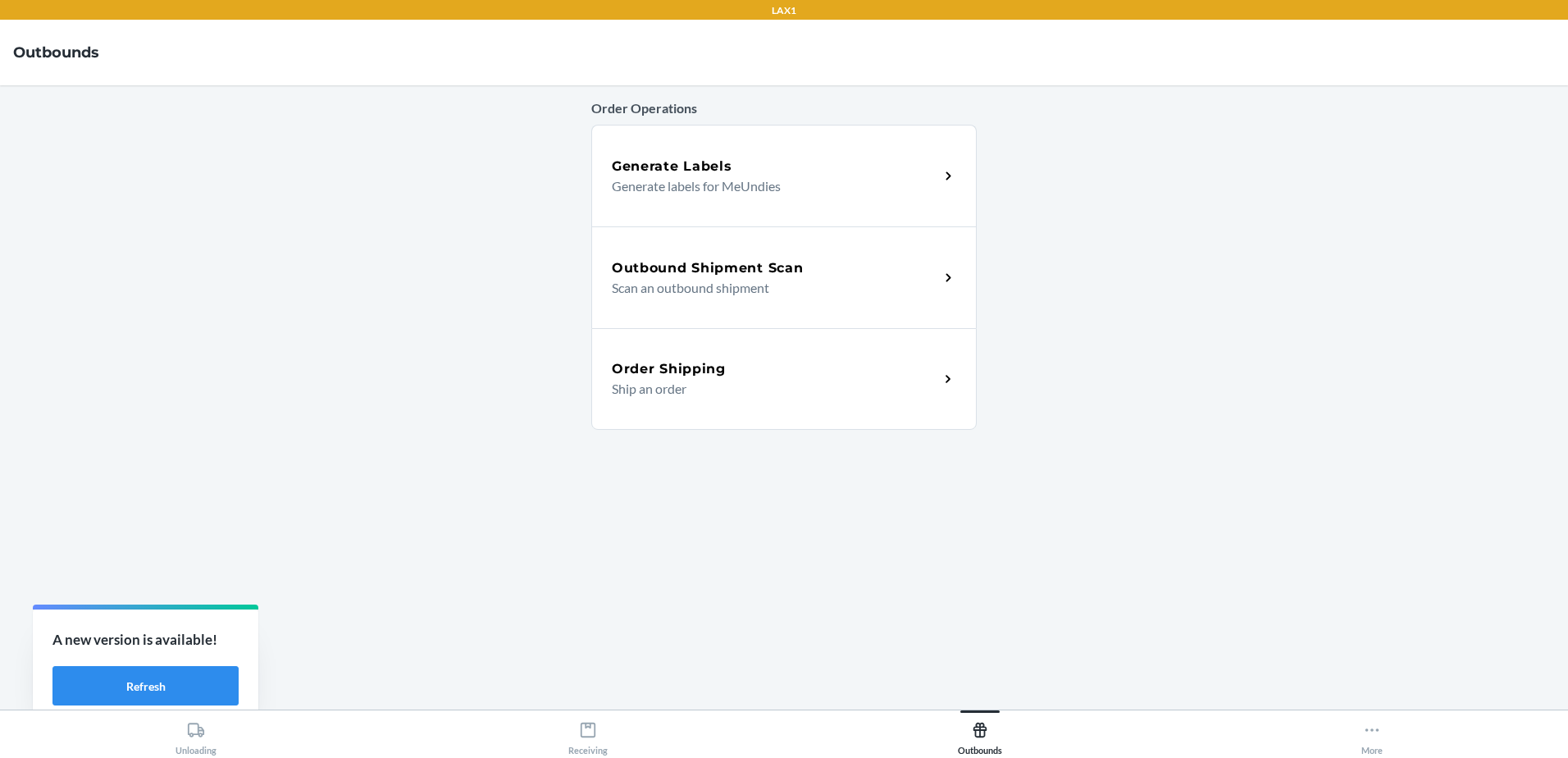
click at [858, 262] on div "Outbound Shipment Scan" at bounding box center [776, 268] width 327 height 20
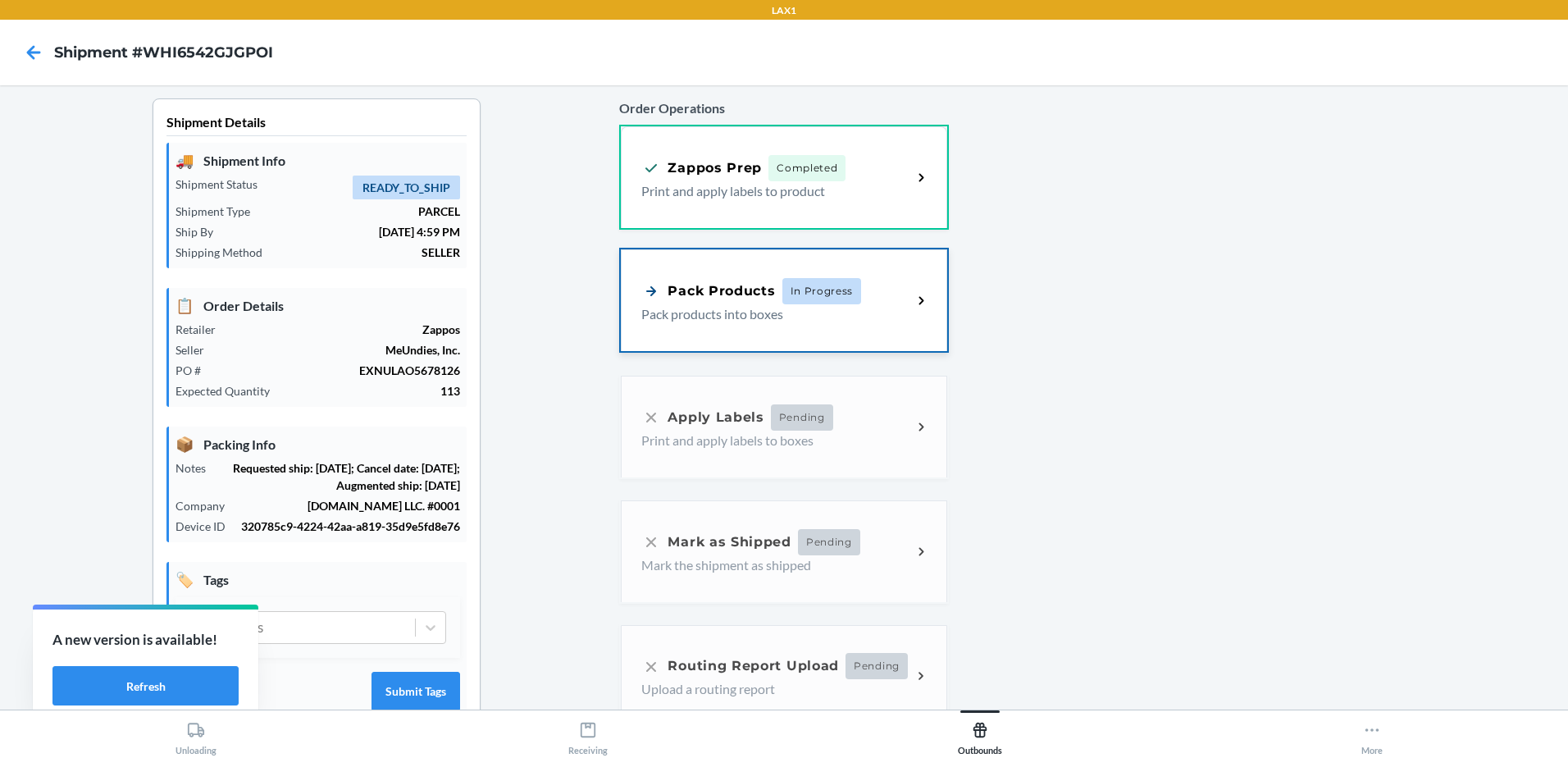
click at [758, 295] on div "Pack Products" at bounding box center [708, 291] width 134 height 21
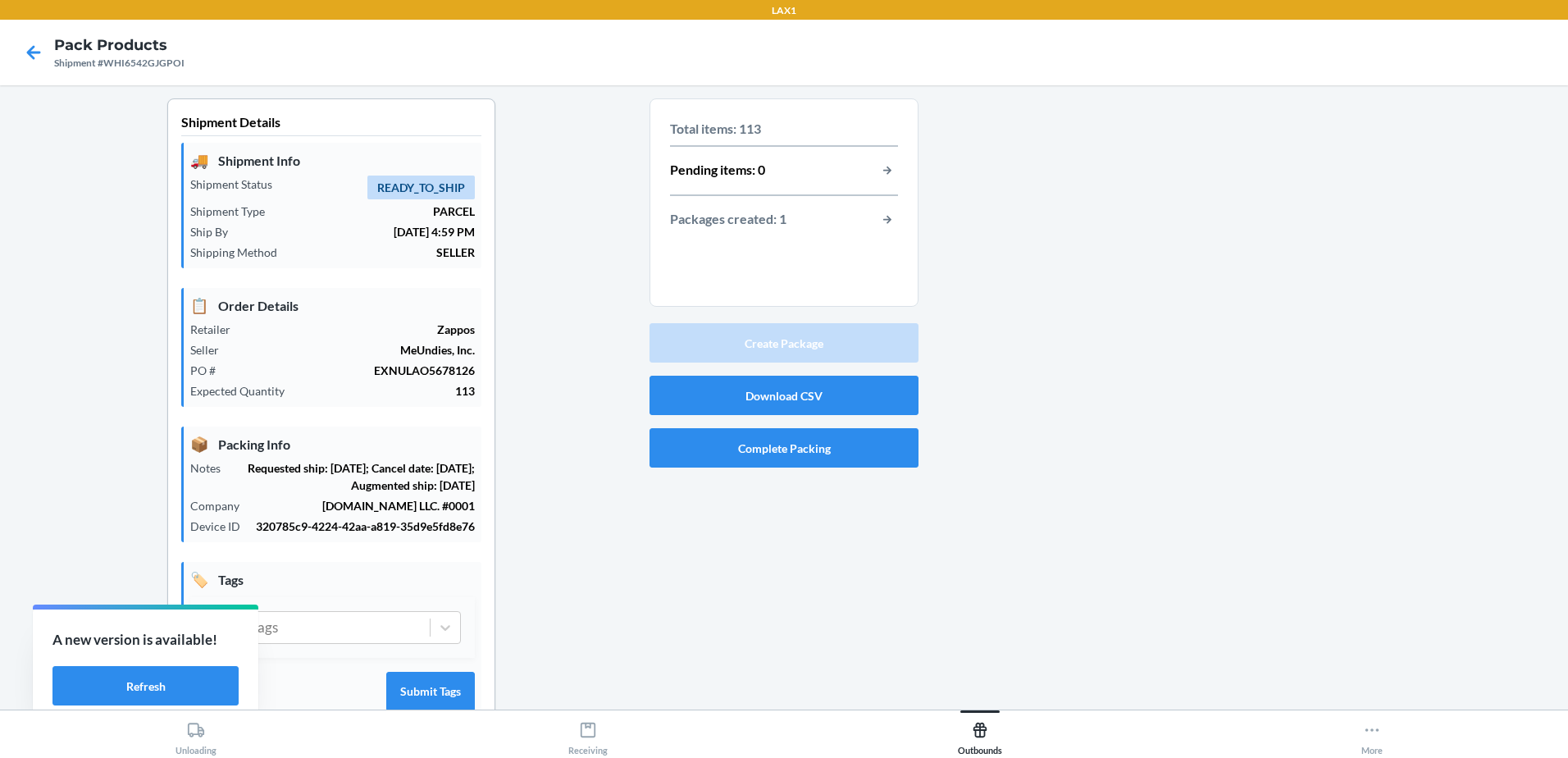
click at [463, 389] on p "113" at bounding box center [385, 391] width 177 height 17
click at [1294, 260] on div at bounding box center [1237, 429] width 636 height 661
click at [896, 165] on section "Total items: 113 Pending items: 0 Packages created: 1" at bounding box center [784, 202] width 269 height 209
click at [877, 169] on button "button-view-pending-items" at bounding box center [887, 170] width 22 height 22
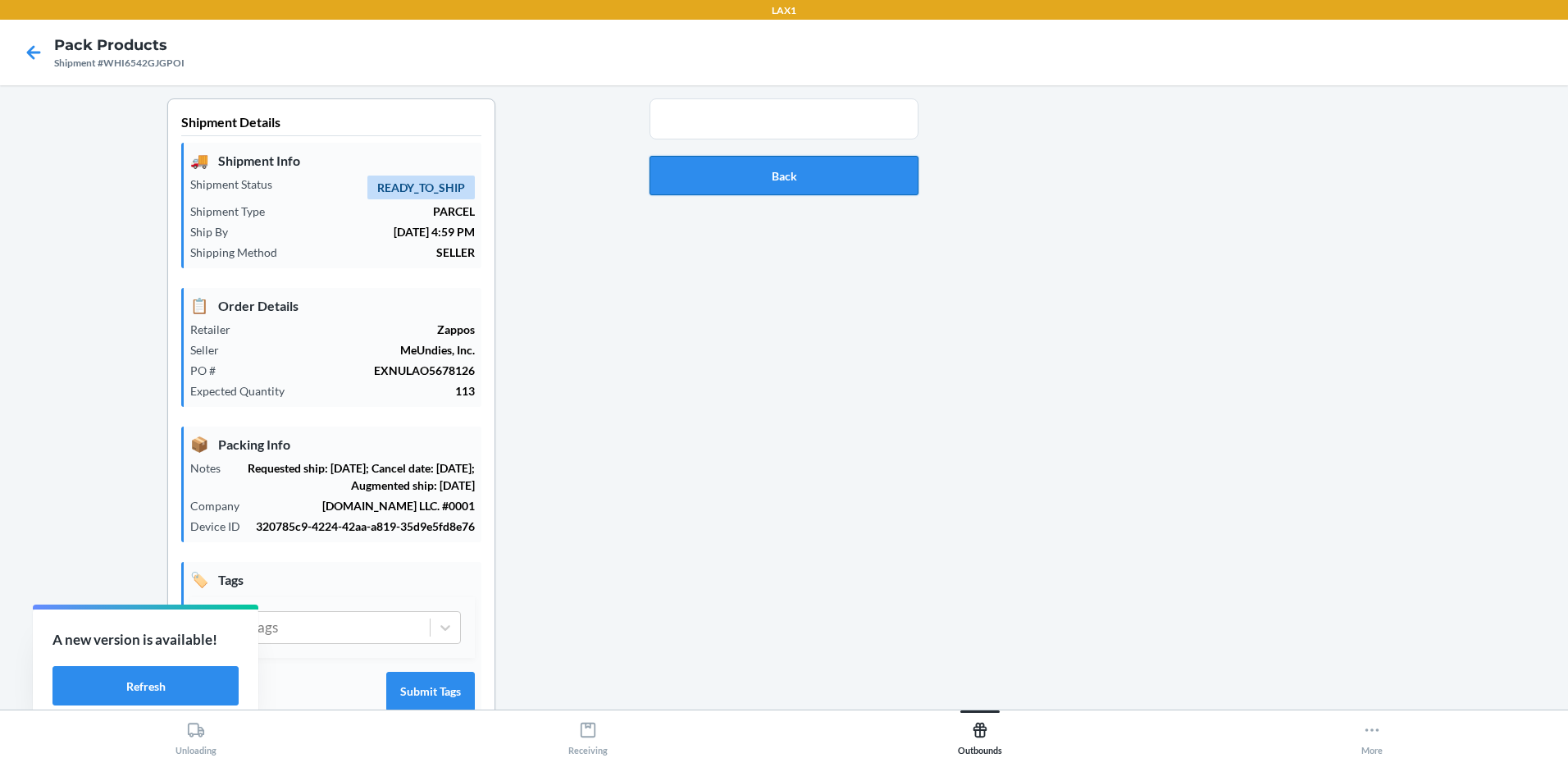
click at [854, 183] on button "Back" at bounding box center [784, 176] width 269 height 39
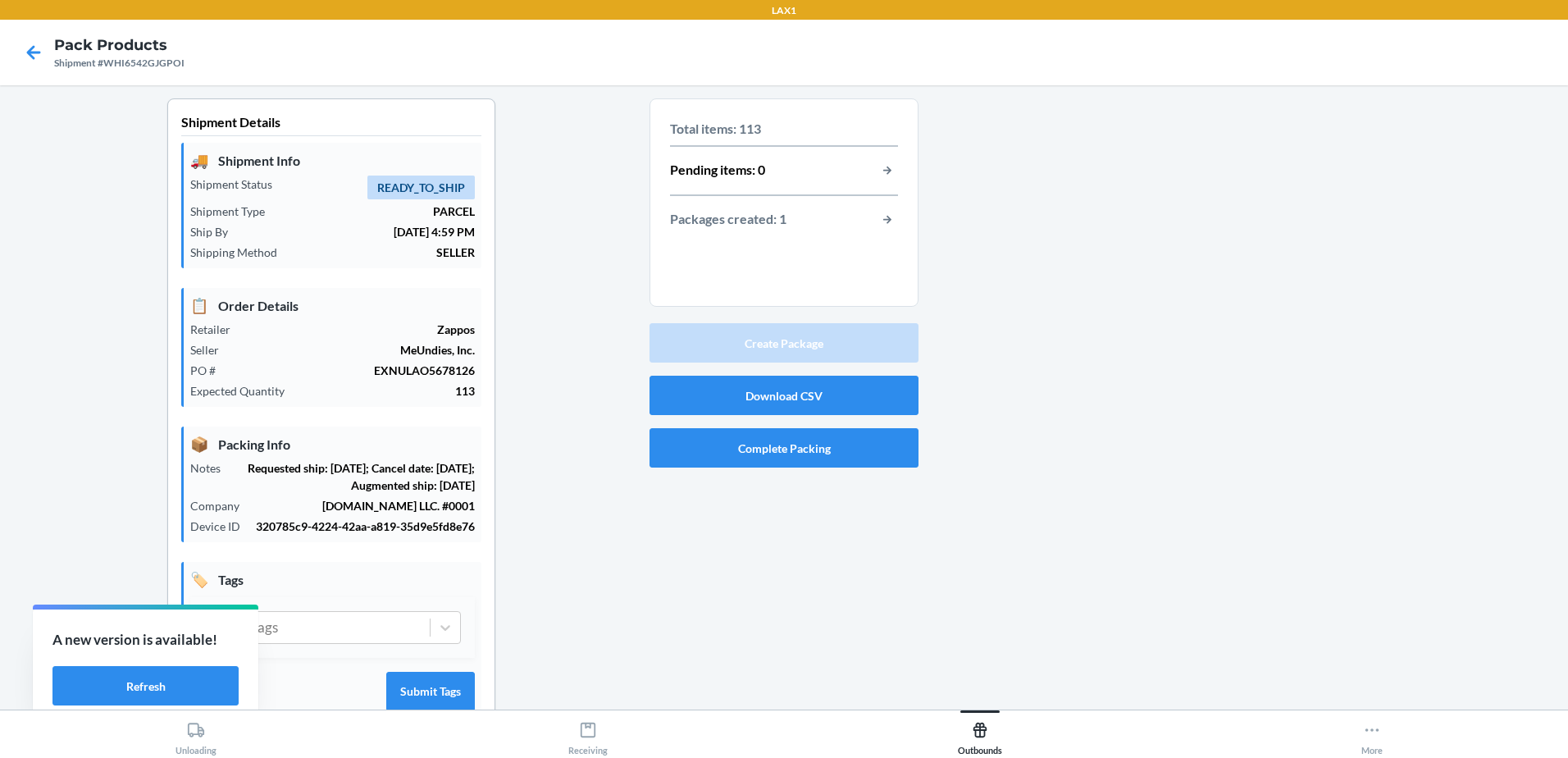
click at [735, 125] on p "Total items: 113" at bounding box center [784, 128] width 228 height 20
click at [877, 218] on button "button-view-packages-created" at bounding box center [887, 220] width 22 height 22
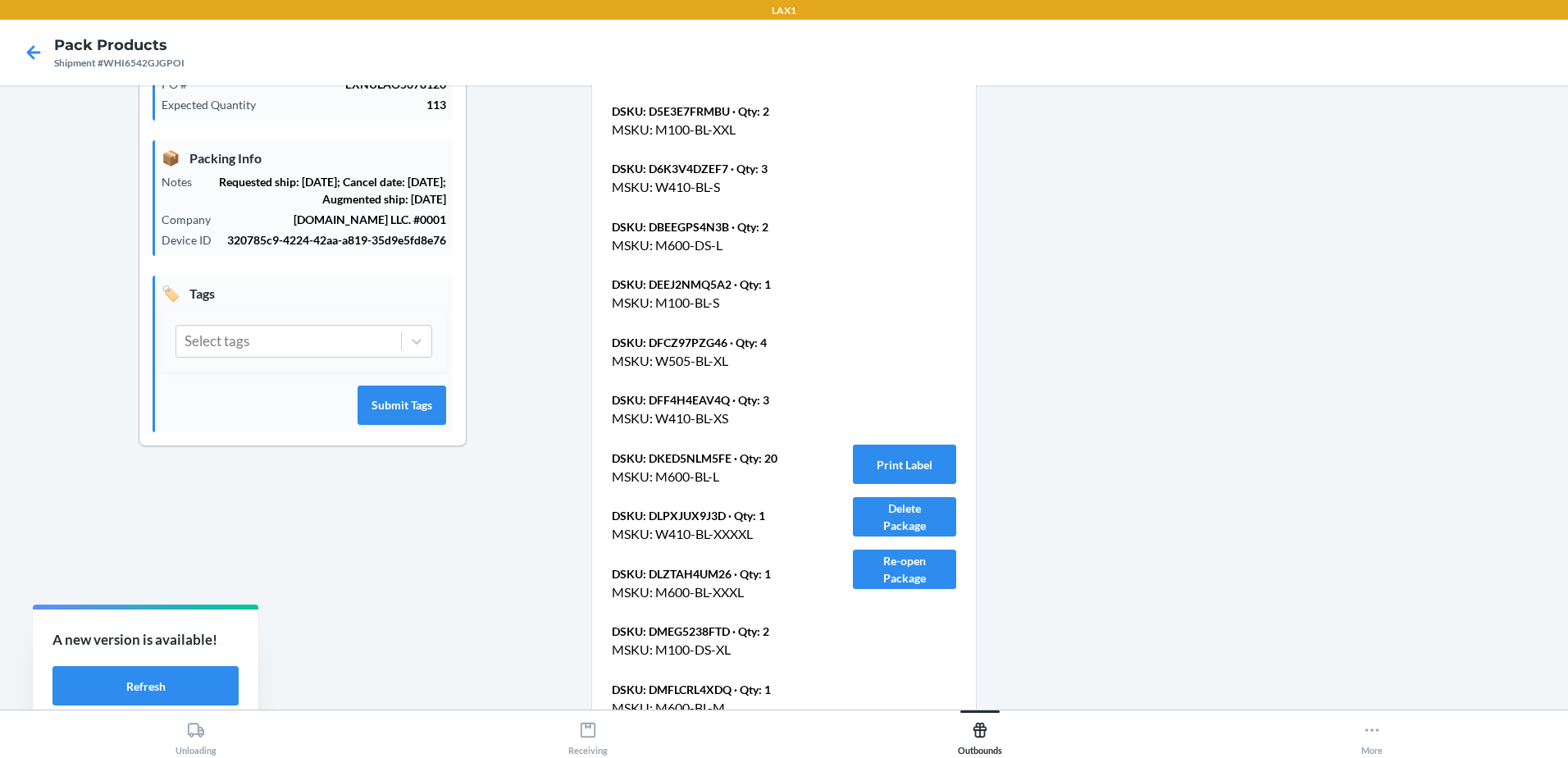
scroll to position [656, 0]
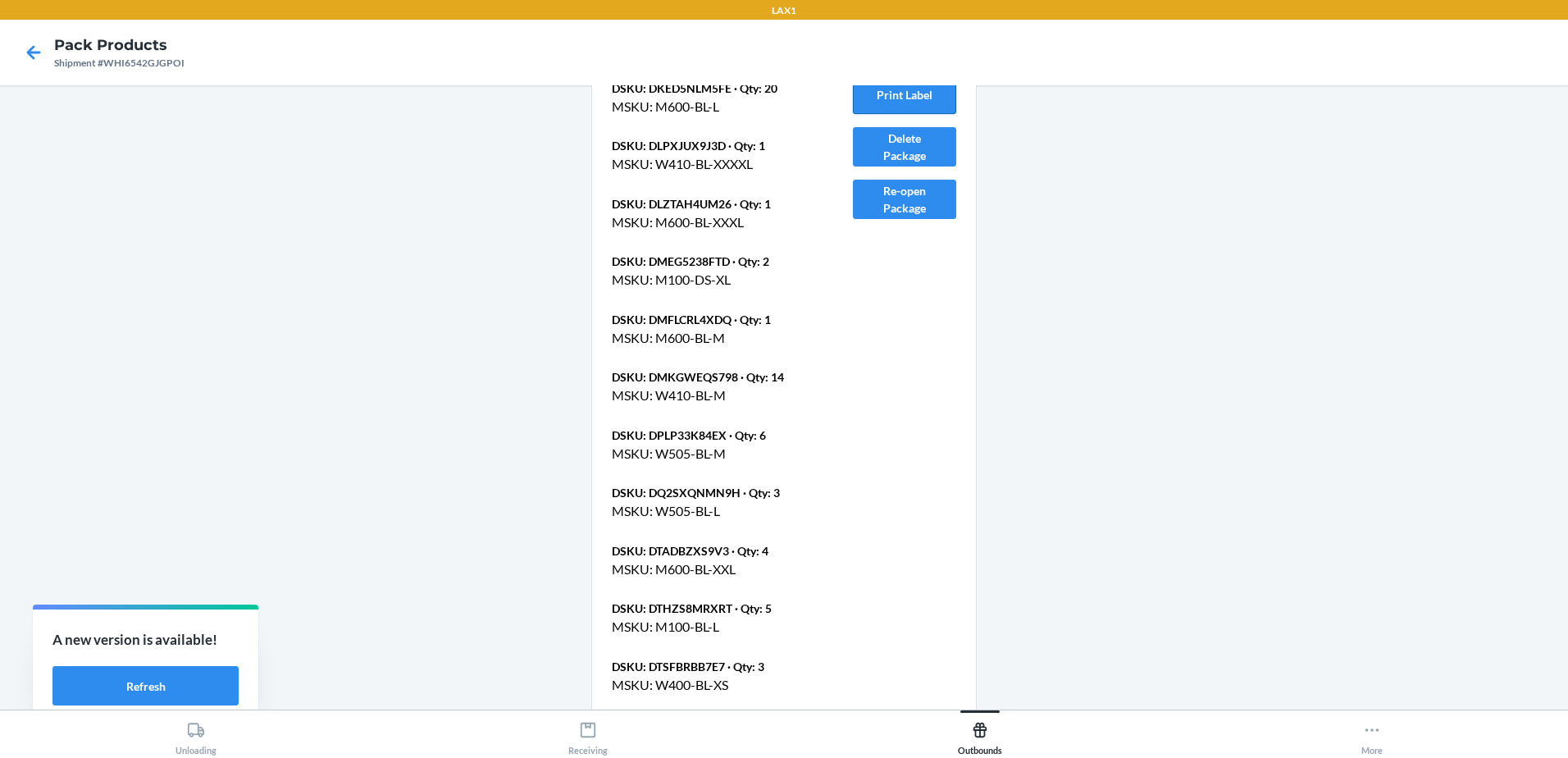
click at [874, 86] on button "Print Label" at bounding box center [905, 95] width 103 height 39
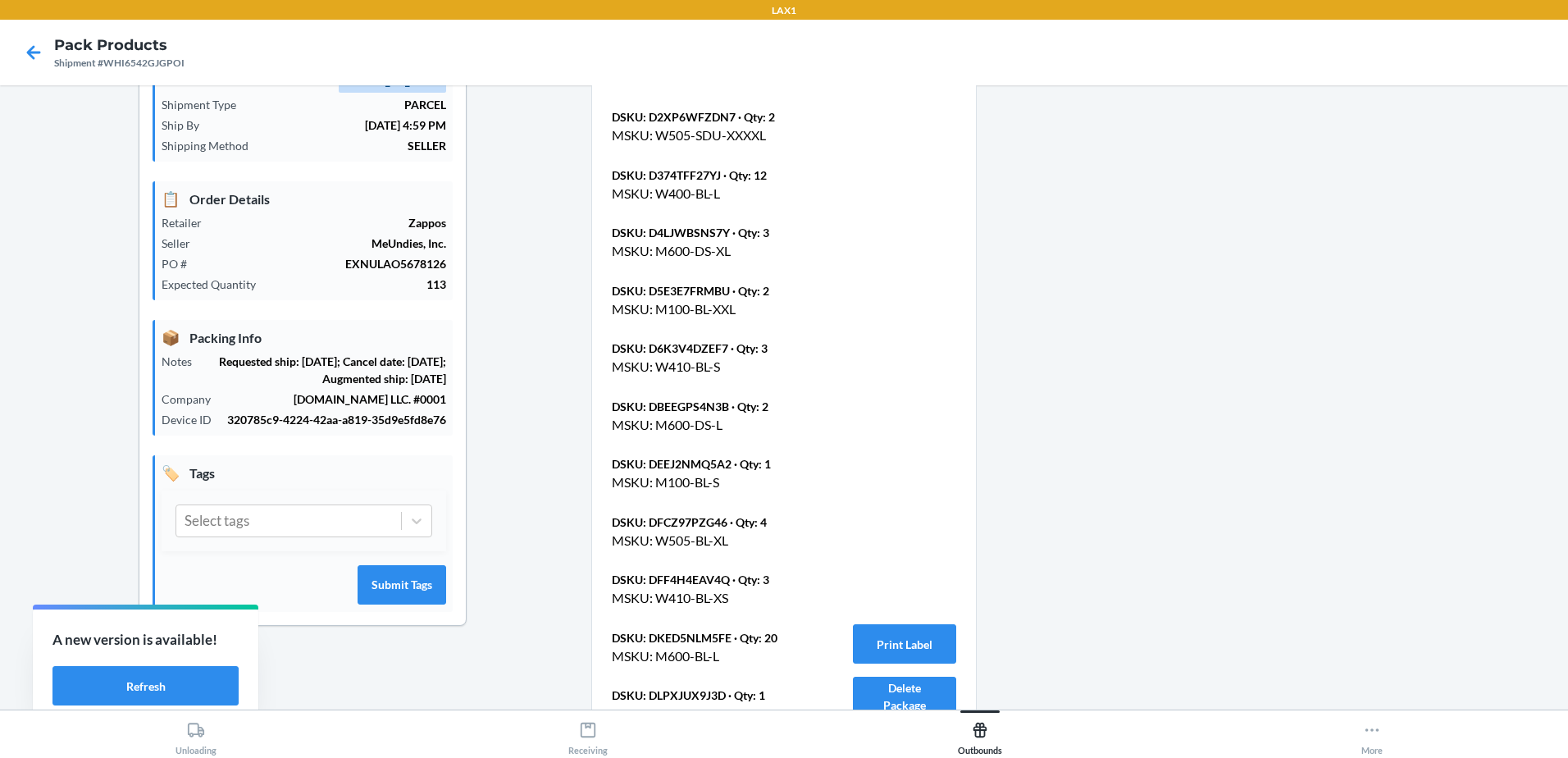
scroll to position [246, 0]
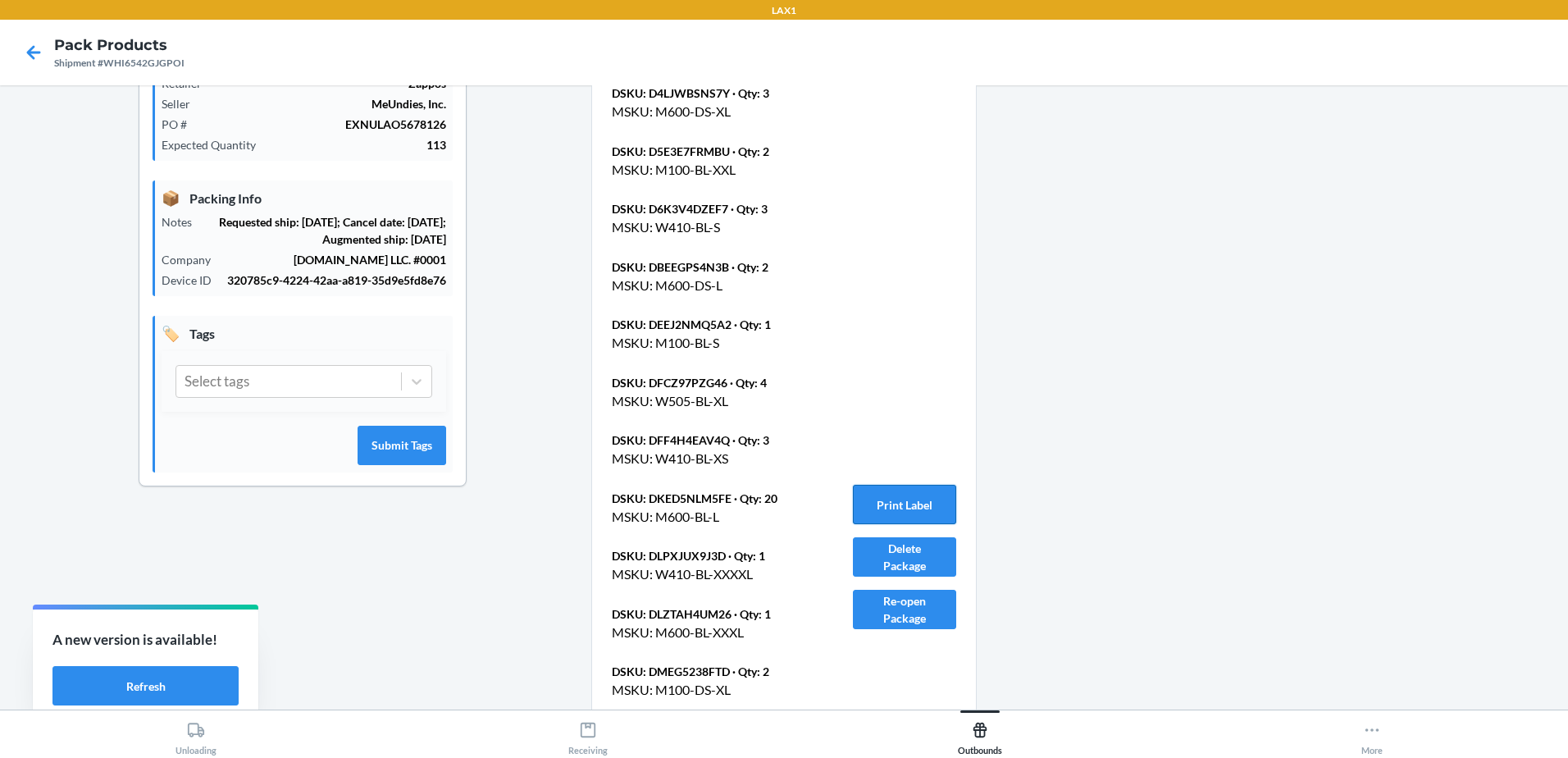
click at [916, 496] on button "Print Label" at bounding box center [905, 504] width 103 height 39
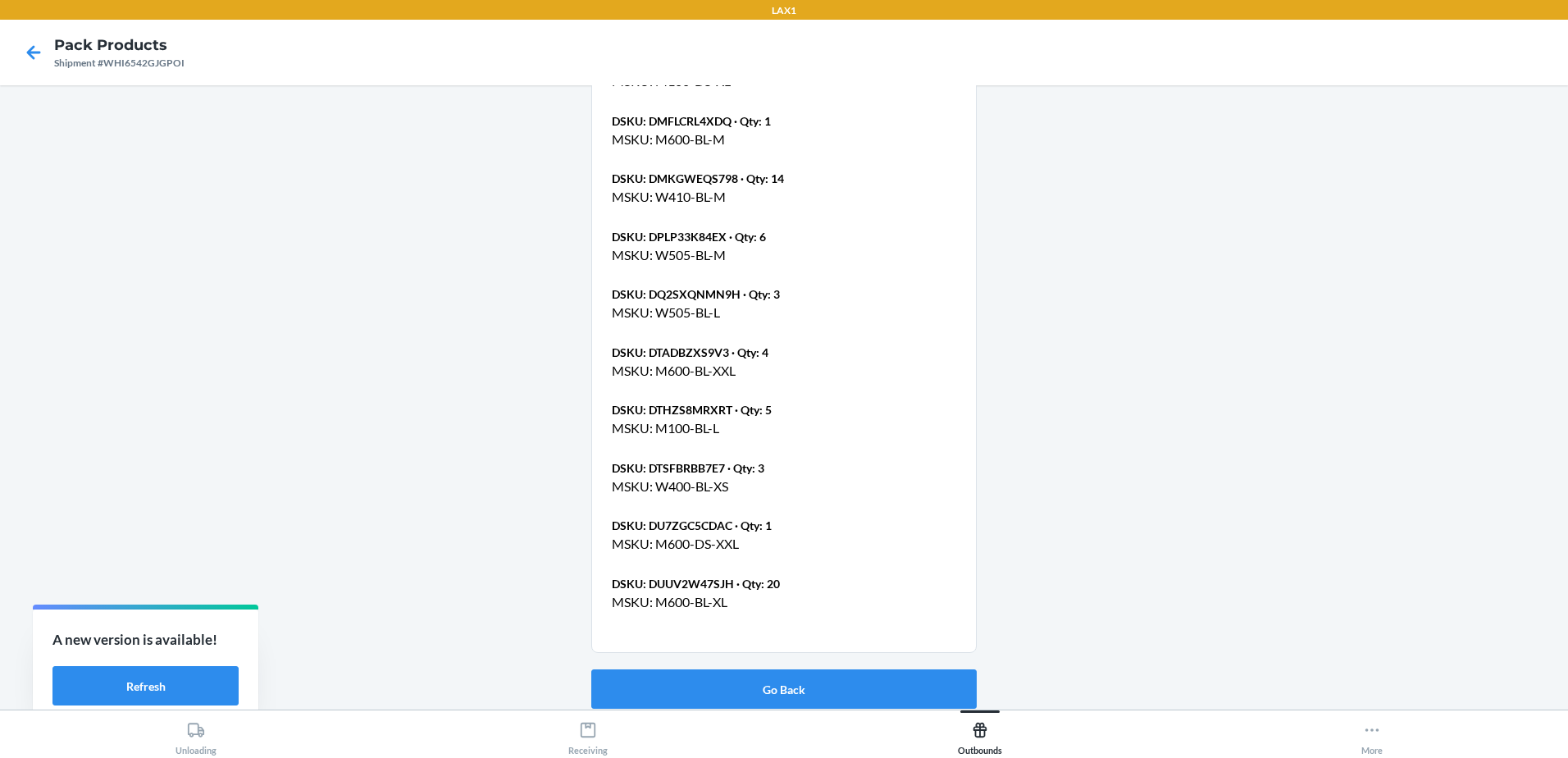
scroll to position [861, 0]
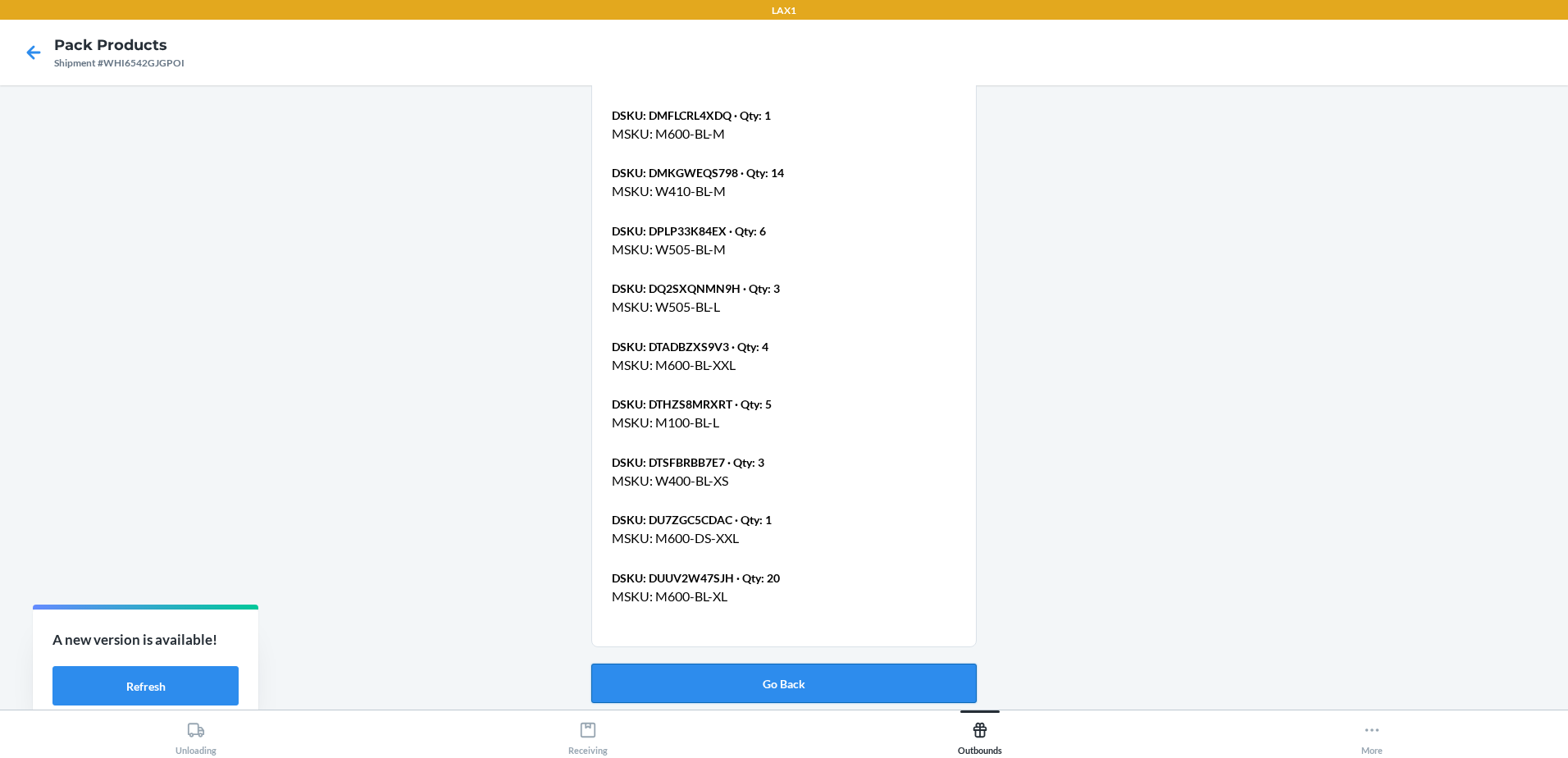
drag, startPoint x: 850, startPoint y: 677, endPoint x: 1061, endPoint y: 608, distance: 222.0
click at [855, 675] on button "Go Back" at bounding box center [784, 683] width 385 height 39
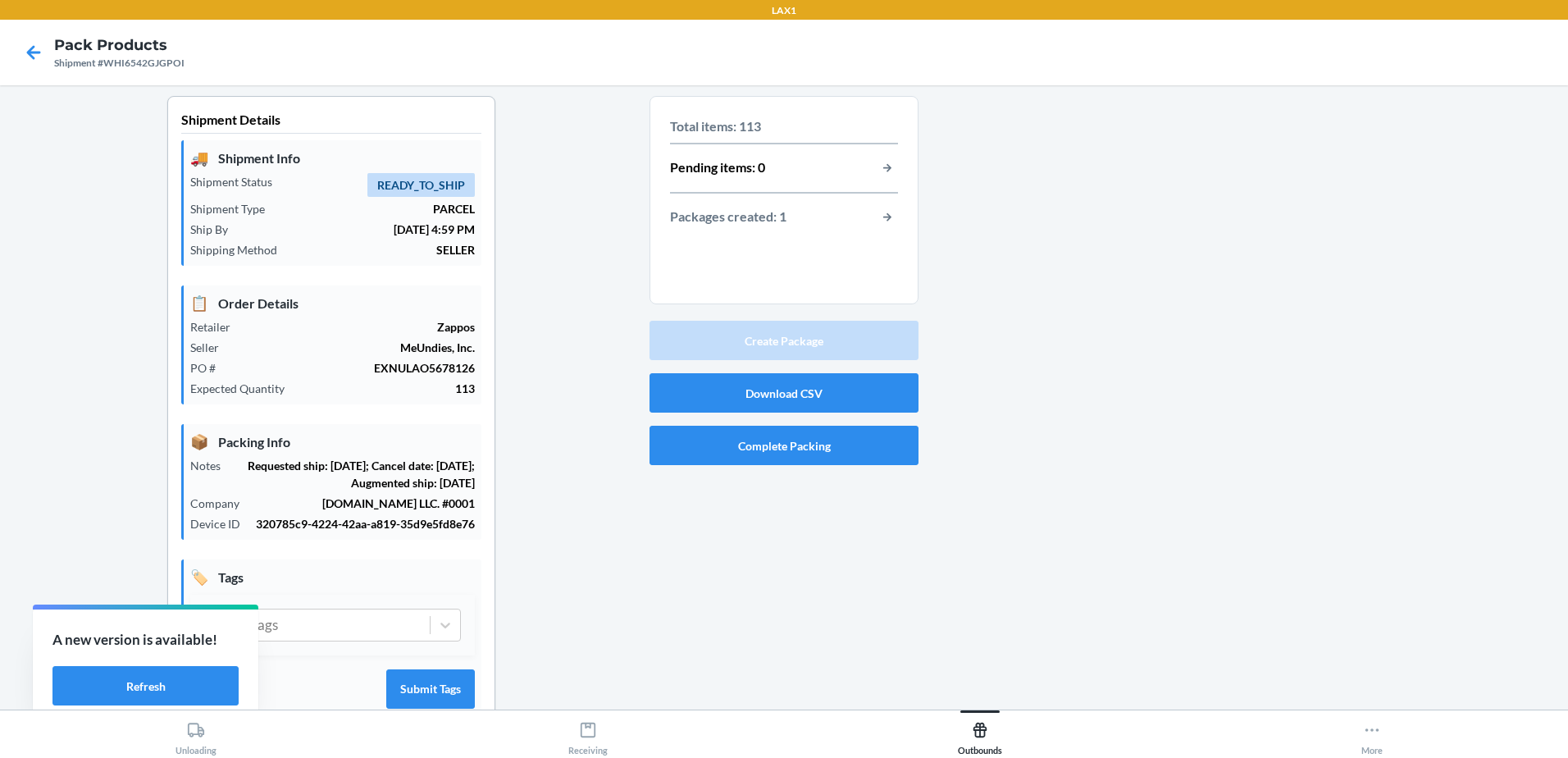
scroll to position [0, 0]
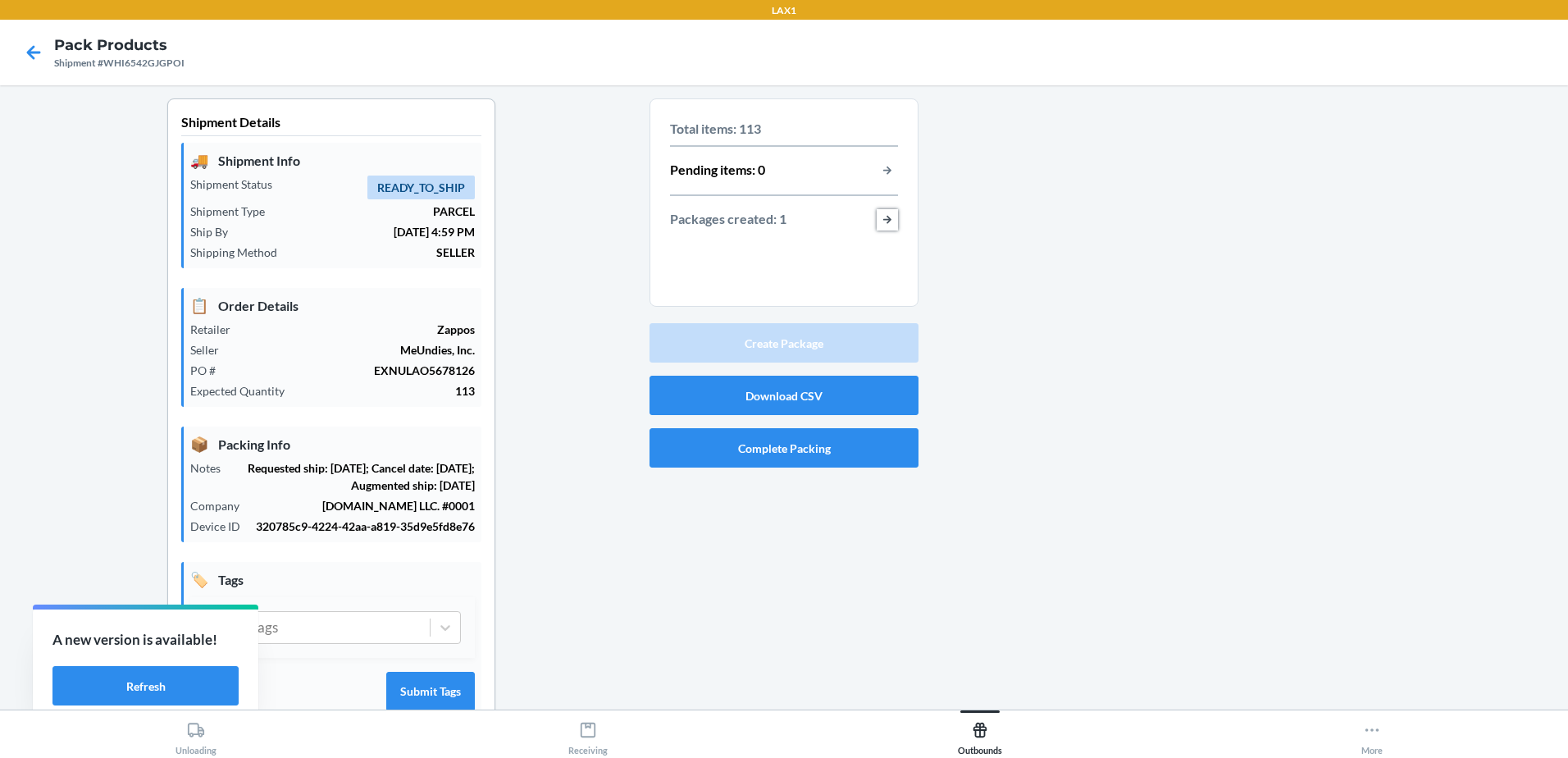
click at [878, 216] on button "button-view-packages-created" at bounding box center [887, 220] width 22 height 22
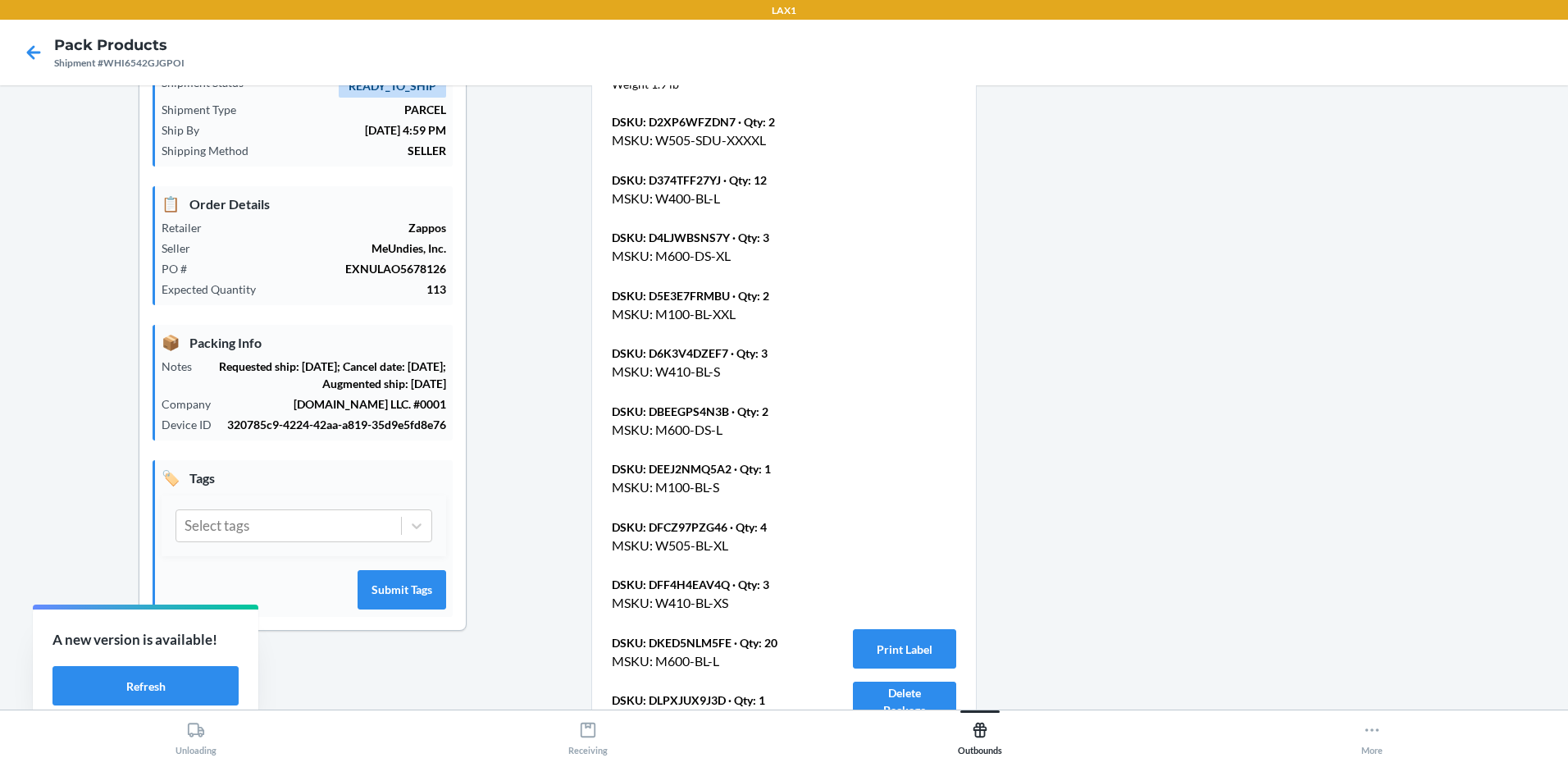
scroll to position [410, 0]
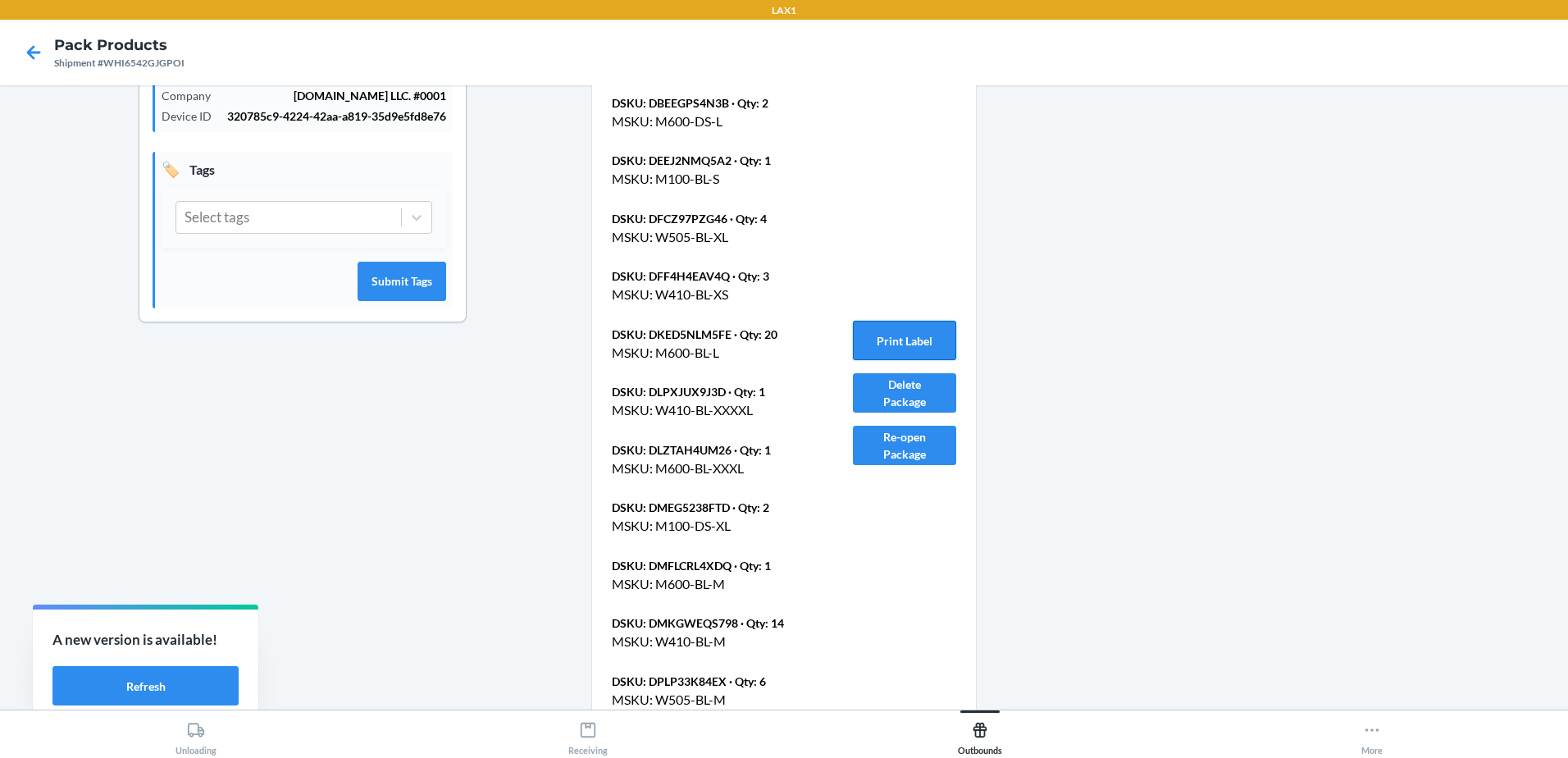
click at [923, 336] on button "Print Label" at bounding box center [905, 341] width 103 height 39
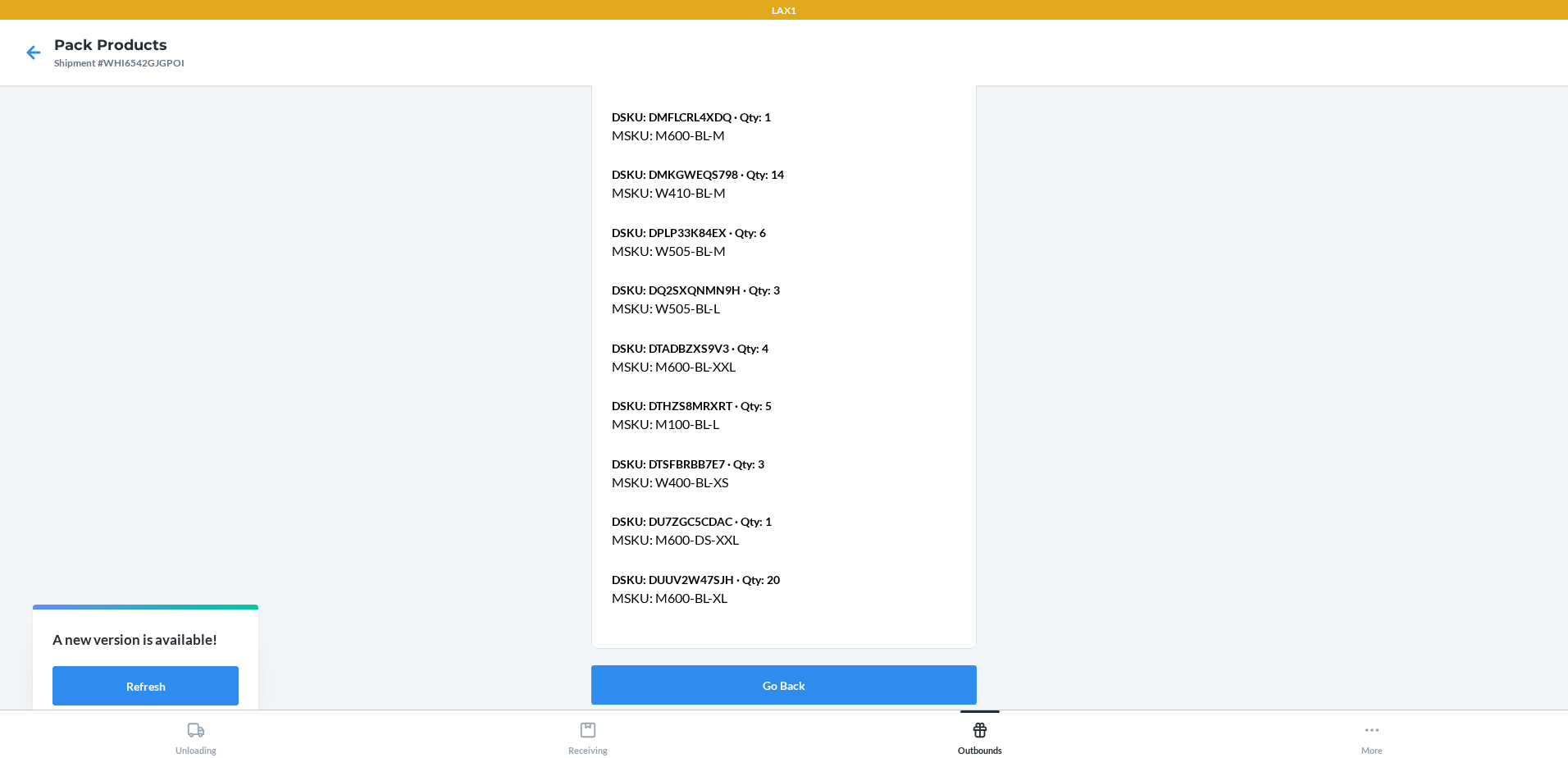
scroll to position [861, 0]
click at [862, 681] on button "Go Back" at bounding box center [784, 683] width 385 height 39
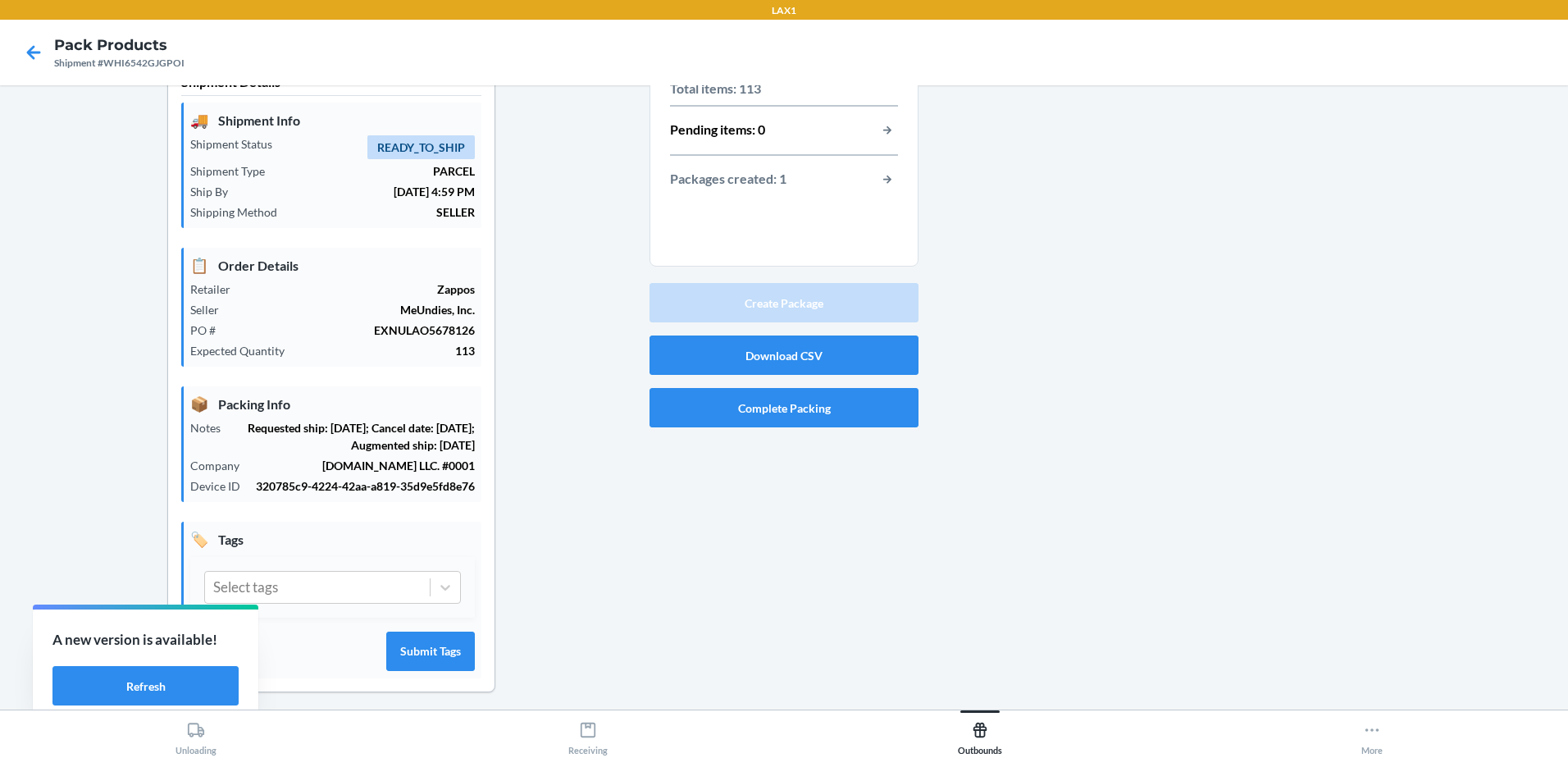
scroll to position [0, 0]
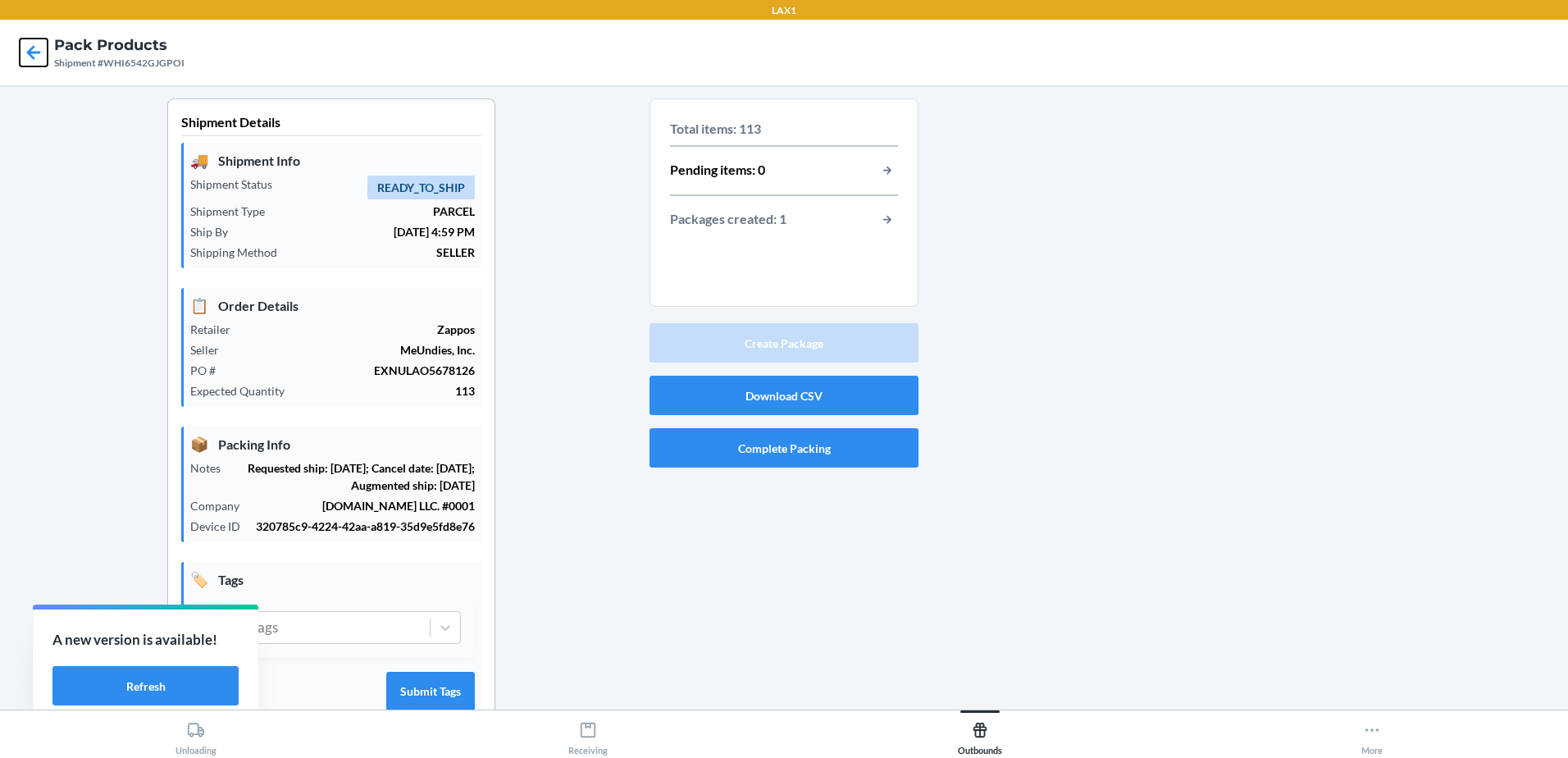
click at [30, 49] on icon at bounding box center [34, 51] width 14 height 14
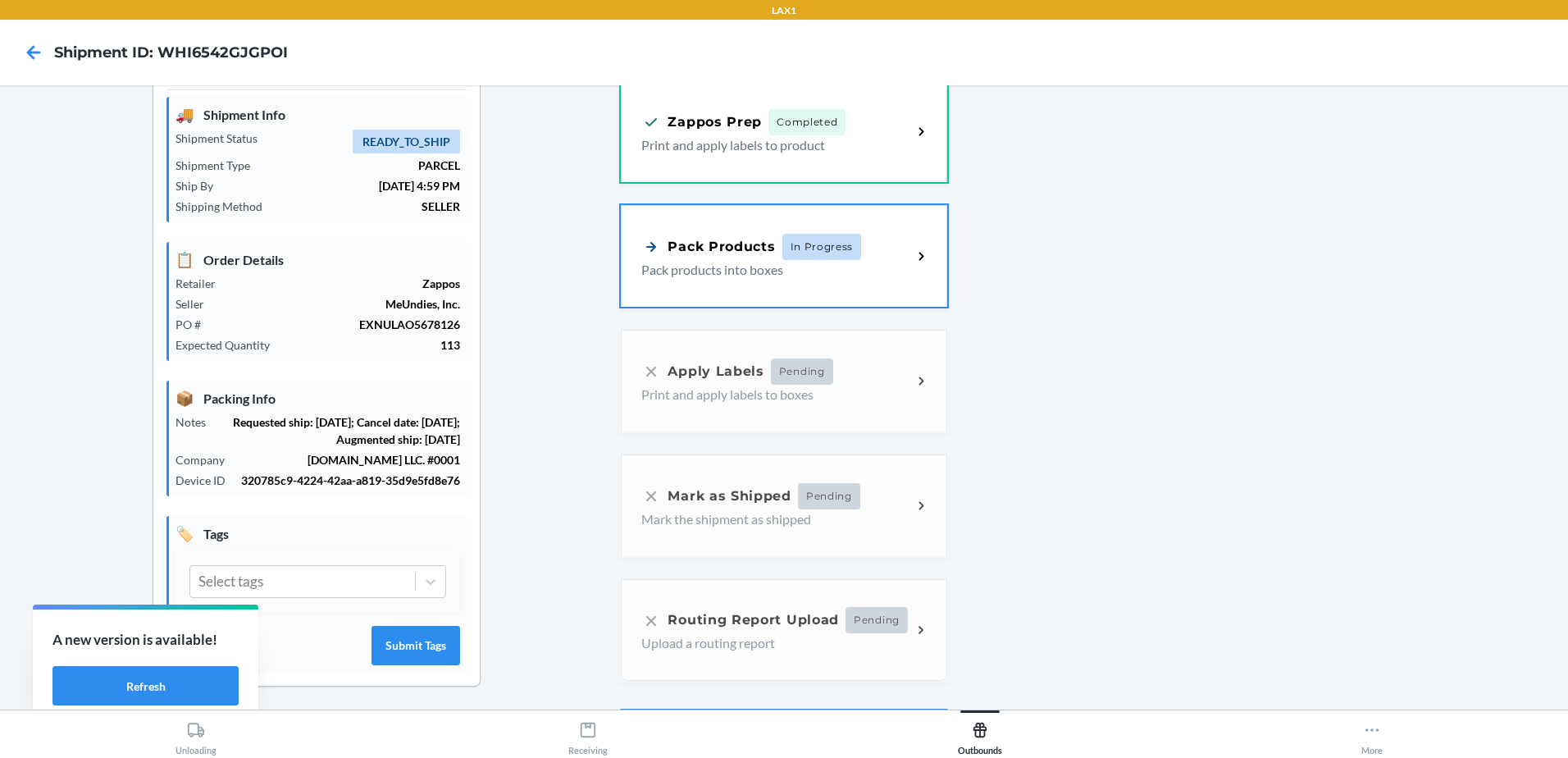
scroll to position [91, 0]
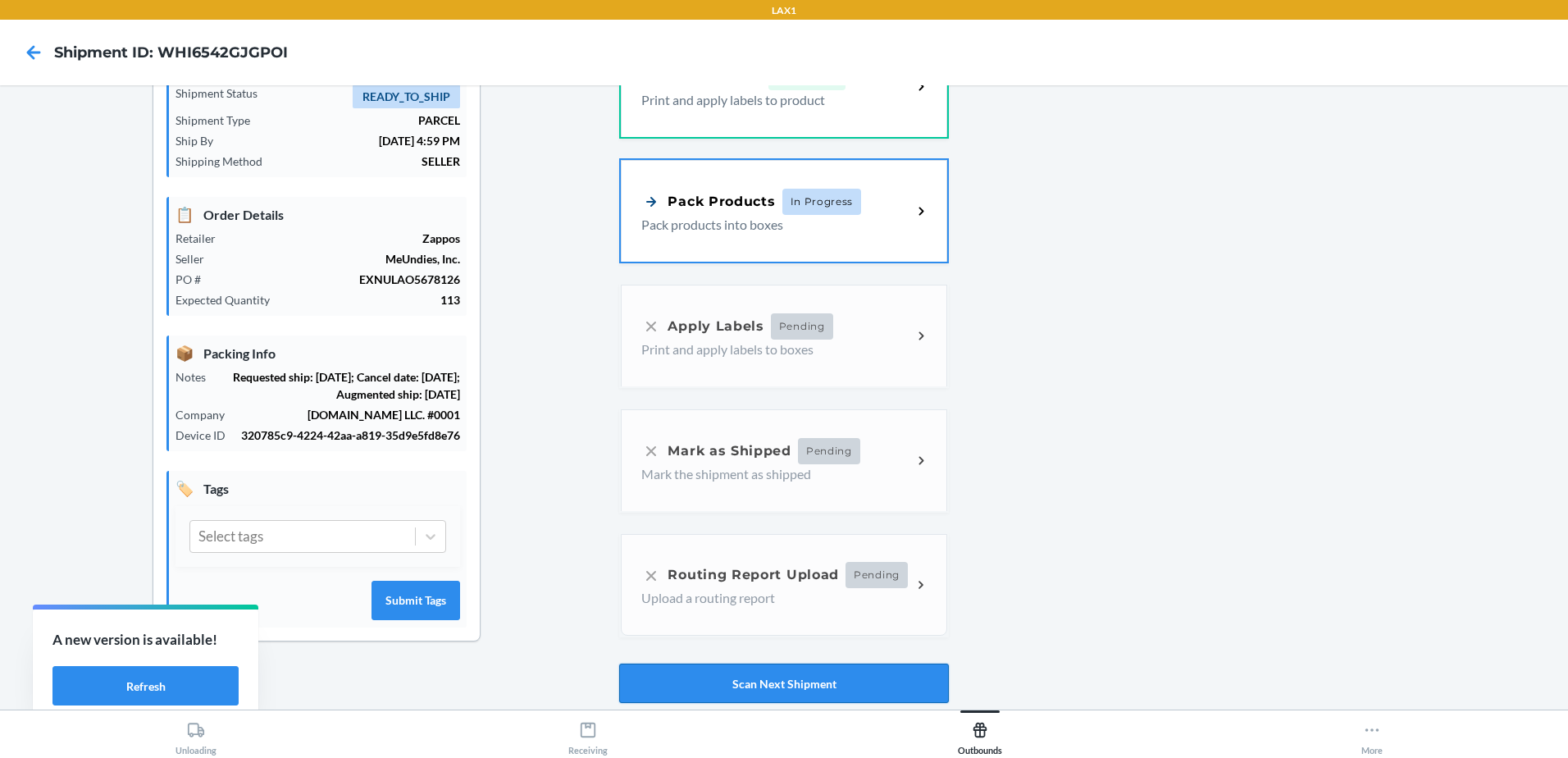
click at [816, 676] on button "Scan Next Shipment" at bounding box center [784, 683] width 329 height 39
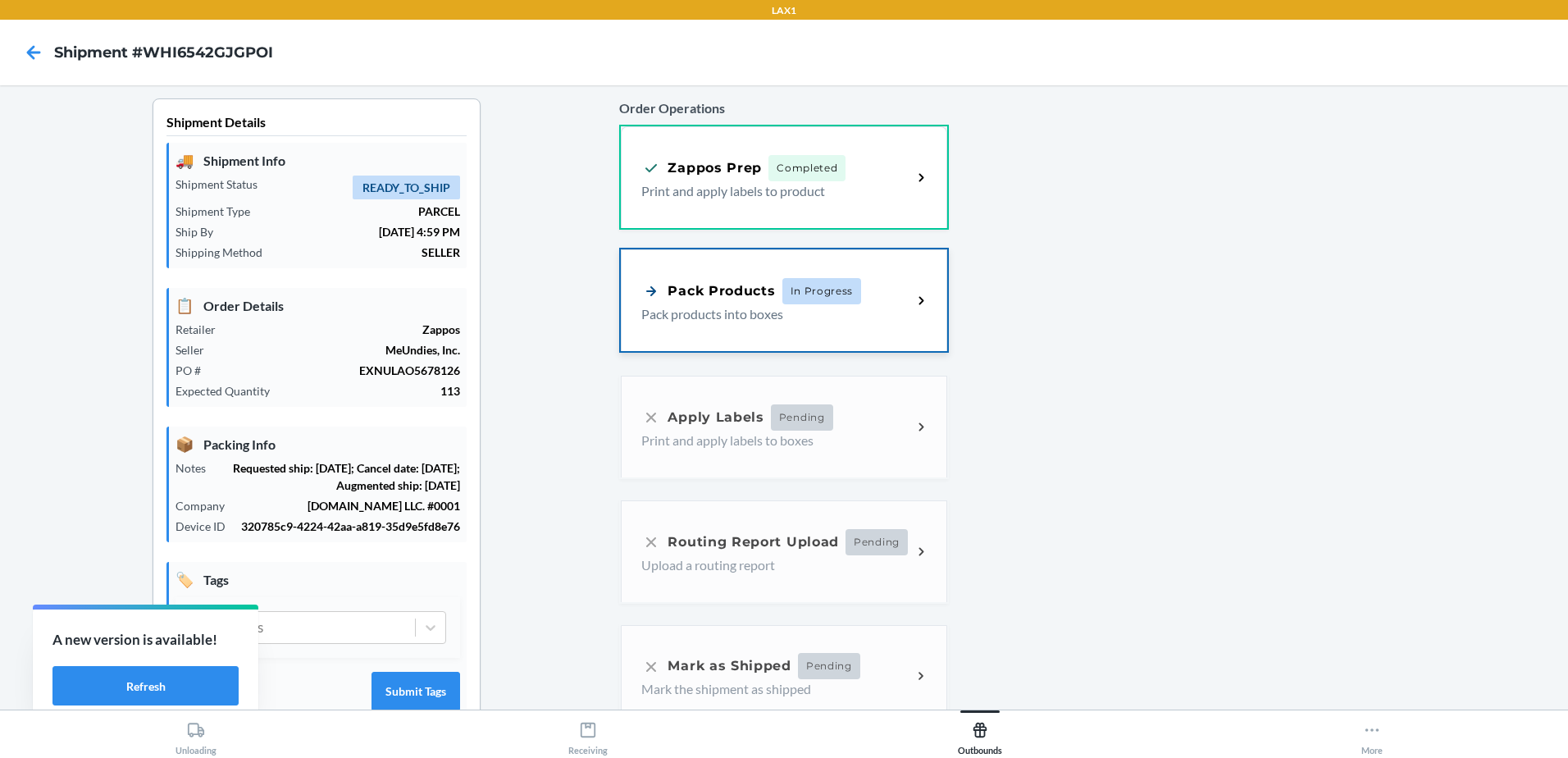
click at [711, 308] on p "Pack products into boxes" at bounding box center [770, 313] width 257 height 20
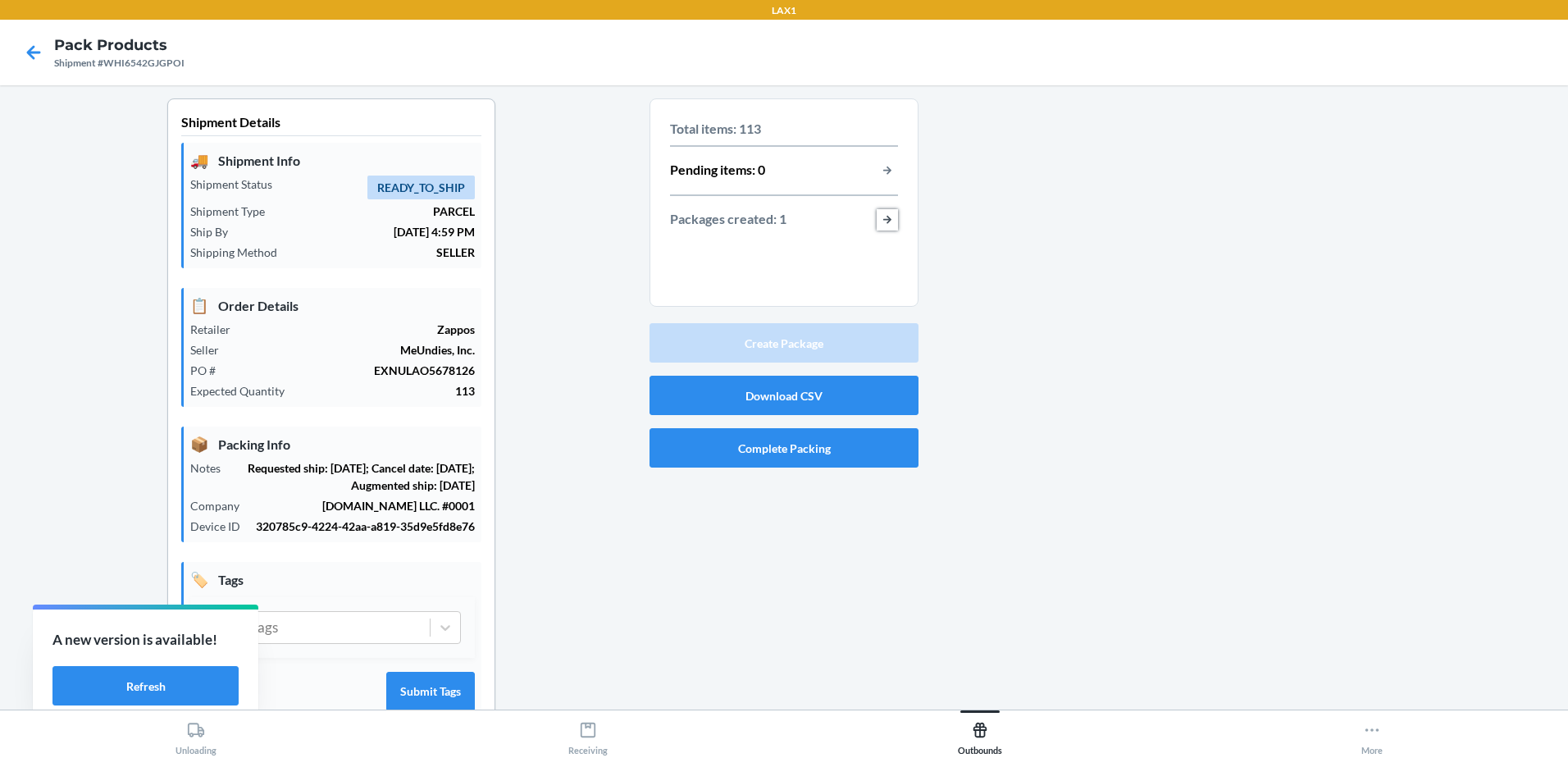
click at [887, 216] on button "button-view-packages-created" at bounding box center [887, 220] width 22 height 22
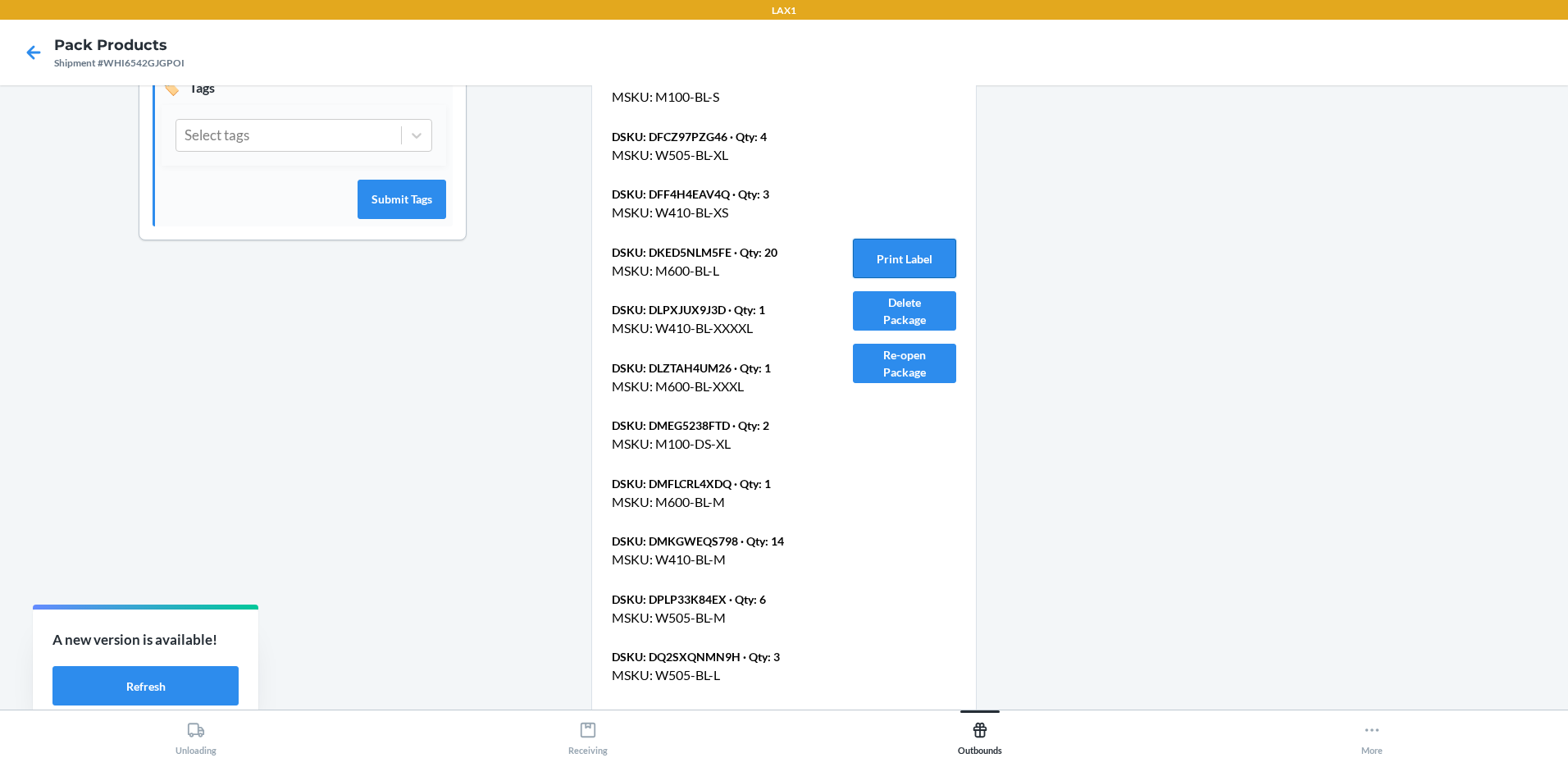
click at [907, 270] on button "Print Label" at bounding box center [905, 258] width 103 height 39
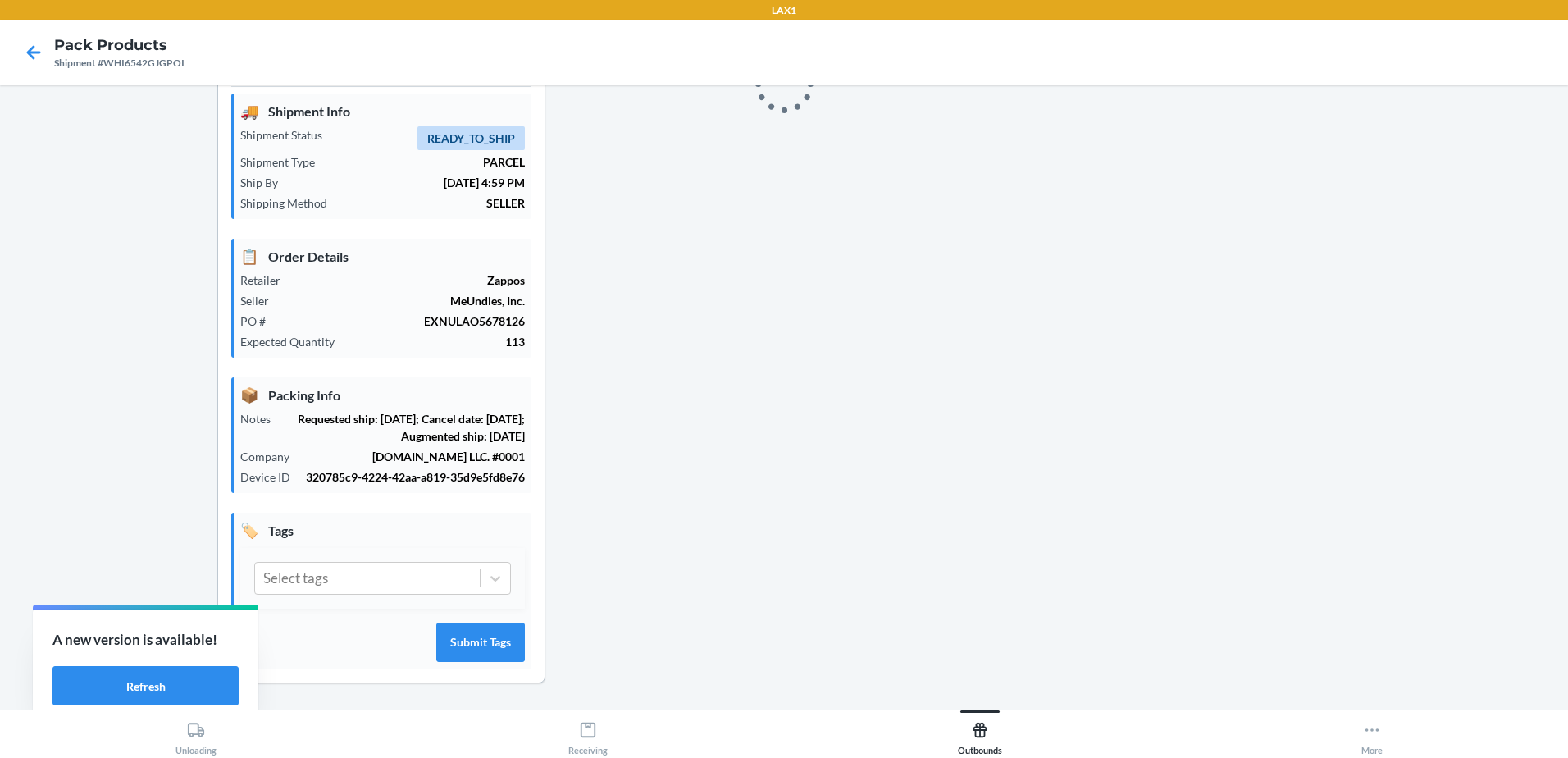
scroll to position [492, 0]
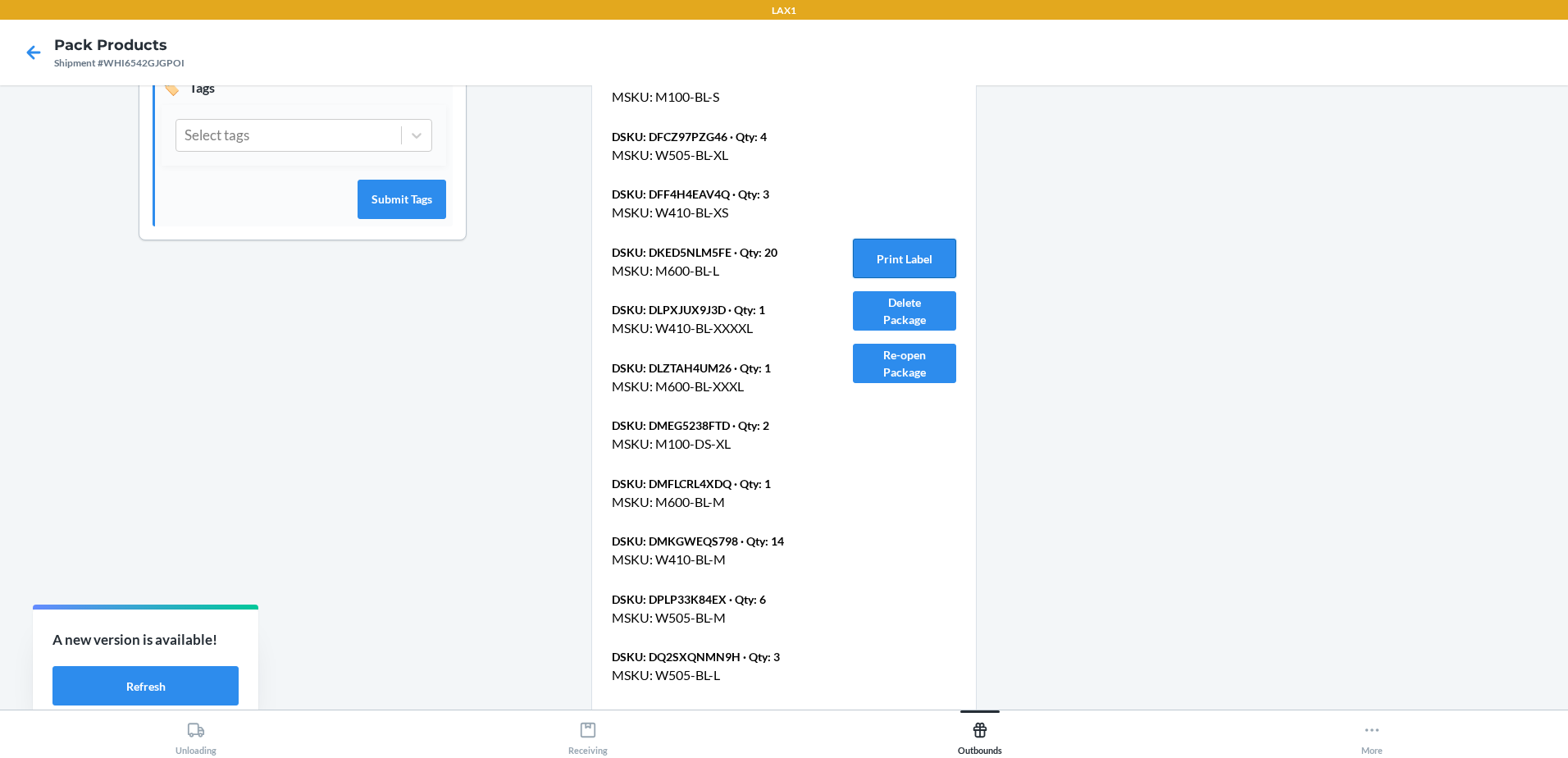
click at [899, 255] on button "Print Label" at bounding box center [905, 258] width 103 height 39
click at [37, 54] on icon at bounding box center [34, 52] width 28 height 28
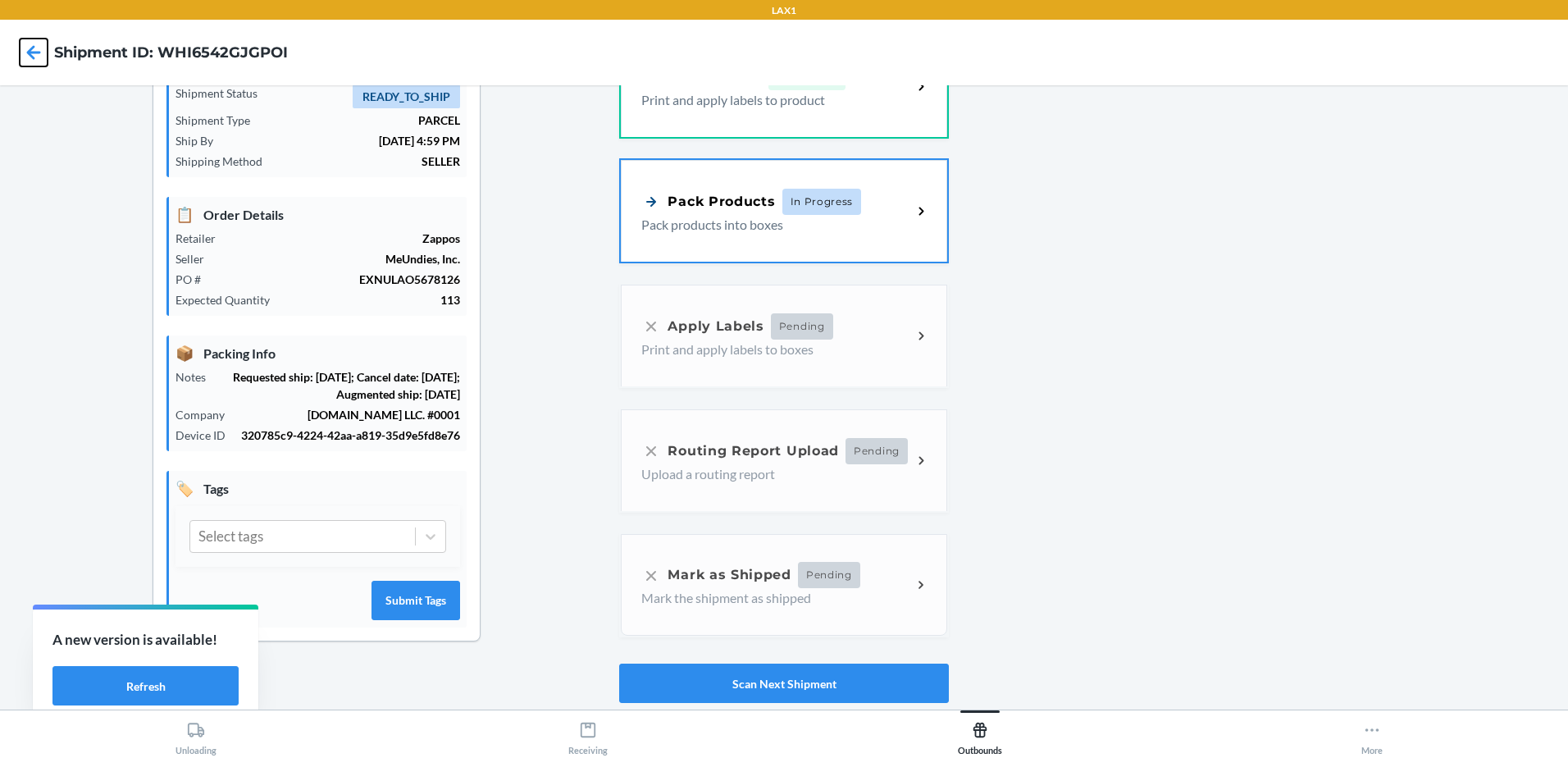
scroll to position [91, 0]
click at [37, 54] on icon at bounding box center [34, 52] width 28 height 28
